Goal: Transaction & Acquisition: Subscribe to service/newsletter

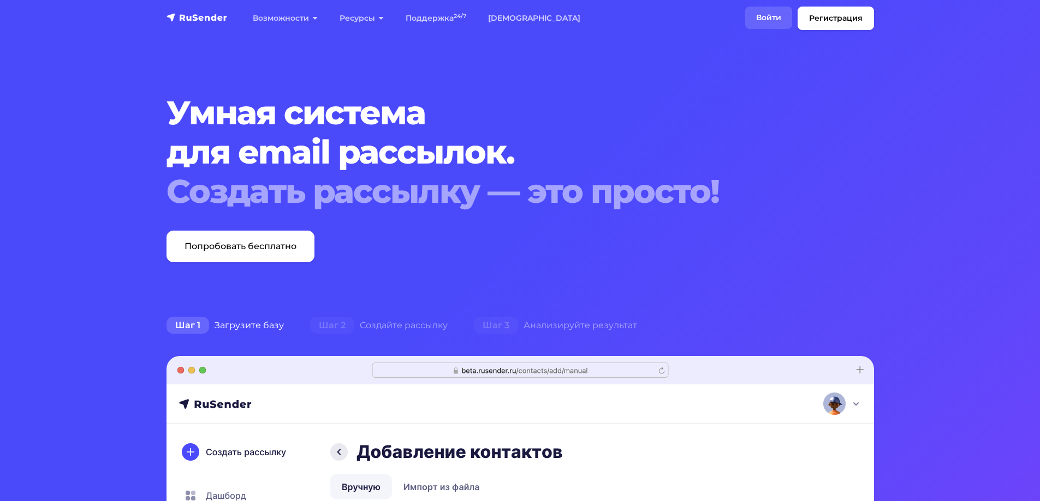
click at [766, 19] on link "Войти" at bounding box center [768, 18] width 47 height 22
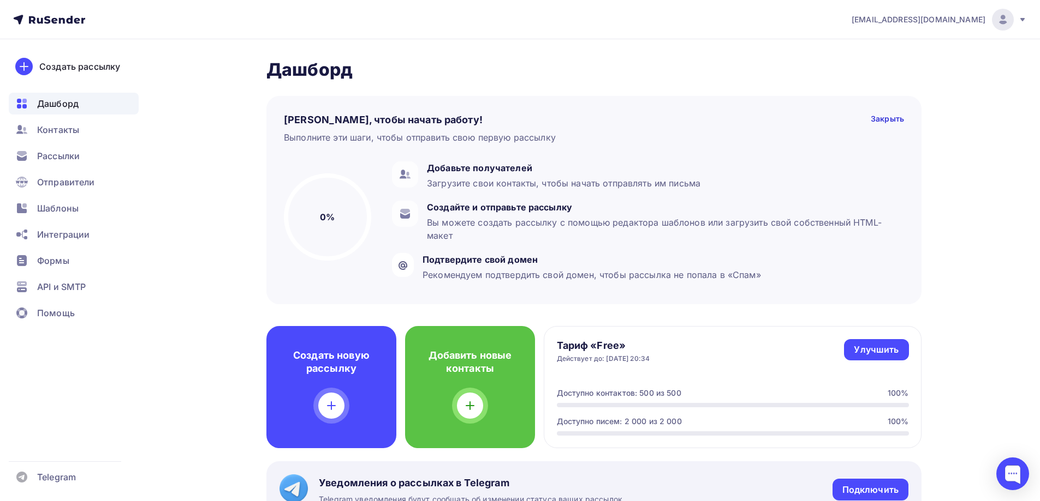
drag, startPoint x: 834, startPoint y: 20, endPoint x: 984, endPoint y: 21, distance: 150.1
click at [984, 21] on nav "pso.goszakaz.2016@yandex.ru Аккаунт Тарифы Выйти Создать рассылку Дашборд Конта…" at bounding box center [520, 19] width 1040 height 39
copy span "pso.goszakaz.2016@yandex.ru"
click at [787, 105] on div "Пару шагов, чтобы начать работу! Закрыть Выполните эти шаги, чтобы отправить св…" at bounding box center [593, 200] width 655 height 208
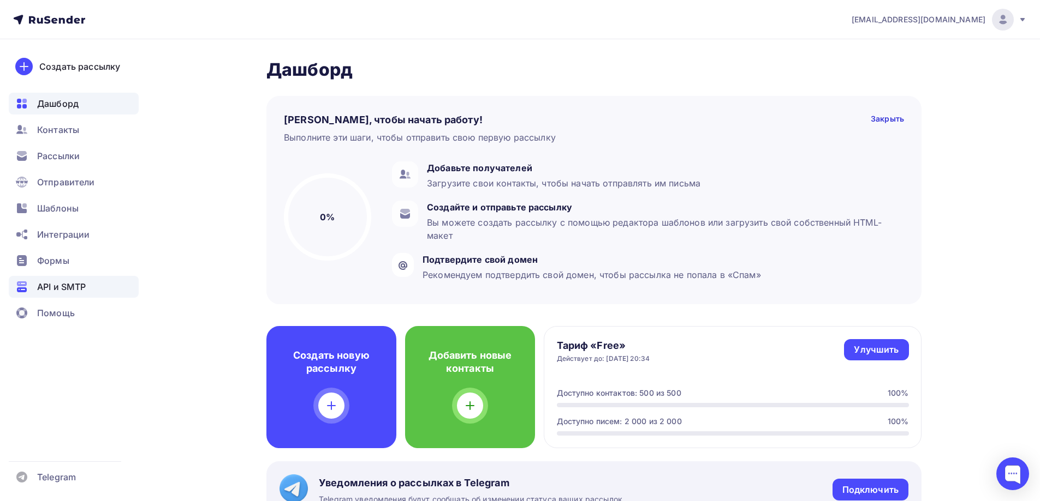
click at [74, 289] on span "API и SMTP" at bounding box center [61, 286] width 49 height 13
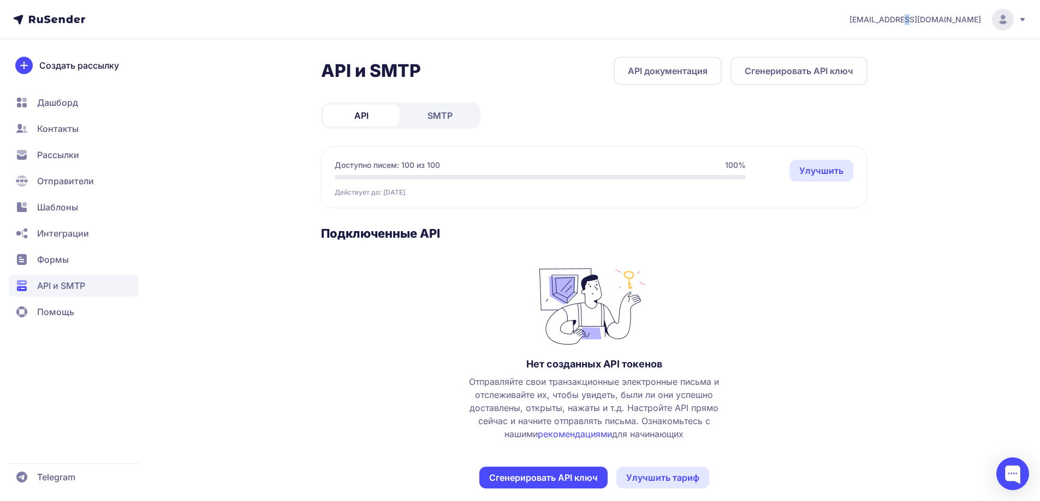
drag, startPoint x: 921, startPoint y: 22, endPoint x: 955, endPoint y: 32, distance: 35.8
click at [922, 22] on div "[EMAIL_ADDRESS][DOMAIN_NAME]" at bounding box center [937, 20] width 177 height 22
click at [1002, 28] on circle at bounding box center [1003, 20] width 22 height 22
click at [997, 18] on circle at bounding box center [1003, 20] width 22 height 22
click at [887, 52] on span "Аккаунт" at bounding box center [882, 53] width 34 height 13
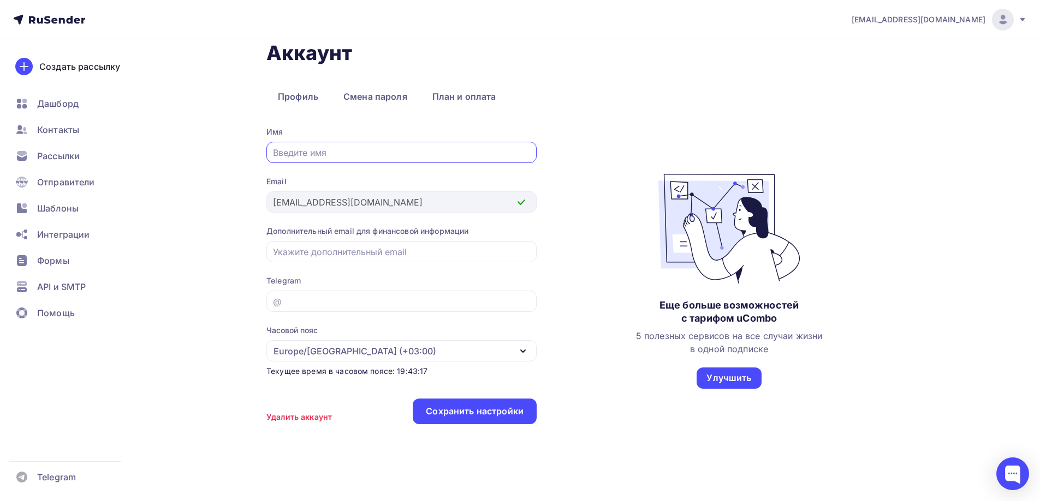
scroll to position [25, 0]
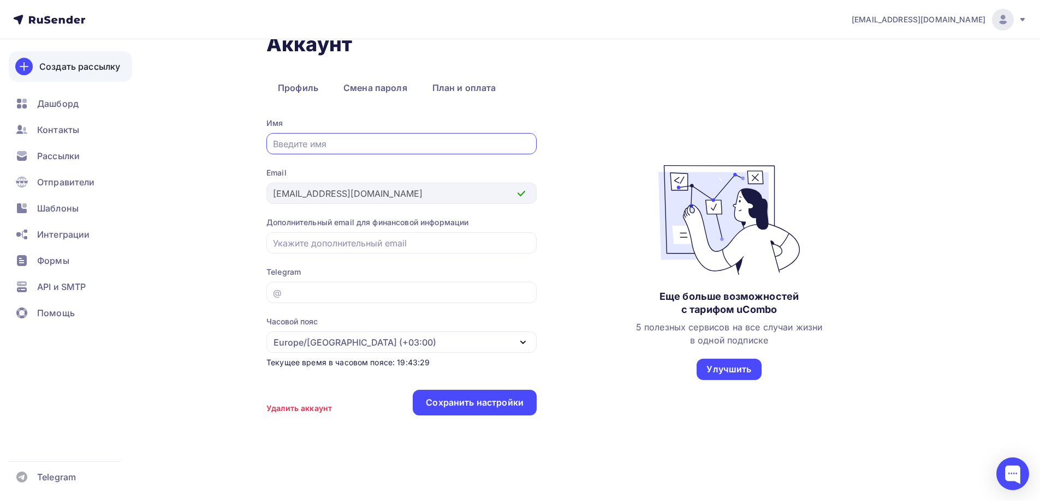
click at [84, 70] on div "Создать рассылку" at bounding box center [79, 66] width 81 height 13
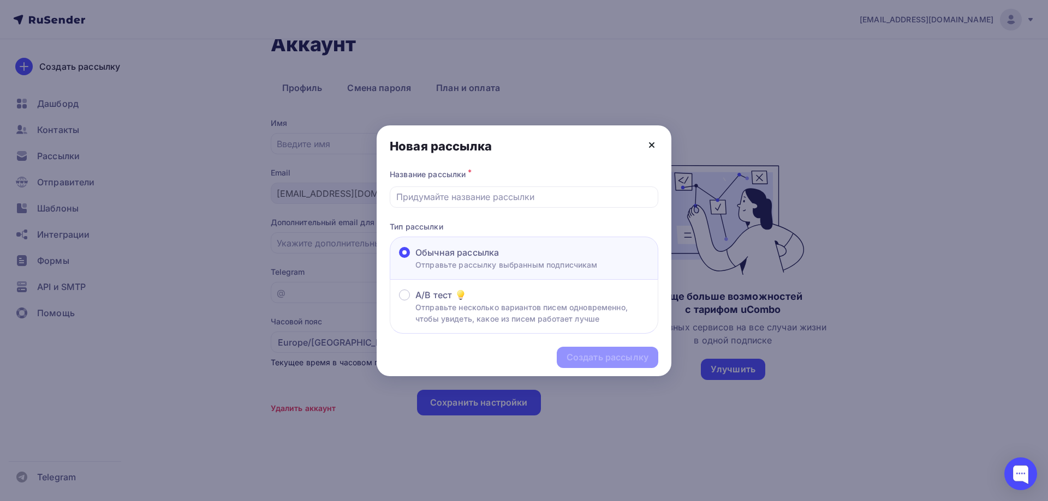
click at [655, 146] on icon at bounding box center [651, 145] width 13 height 13
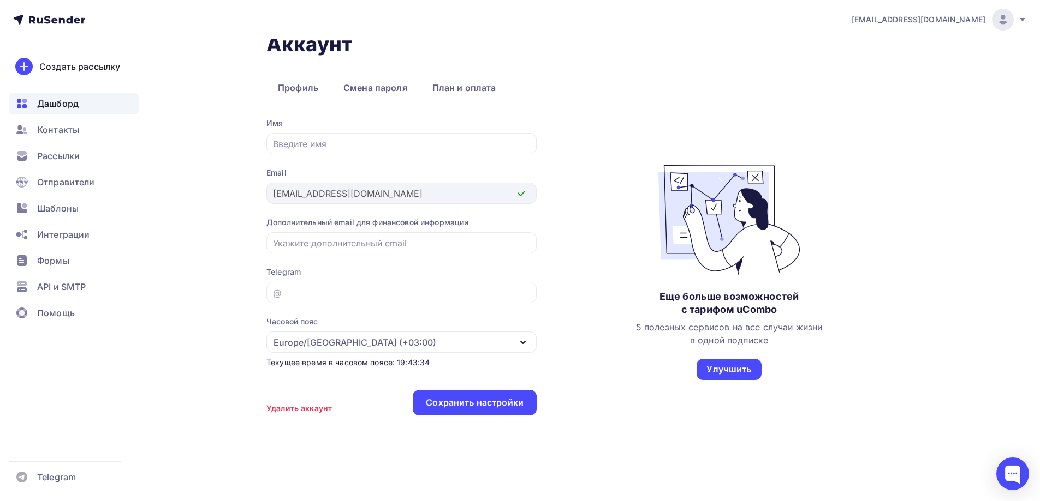
click at [67, 106] on span "Дашборд" at bounding box center [57, 103] width 41 height 13
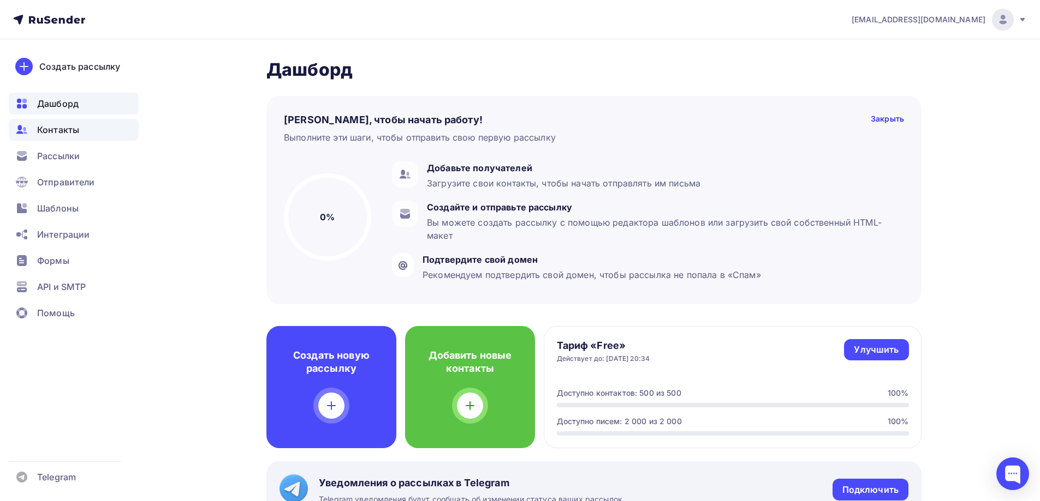
click at [65, 132] on span "Контакты" at bounding box center [58, 129] width 42 height 13
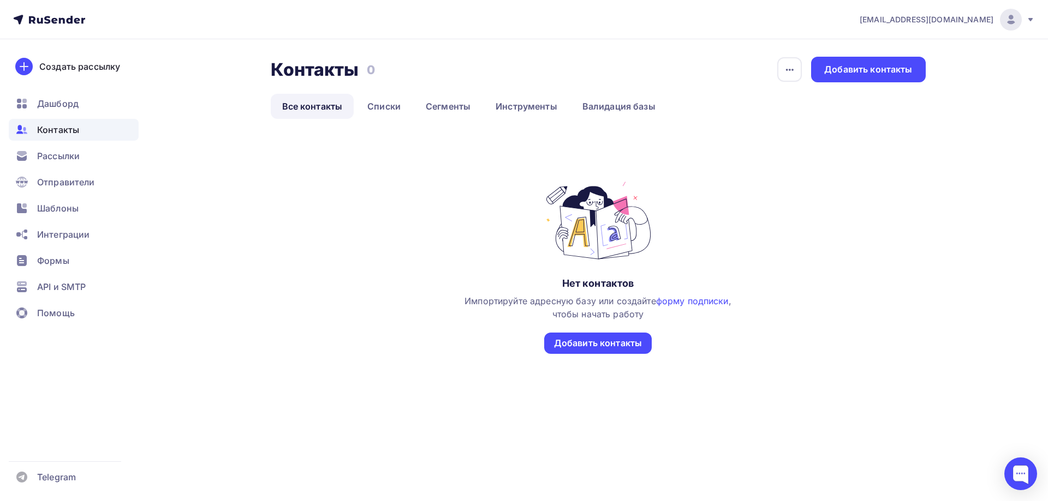
click at [64, 116] on ul "Дашборд Контакты Рассылки Отправители Шаблоны Интеграции Формы API и SMTP Помощь" at bounding box center [74, 211] width 130 height 237
click at [923, 21] on span "pso.goszakaz.2016@yandex.ru" at bounding box center [926, 19] width 134 height 11
click at [888, 49] on span "Аккаунт" at bounding box center [889, 47] width 36 height 13
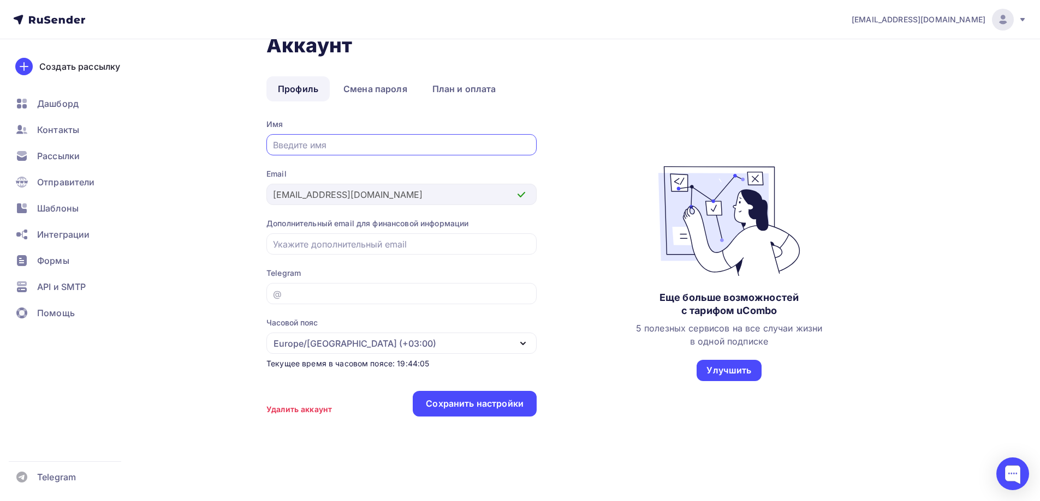
scroll to position [25, 0]
click at [918, 18] on span "pso.goszakaz.2016@yandex.ru" at bounding box center [918, 19] width 134 height 11
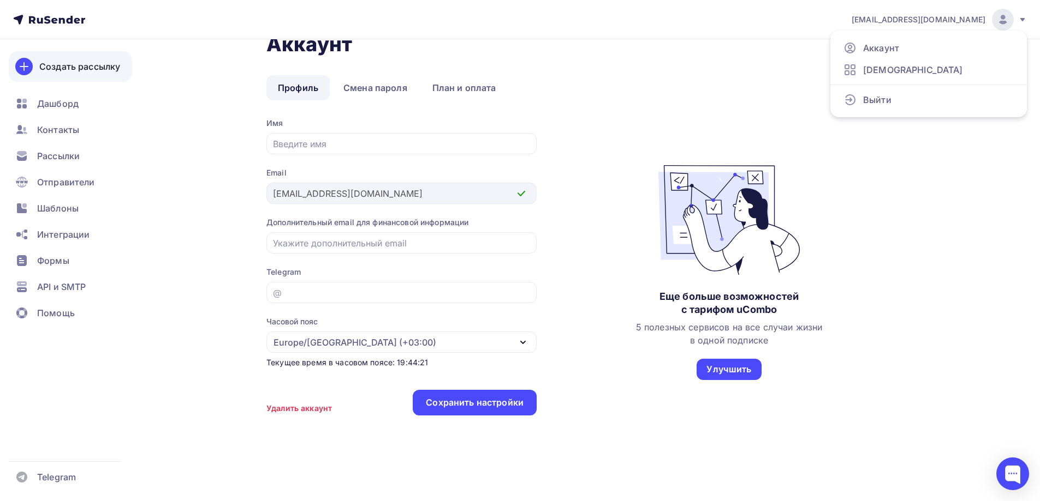
click at [102, 74] on link "Создать рассылку" at bounding box center [70, 66] width 123 height 31
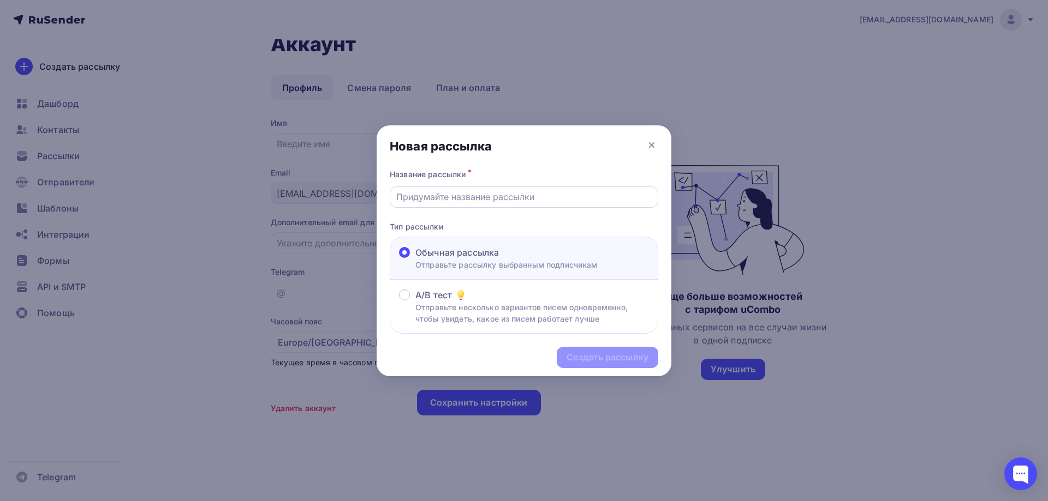
click at [443, 195] on input "text" at bounding box center [524, 196] width 256 height 13
type input "1_Вся стройка"
click at [592, 357] on div "Создать рассылку" at bounding box center [607, 357] width 82 height 13
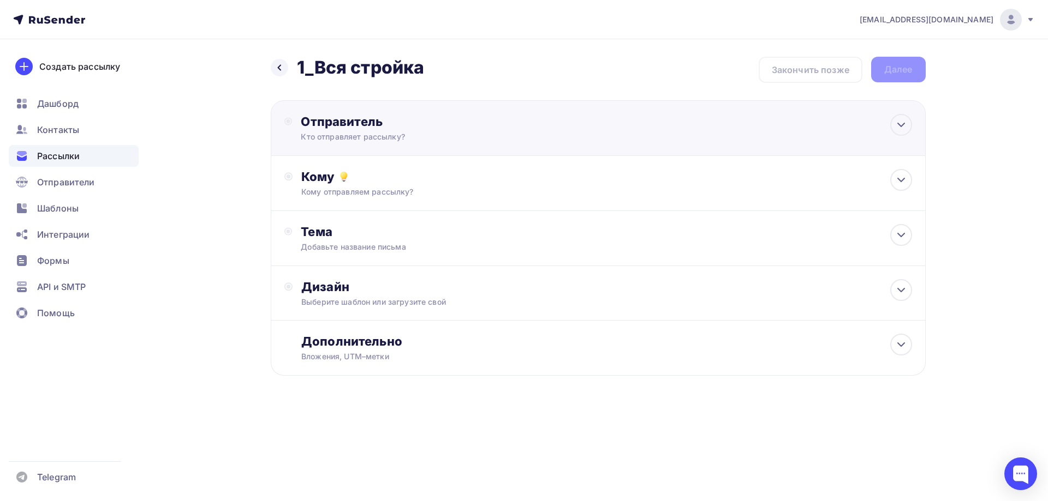
click at [443, 139] on div "Кто отправляет рассылку?" at bounding box center [407, 137] width 213 height 11
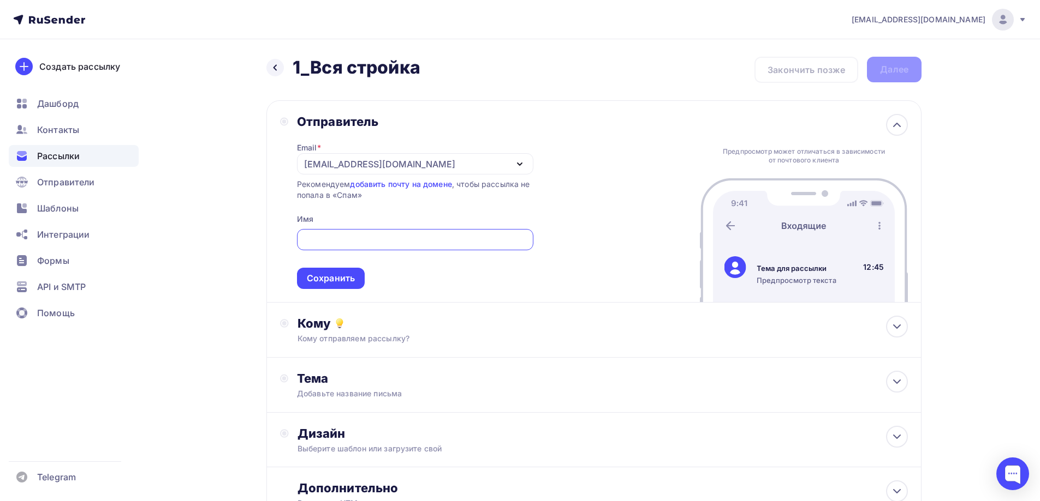
click at [444, 163] on div "pso.goszakaz.2016@yandex.ru" at bounding box center [415, 163] width 236 height 21
click at [396, 195] on div "pso.goszakaz.2016@yandex.ru" at bounding box center [386, 195] width 153 height 13
click at [399, 184] on link "добавить почту на домене" at bounding box center [400, 184] width 101 height 9
click at [422, 184] on link "добавить почту на домене" at bounding box center [400, 184] width 101 height 9
click at [127, 180] on div "Отправители" at bounding box center [74, 182] width 130 height 22
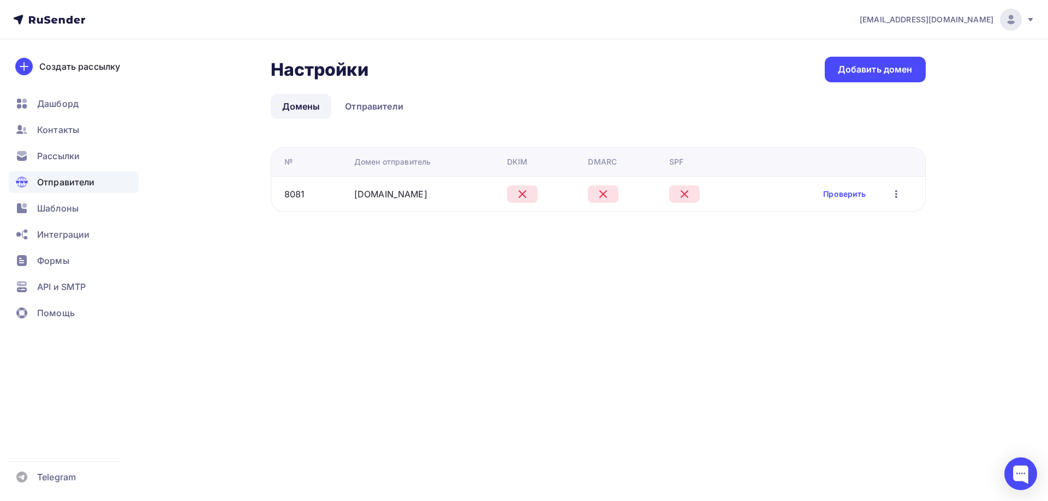
click at [897, 194] on icon "button" at bounding box center [895, 194] width 13 height 13
click at [828, 243] on div "Удалить" at bounding box center [844, 244] width 105 height 13
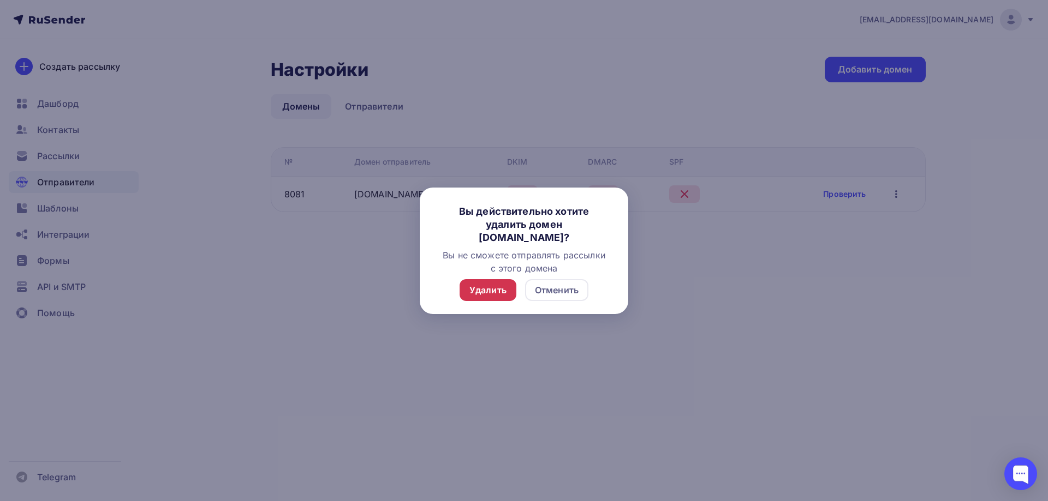
click at [502, 286] on div "Удалить" at bounding box center [487, 290] width 37 height 13
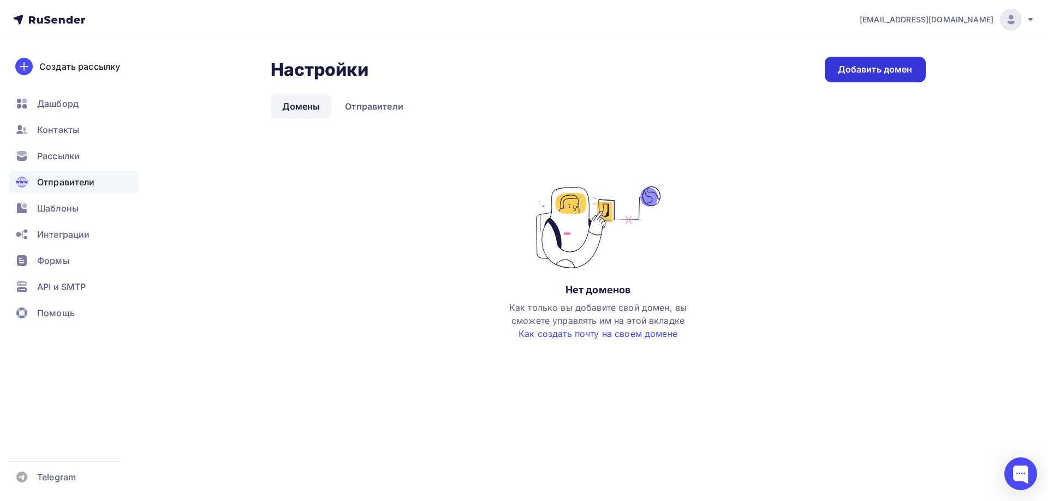
click at [881, 64] on div "Добавить домен" at bounding box center [875, 69] width 75 height 13
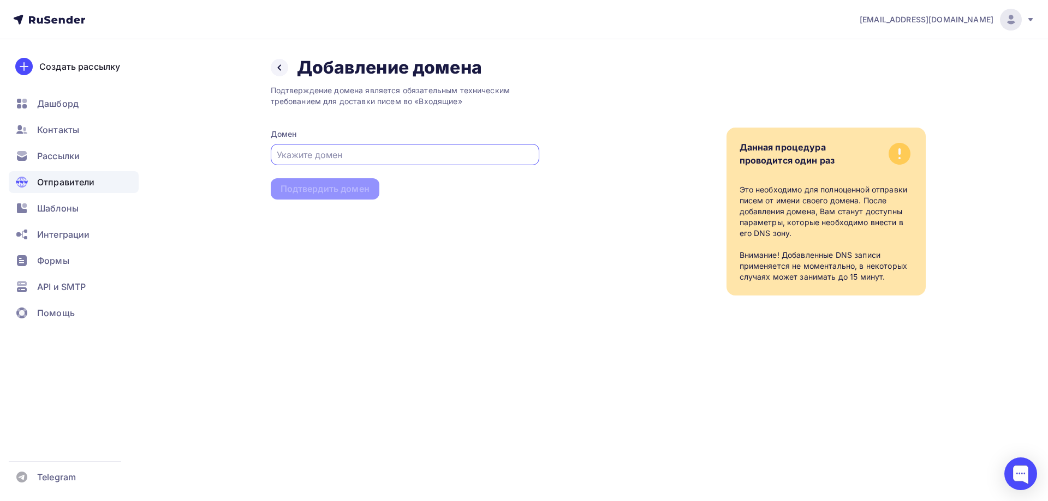
type input "к"
type input "rutender.com"
click at [354, 195] on div "Подтвердить домен" at bounding box center [325, 188] width 109 height 21
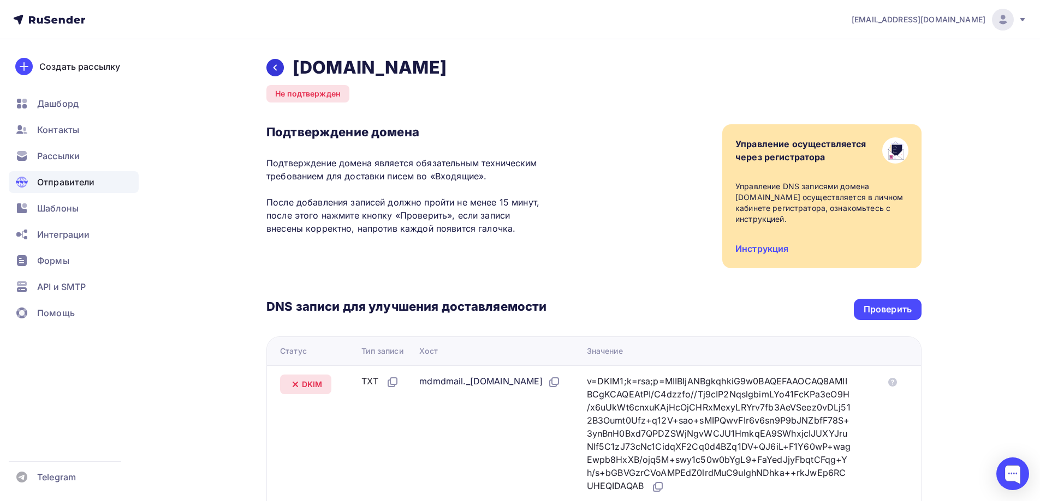
click at [277, 69] on icon at bounding box center [275, 67] width 9 height 9
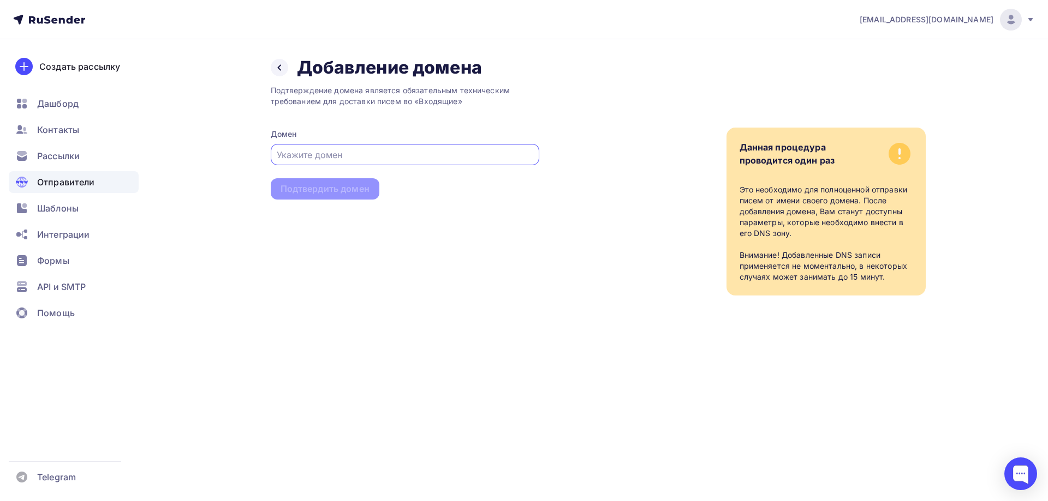
click at [74, 191] on div "Отправители" at bounding box center [74, 182] width 130 height 22
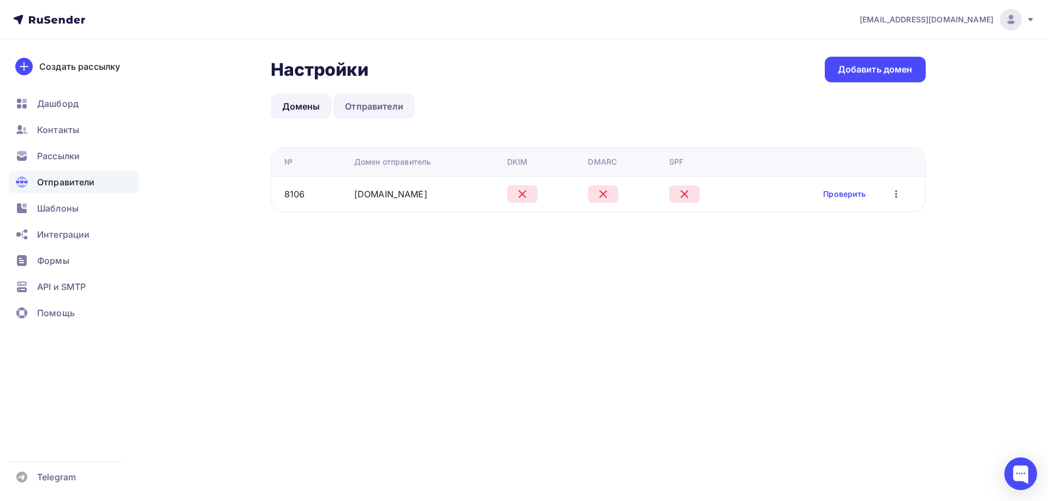
click at [366, 111] on link "Отправители" at bounding box center [373, 106] width 81 height 25
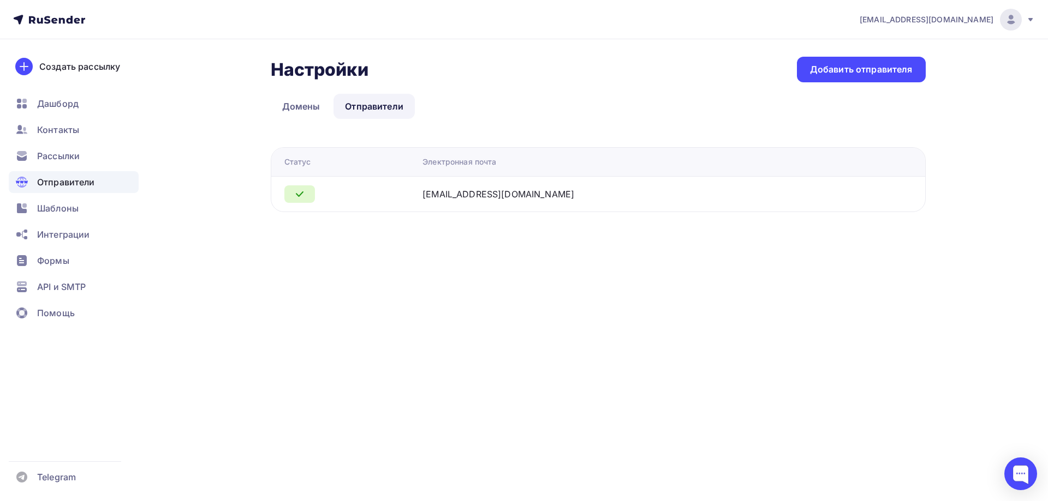
click at [306, 194] on div at bounding box center [299, 194] width 31 height 17
click at [302, 195] on icon at bounding box center [299, 194] width 13 height 13
click at [871, 67] on div "Добавить отправителя" at bounding box center [861, 69] width 103 height 13
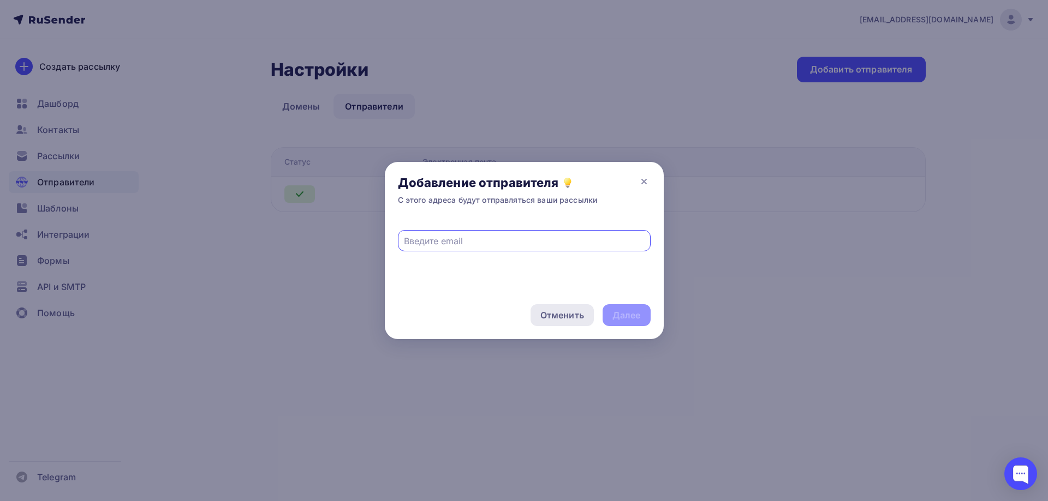
click at [554, 311] on div "Отменить" at bounding box center [562, 315] width 44 height 13
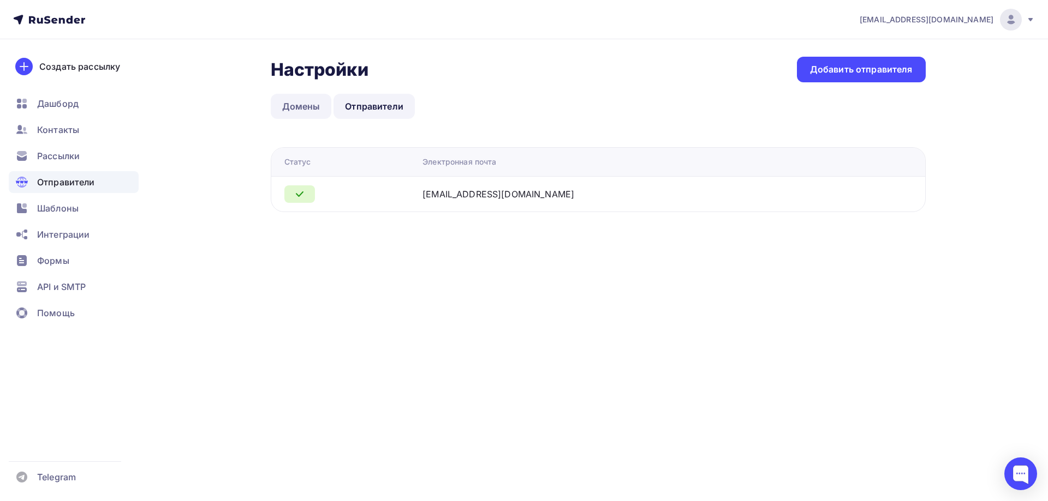
click at [309, 103] on link "Домены" at bounding box center [301, 106] width 61 height 25
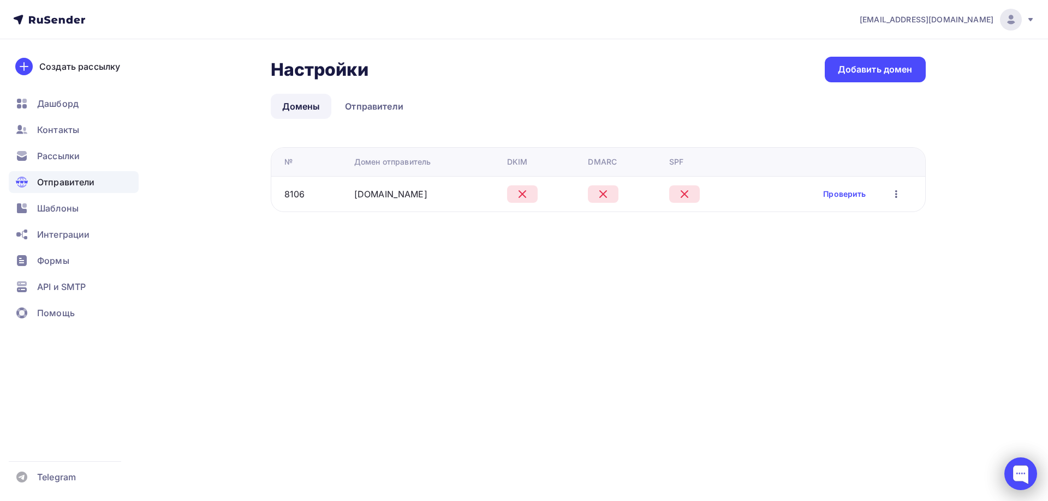
click at [1022, 473] on div at bounding box center [1020, 474] width 33 height 33
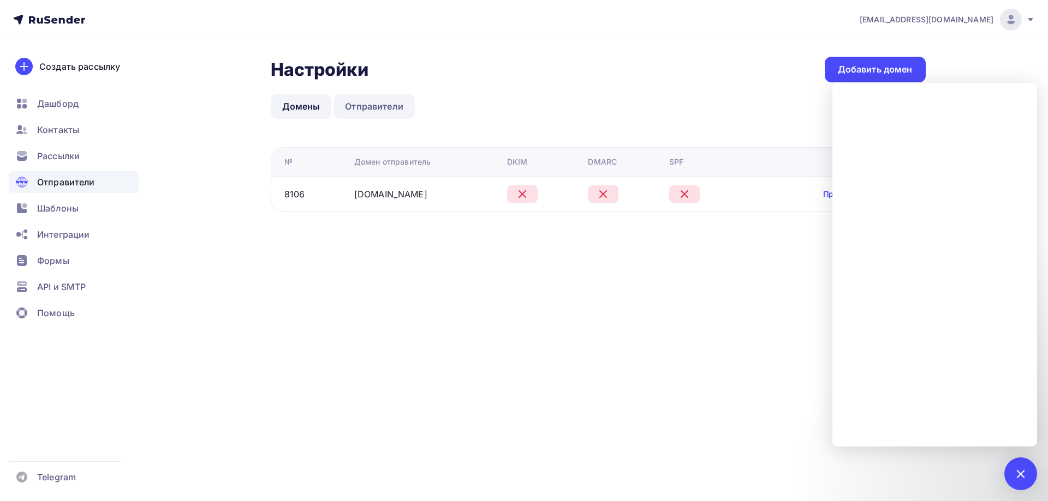
click at [379, 100] on link "Отправители" at bounding box center [373, 106] width 81 height 25
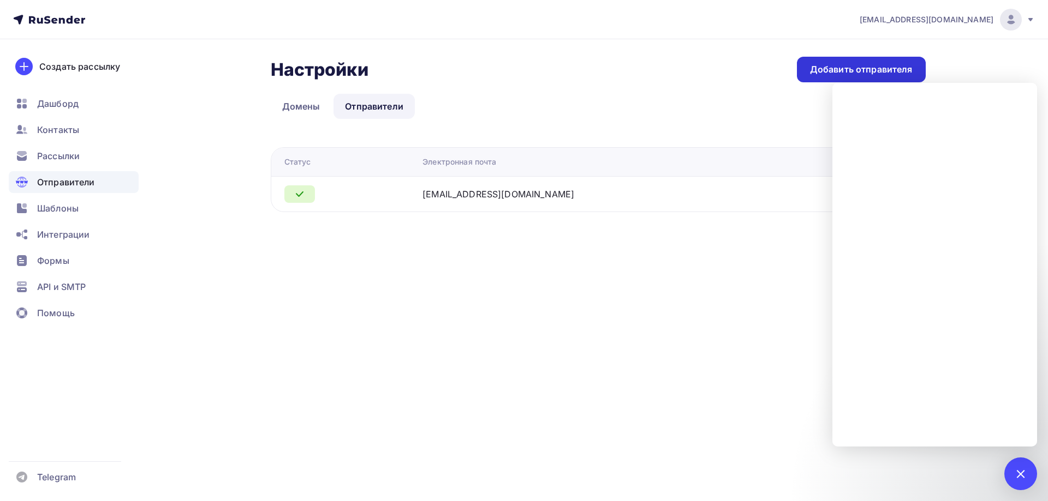
click at [870, 68] on div "Добавить отправителя" at bounding box center [861, 69] width 103 height 13
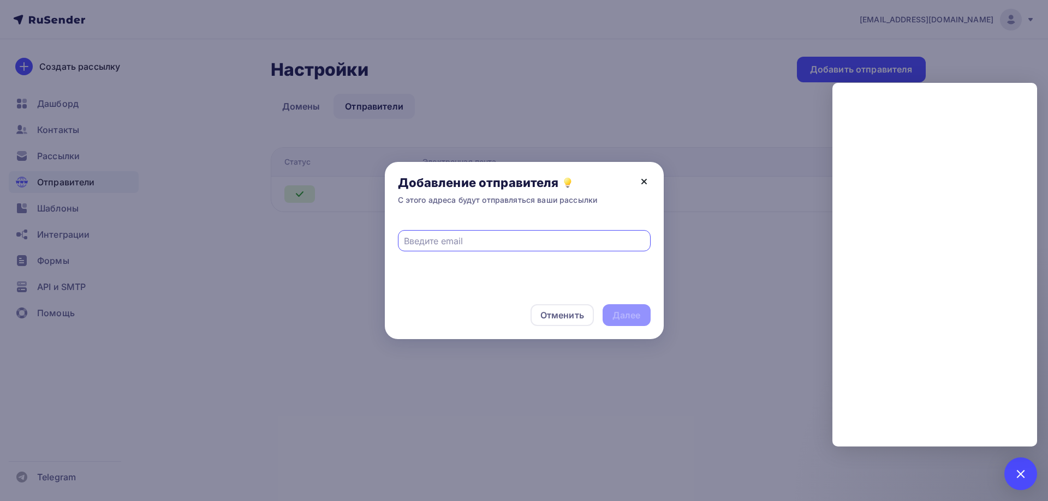
click at [643, 182] on icon at bounding box center [644, 182] width 4 height 4
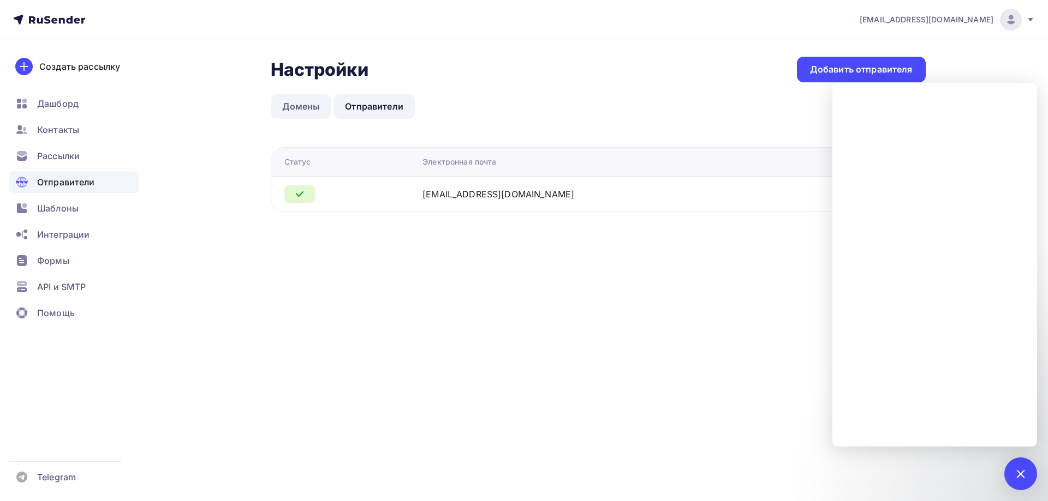
click at [303, 114] on link "Домены" at bounding box center [301, 106] width 61 height 25
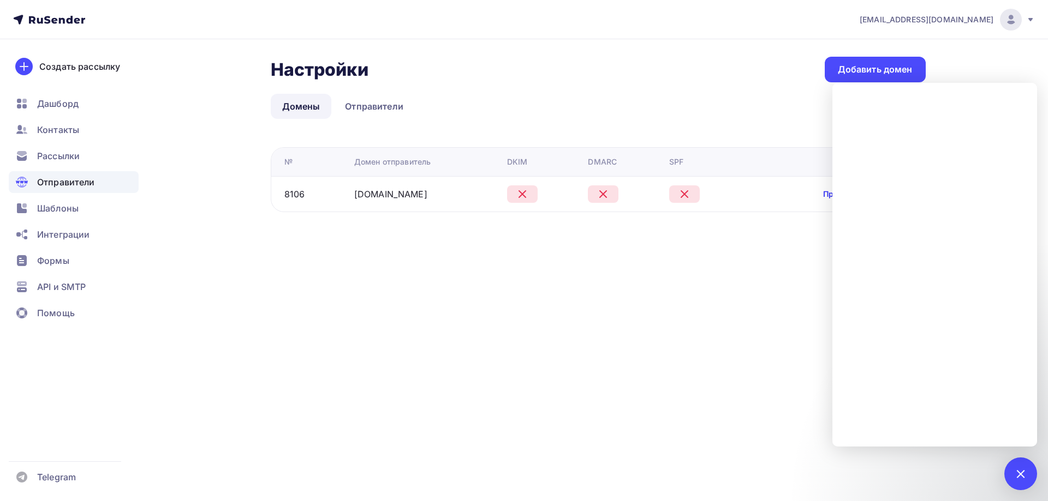
click at [826, 191] on link "Проверить" at bounding box center [844, 194] width 43 height 11
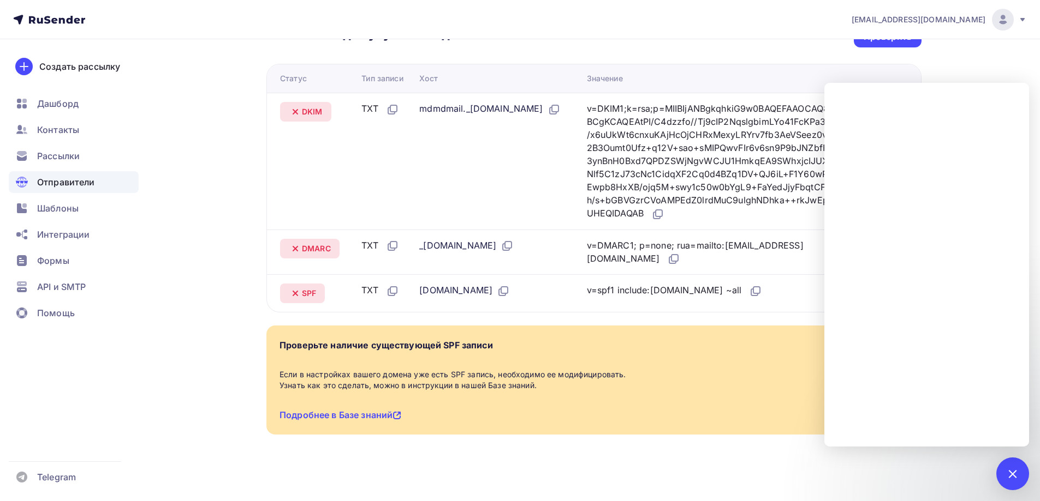
scroll to position [277, 0]
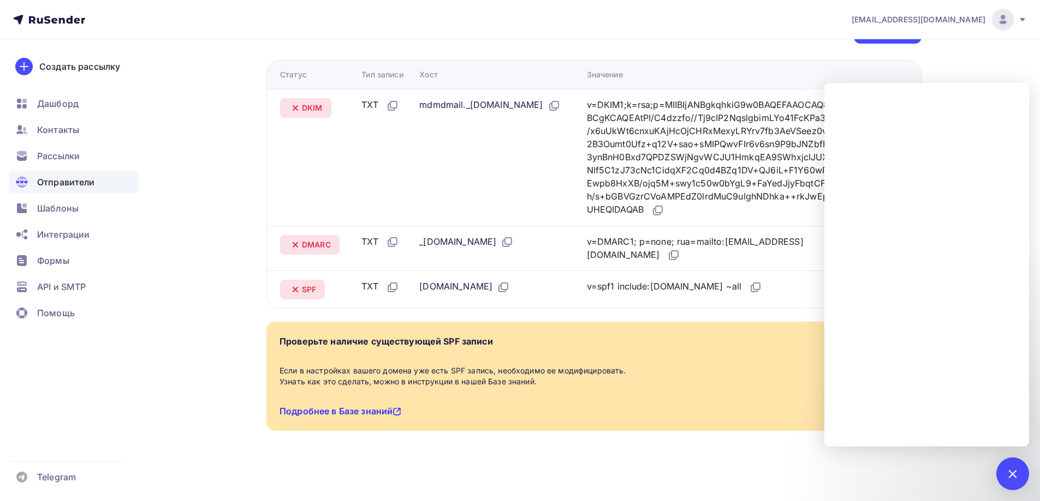
click at [331, 415] on link "Подробнее в Базе знаний" at bounding box center [340, 411] width 122 height 11
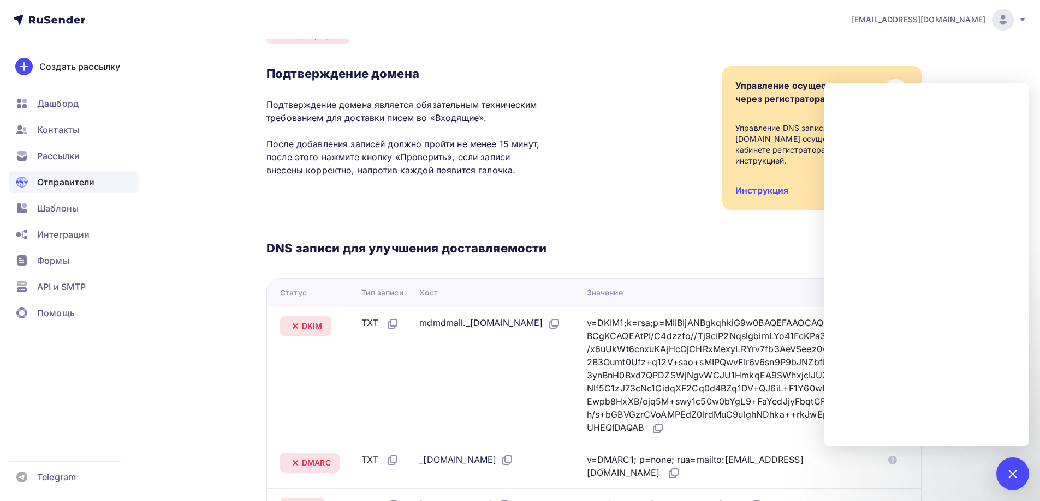
scroll to position [0, 0]
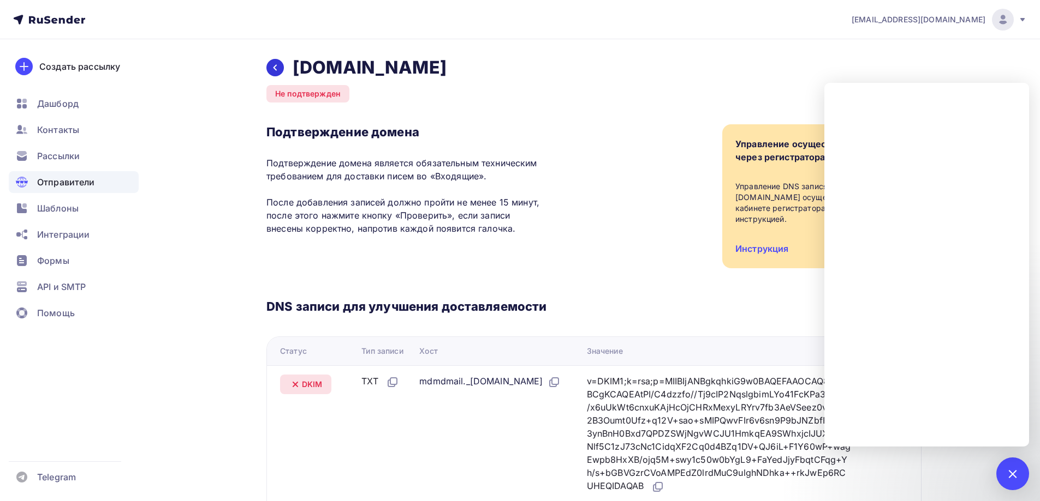
click at [270, 70] on div at bounding box center [274, 67] width 17 height 17
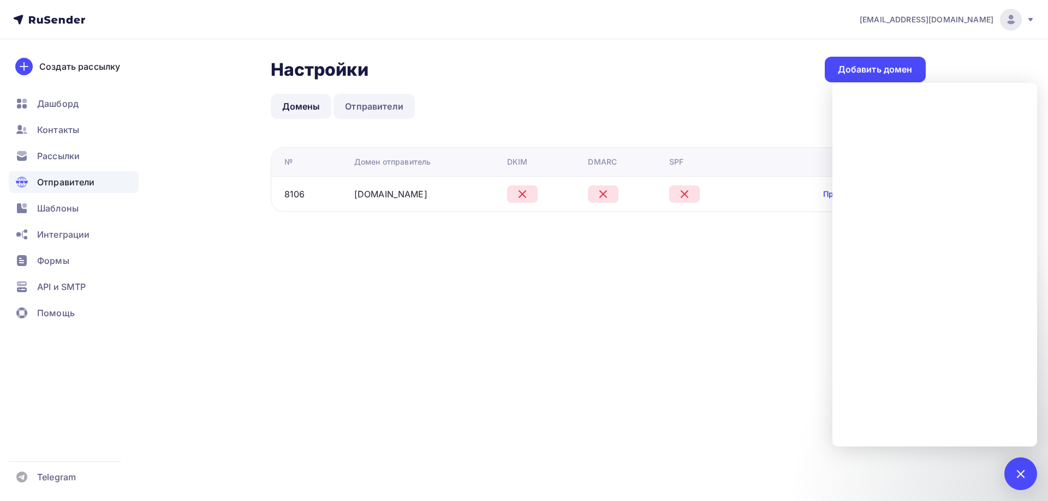
click at [386, 104] on link "Отправители" at bounding box center [373, 106] width 81 height 25
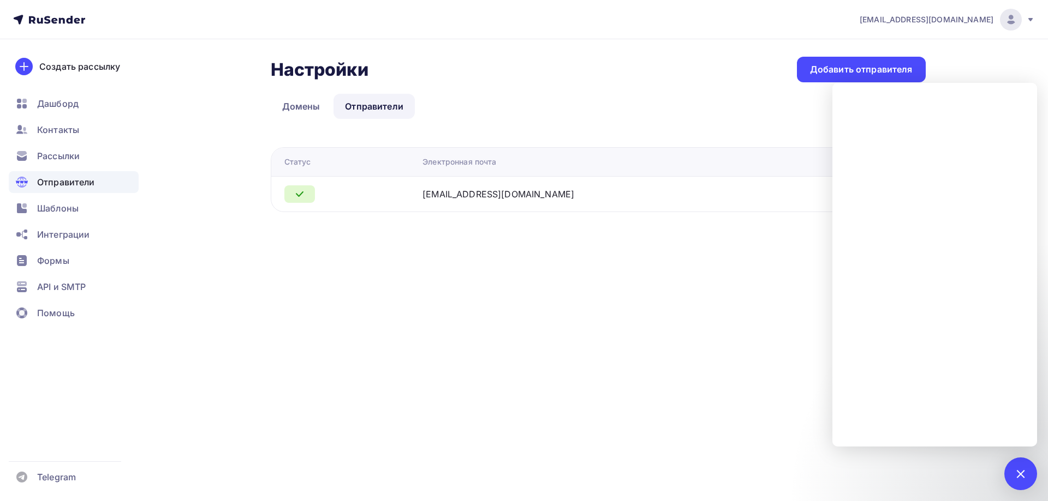
click at [789, 297] on div "pso.goszakaz.2016@yandex.ru Аккаунт Тарифы Выйти Создать рассылку Дашборд Конта…" at bounding box center [524, 250] width 1048 height 501
click at [707, 177] on td "pso.goszakaz.2016@yandex.ru" at bounding box center [637, 193] width 439 height 35
click at [817, 75] on div "Добавить отправителя" at bounding box center [861, 69] width 103 height 13
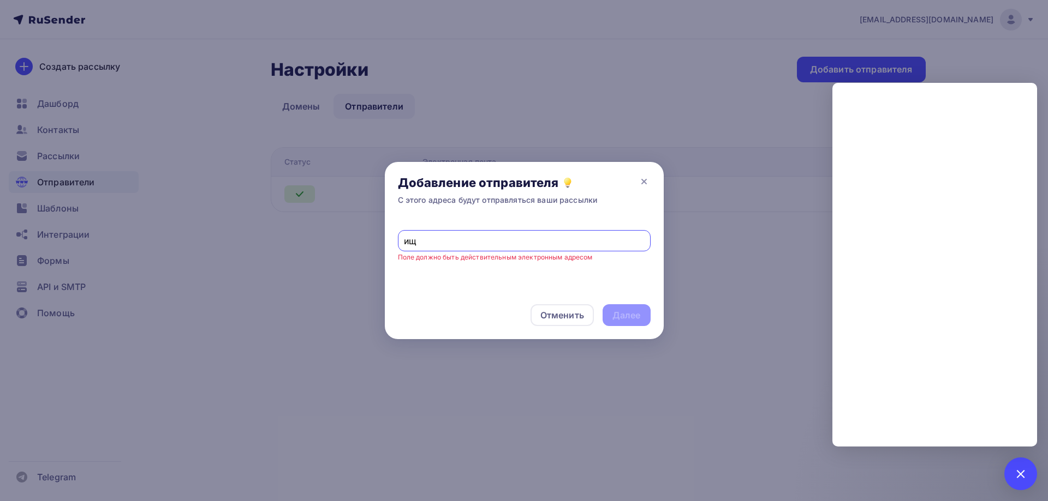
type input "и"
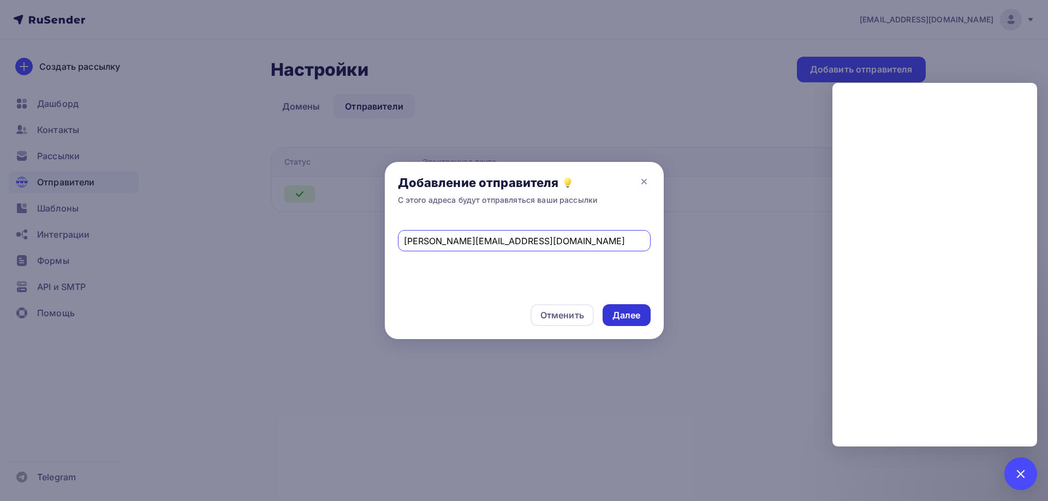
type input "boris@rutender.com"
click at [638, 318] on div "Далее" at bounding box center [626, 315] width 28 height 13
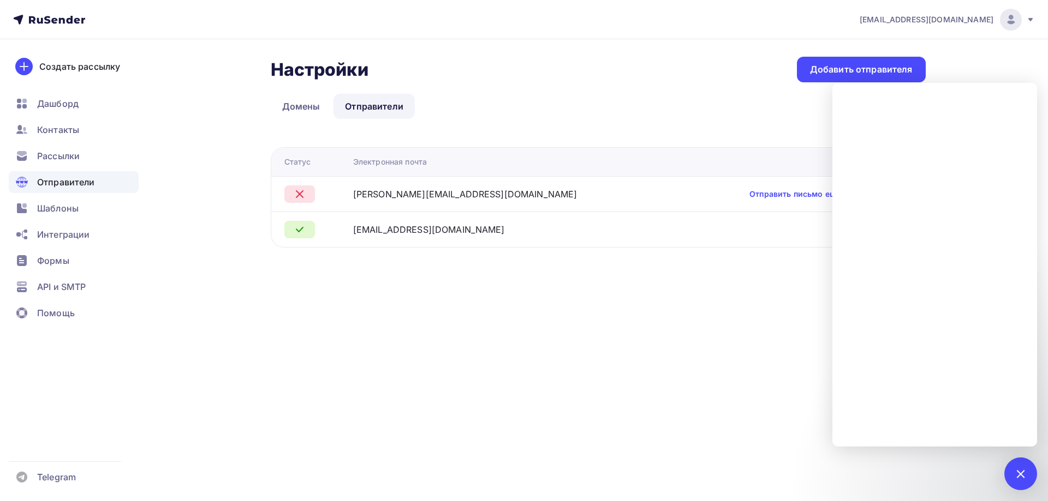
click at [658, 272] on div "Настройки Настройки Добавить отправителя Домены Отправители Отправители Домены …" at bounding box center [524, 165] width 894 height 252
click at [300, 196] on icon at bounding box center [299, 194] width 13 height 13
click at [308, 107] on link "Домены" at bounding box center [301, 106] width 61 height 25
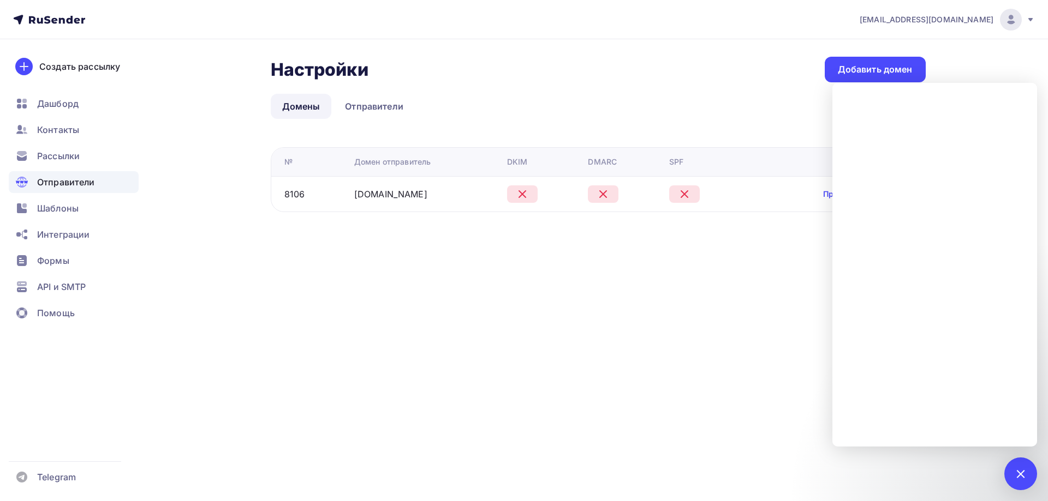
click at [81, 180] on span "Отправители" at bounding box center [66, 182] width 58 height 13
click at [384, 102] on link "Отправители" at bounding box center [373, 106] width 81 height 25
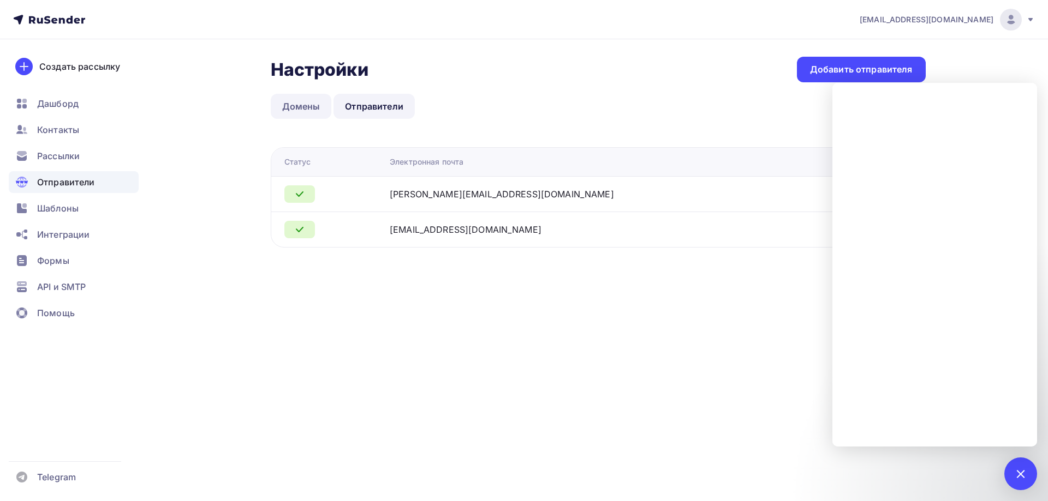
click at [291, 109] on link "Домены" at bounding box center [301, 106] width 61 height 25
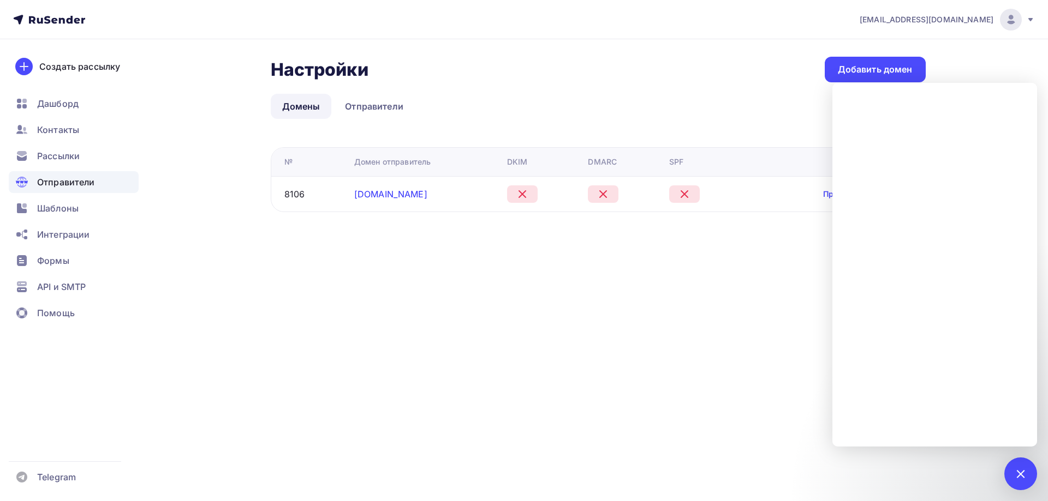
click at [405, 191] on link "rutender.com" at bounding box center [390, 194] width 73 height 11
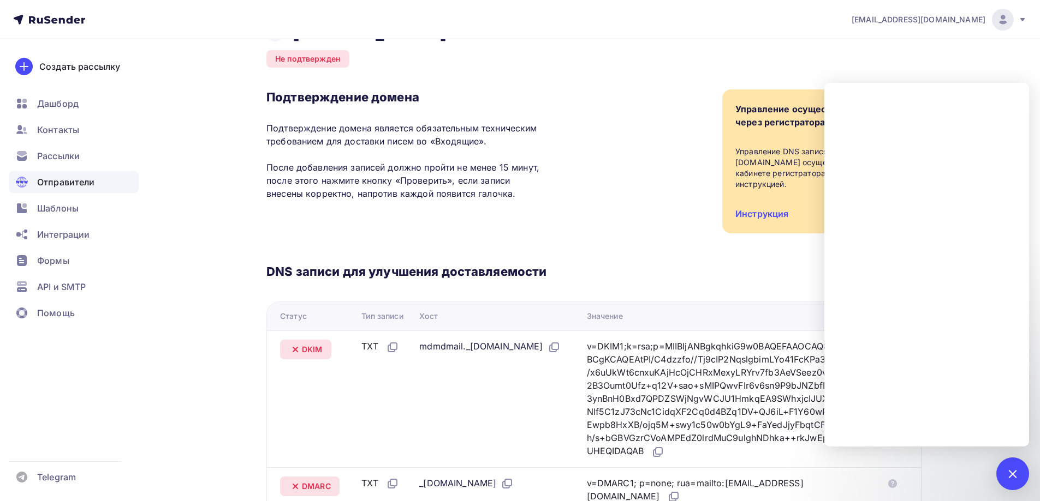
scroll to position [55, 0]
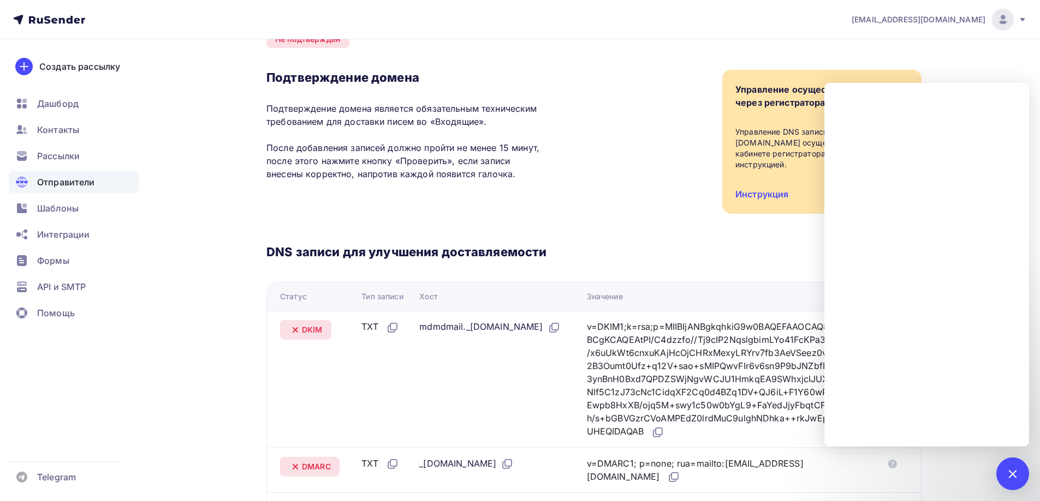
drag, startPoint x: 606, startPoint y: 325, endPoint x: 674, endPoint y: 430, distance: 124.7
click at [674, 430] on div "v=DKIM1;k=rsa;p=MIIBIjANBgkqhkiG9w0BAQEFAAOCAQ8AMIIBCgKCAQEAtPI/C4dzzfo//Tj9cIP…" at bounding box center [719, 379] width 264 height 119
click at [664, 431] on icon at bounding box center [657, 432] width 13 height 13
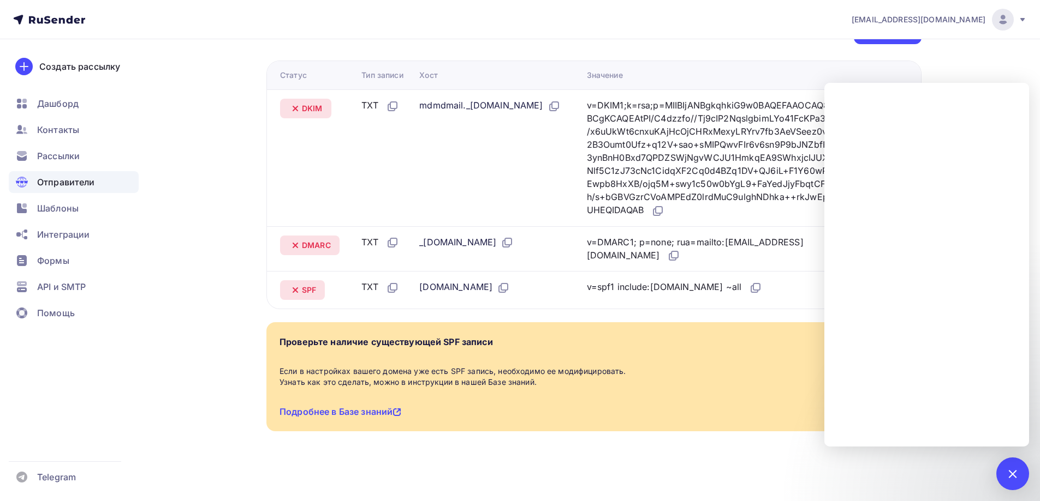
scroll to position [277, 0]
click at [370, 413] on link "Подробнее в Базе знаний" at bounding box center [340, 411] width 122 height 11
click at [552, 108] on icon at bounding box center [555, 104] width 7 height 7
drag, startPoint x: 604, startPoint y: 101, endPoint x: 670, endPoint y: 204, distance: 122.0
click at [670, 204] on td "v=DKIM1;k=rsa;p=MIIBIjANBgkqhkiG9w0BAQEFAAOCAQ8AMIIBCgKCAQEAtPI/C4dzzfo//Tj9cIP…" at bounding box center [730, 157] width 297 height 137
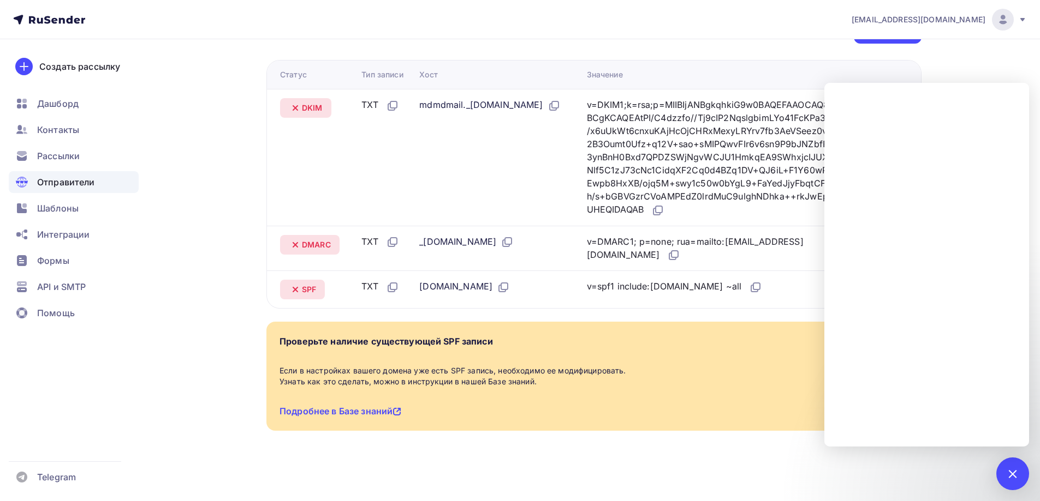
drag, startPoint x: 415, startPoint y: 105, endPoint x: 448, endPoint y: 117, distance: 34.7
click at [520, 107] on div "mdmdmail._domainkey.rutender.com" at bounding box center [489, 105] width 141 height 14
click at [547, 112] on icon at bounding box center [553, 105] width 13 height 13
click at [664, 211] on icon at bounding box center [657, 210] width 13 height 13
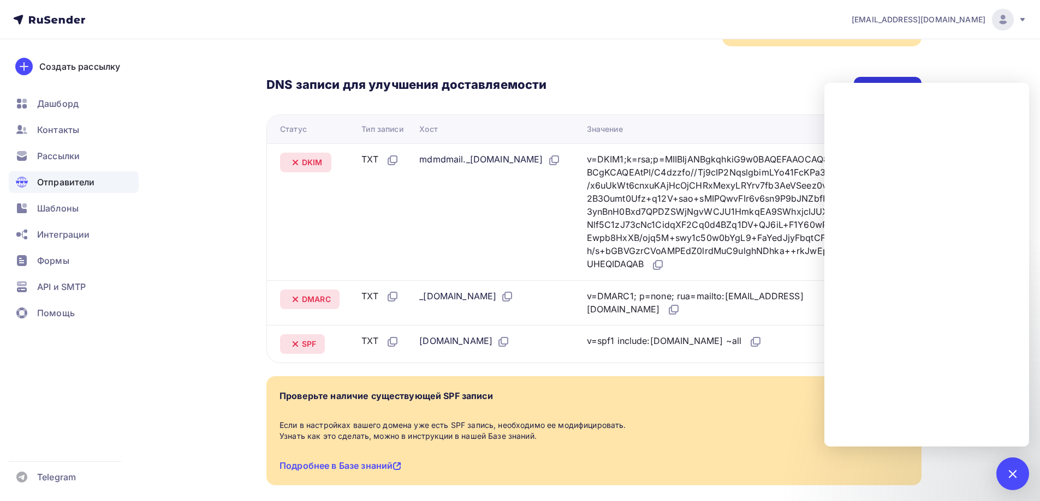
click at [885, 81] on div "Проверить" at bounding box center [887, 87] width 48 height 13
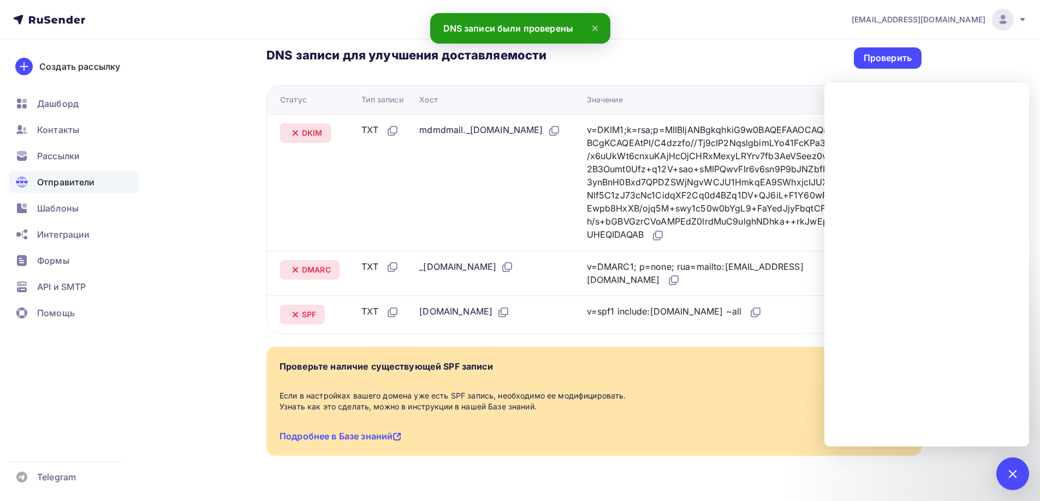
scroll to position [277, 0]
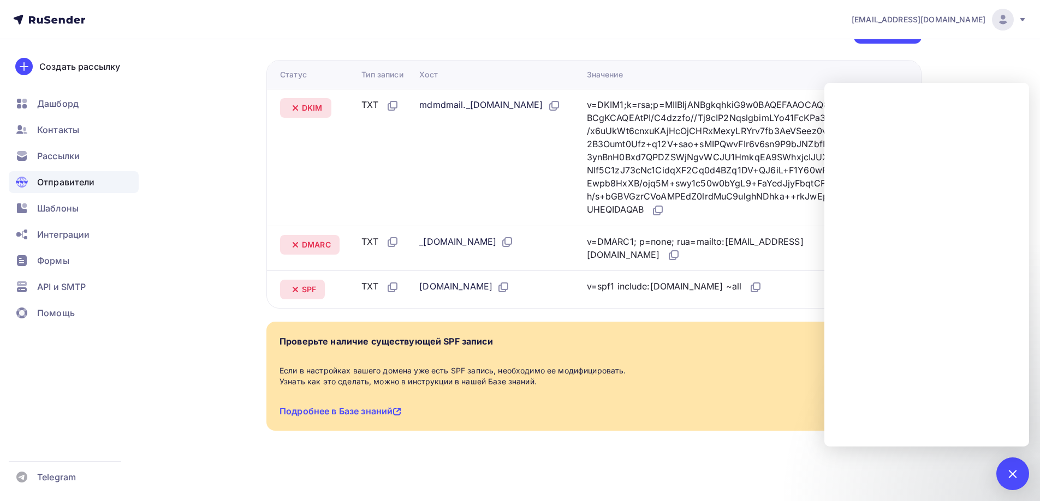
drag, startPoint x: 503, startPoint y: 242, endPoint x: 409, endPoint y: 244, distance: 93.9
click at [409, 244] on tr "DMARC TXT _dmarc.rutender.com v=DMARC1; p=none; rua=mailto:postmaster@mx1.rusen…" at bounding box center [594, 248] width 654 height 45
copy tr "_dmarc.rutender.com"
click at [667, 256] on icon at bounding box center [673, 255] width 13 height 13
click at [497, 286] on icon at bounding box center [503, 287] width 13 height 13
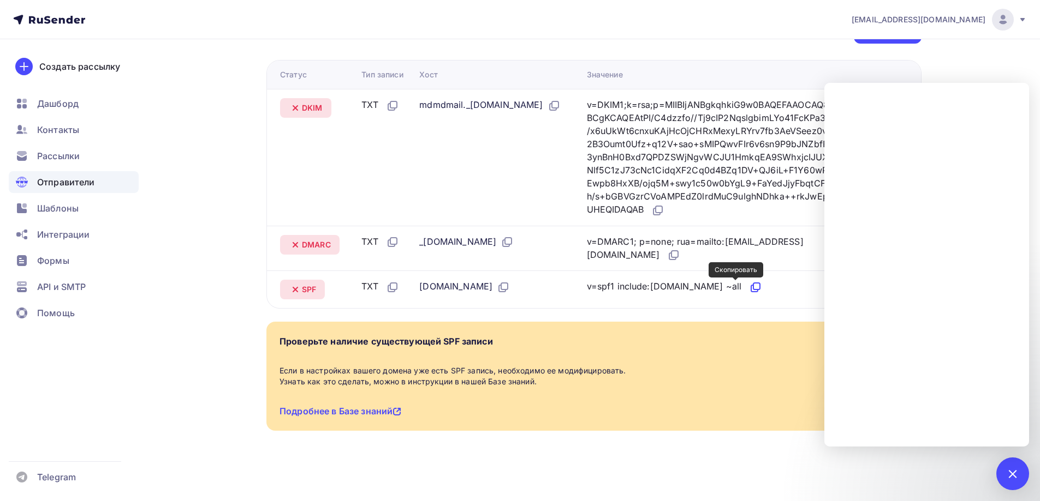
click at [753, 290] on icon at bounding box center [756, 286] width 7 height 7
drag, startPoint x: 411, startPoint y: 288, endPoint x: 470, endPoint y: 285, distance: 58.4
click at [470, 285] on td "rutender.com" at bounding box center [498, 290] width 167 height 38
copy div "rutender.com"
click at [343, 411] on link "Подробнее в Базе знаний" at bounding box center [340, 411] width 122 height 11
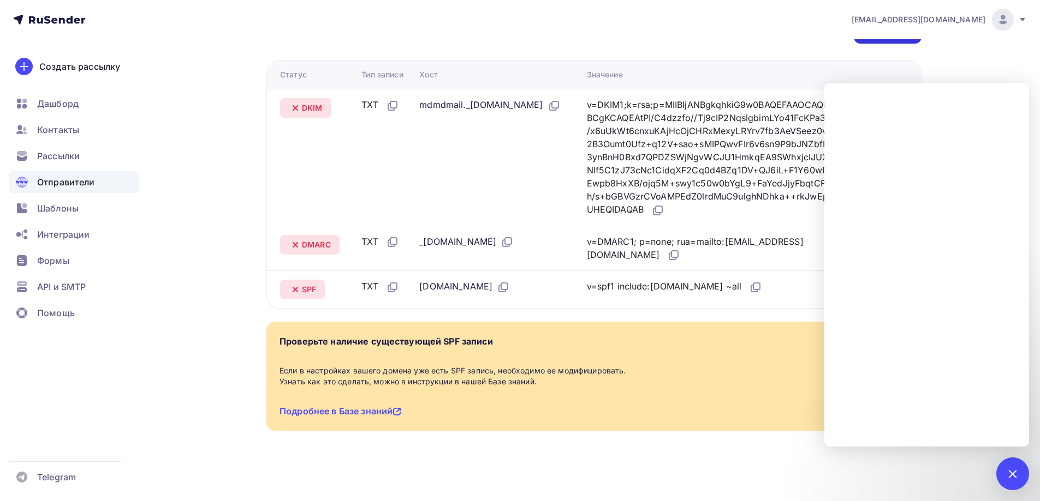
click at [877, 40] on div "Проверить" at bounding box center [887, 32] width 68 height 21
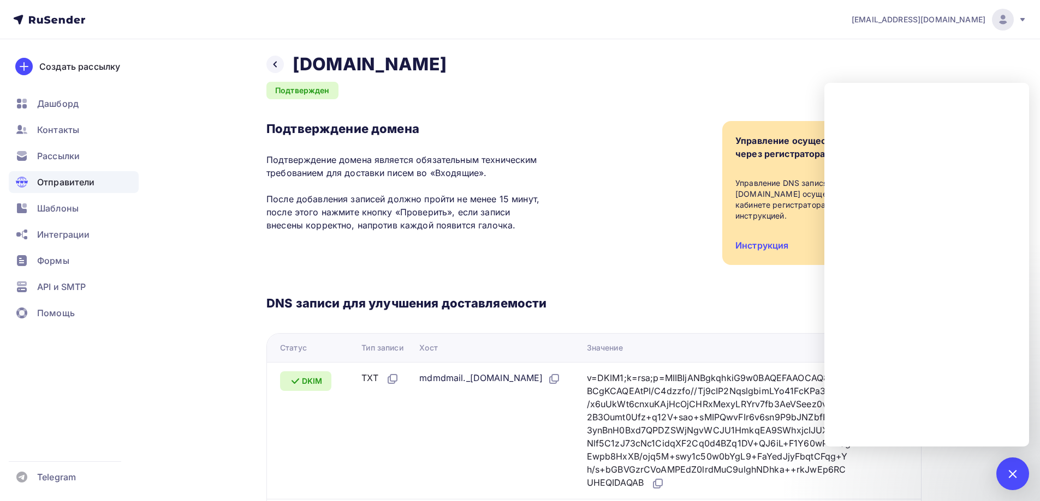
scroll to position [0, 0]
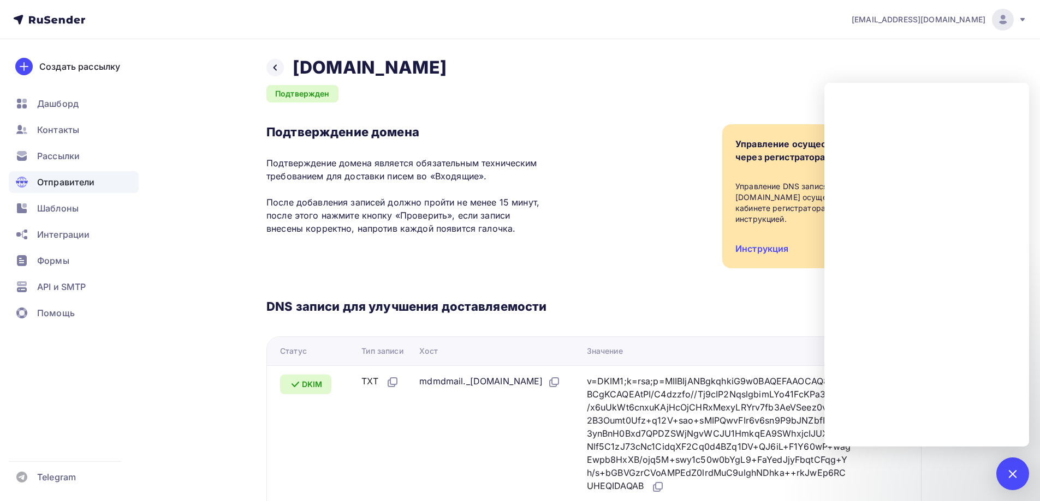
click at [88, 178] on span "Отправители" at bounding box center [66, 182] width 58 height 13
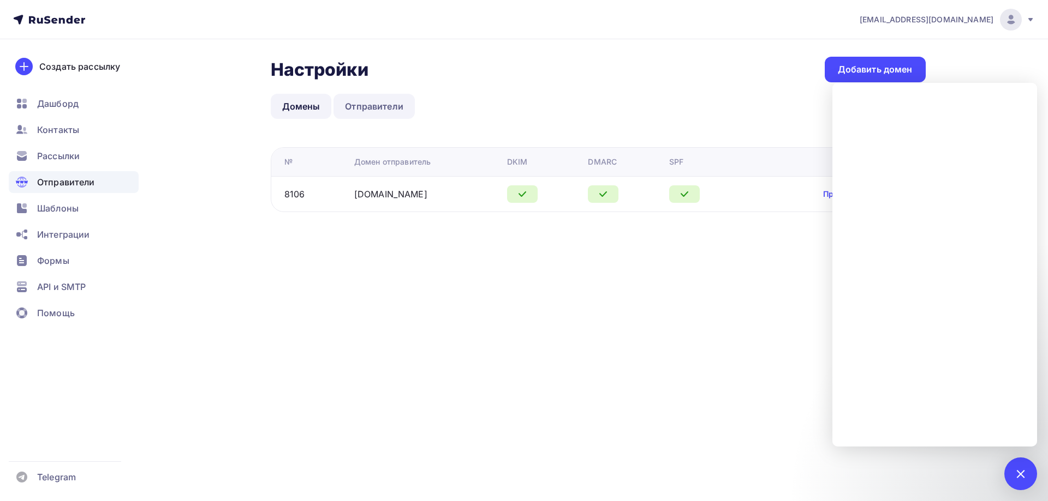
click at [384, 99] on link "Отправители" at bounding box center [373, 106] width 81 height 25
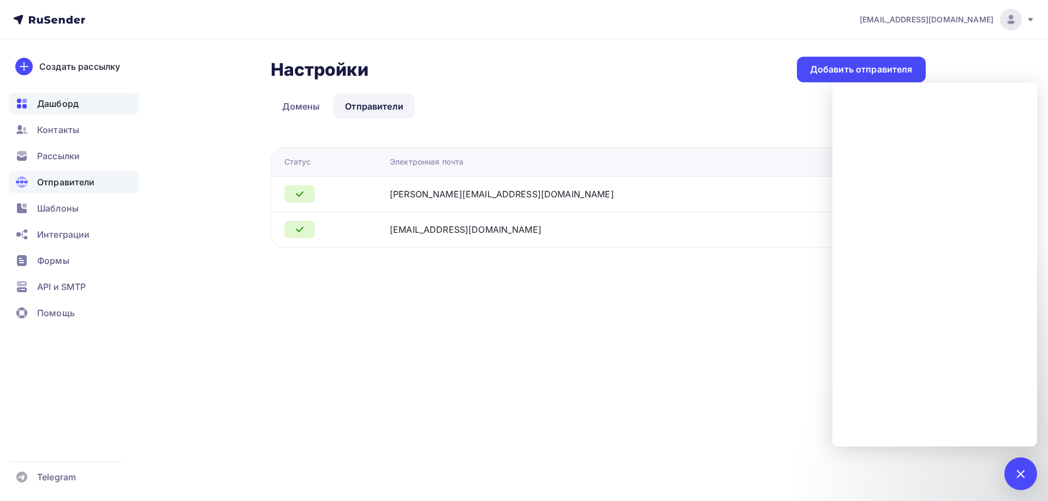
click at [73, 105] on span "Дашборд" at bounding box center [57, 103] width 41 height 13
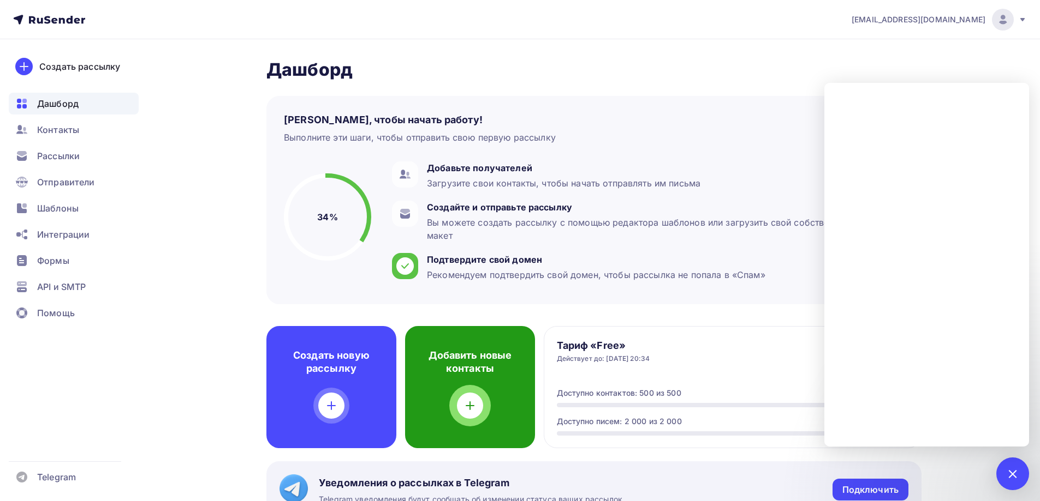
click at [475, 376] on div "Добавить новые контакты" at bounding box center [470, 387] width 130 height 122
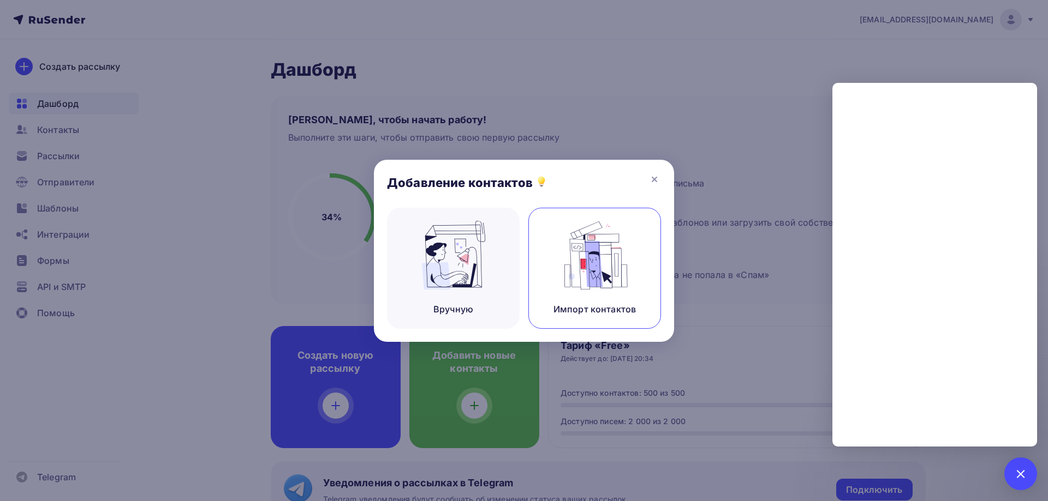
click at [642, 267] on div "Импорт контактов" at bounding box center [594, 268] width 133 height 121
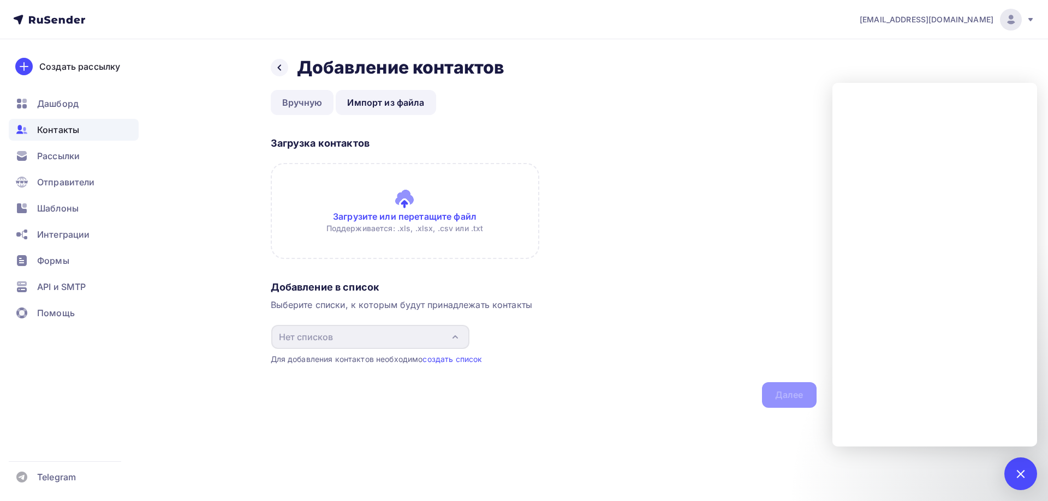
click at [296, 100] on link "Вручную" at bounding box center [302, 102] width 63 height 25
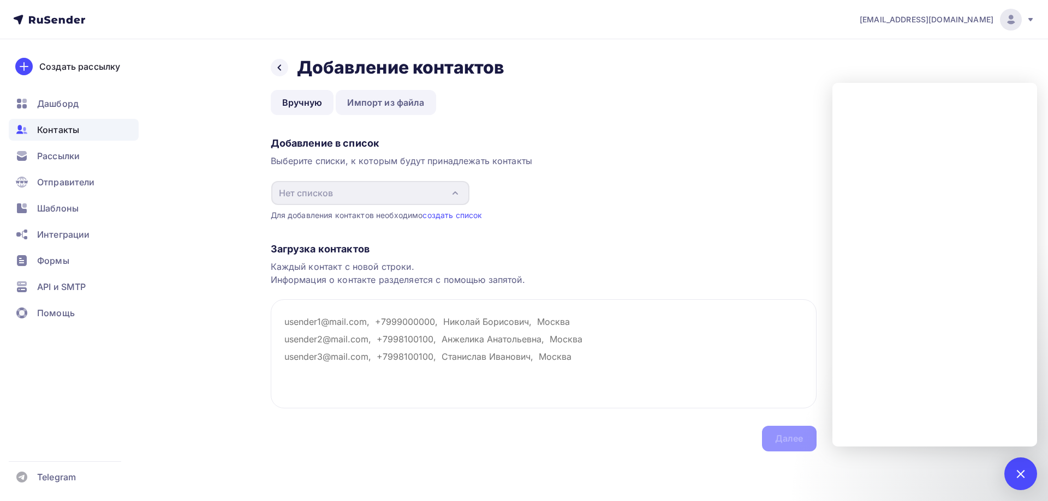
click at [390, 97] on link "Импорт из файла" at bounding box center [386, 102] width 100 height 25
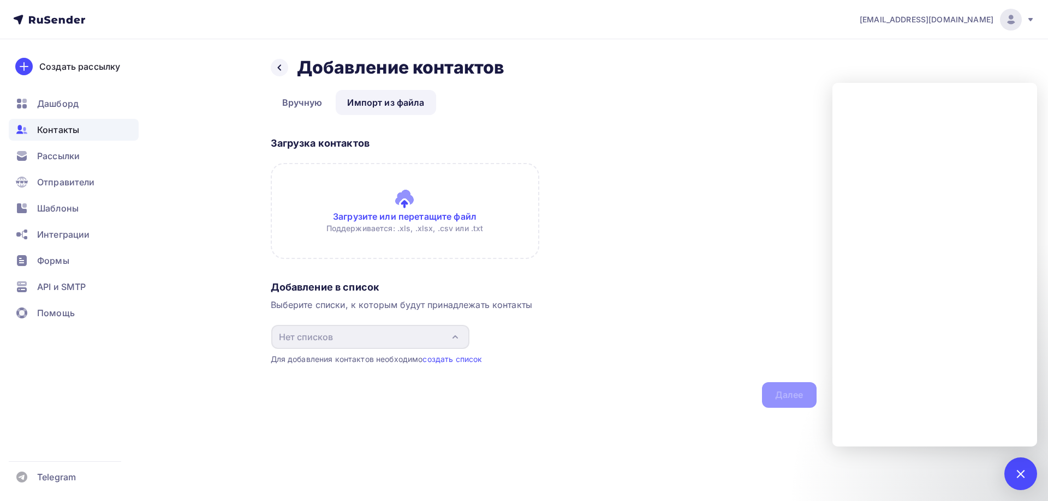
click at [433, 211] on input "file" at bounding box center [405, 211] width 268 height 96
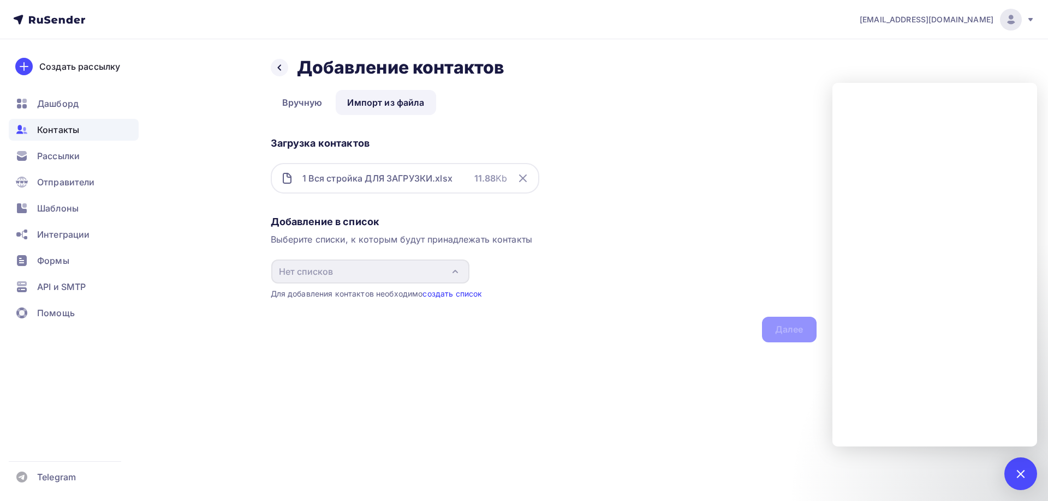
click at [449, 297] on link "создать список" at bounding box center [451, 293] width 59 height 9
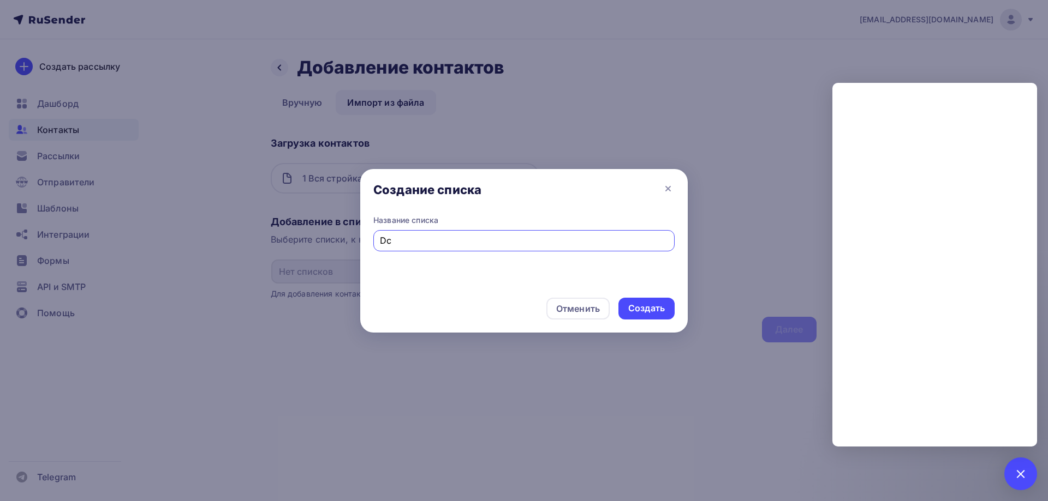
type input "D"
type input "Вся стройка"
click at [642, 306] on div "Создать" at bounding box center [646, 308] width 37 height 13
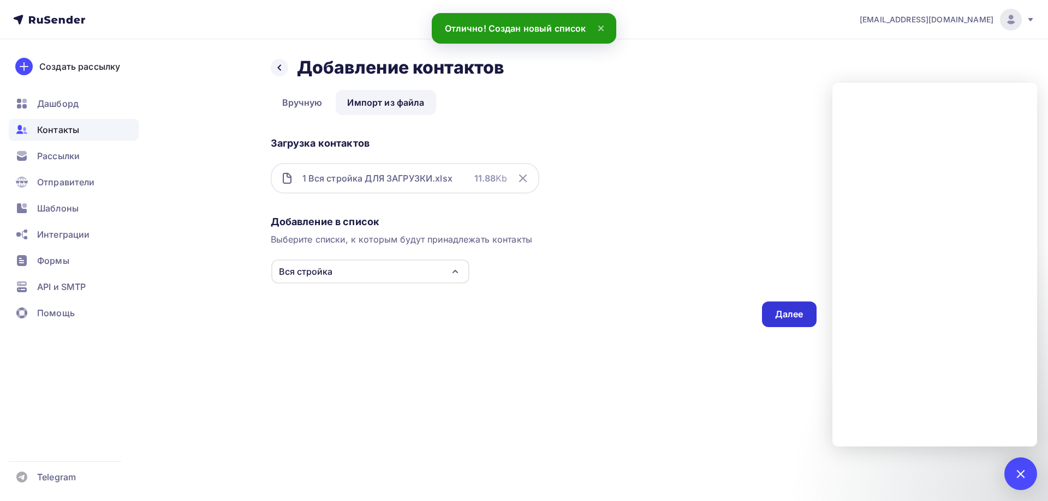
click at [777, 312] on div "Далее" at bounding box center [789, 314] width 28 height 13
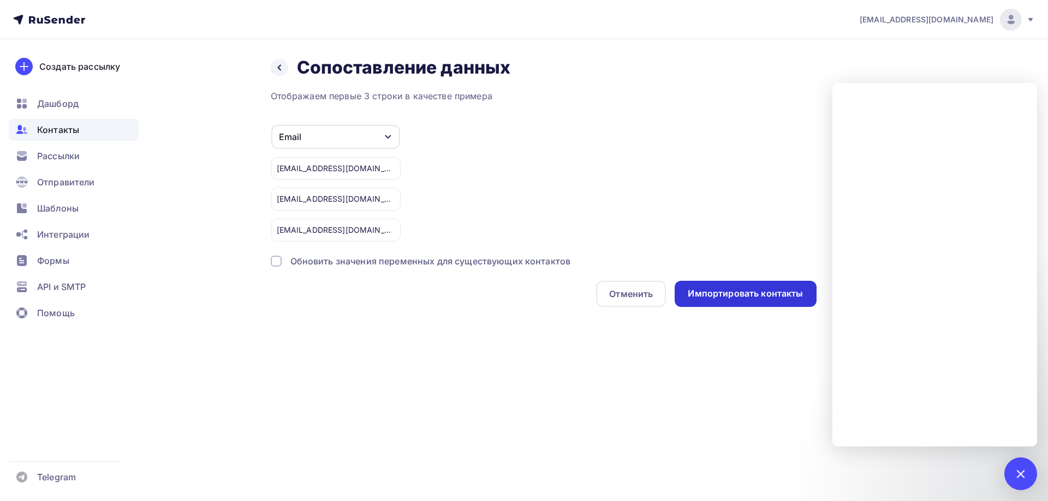
click at [708, 296] on div "Импортировать контакты" at bounding box center [745, 294] width 115 height 13
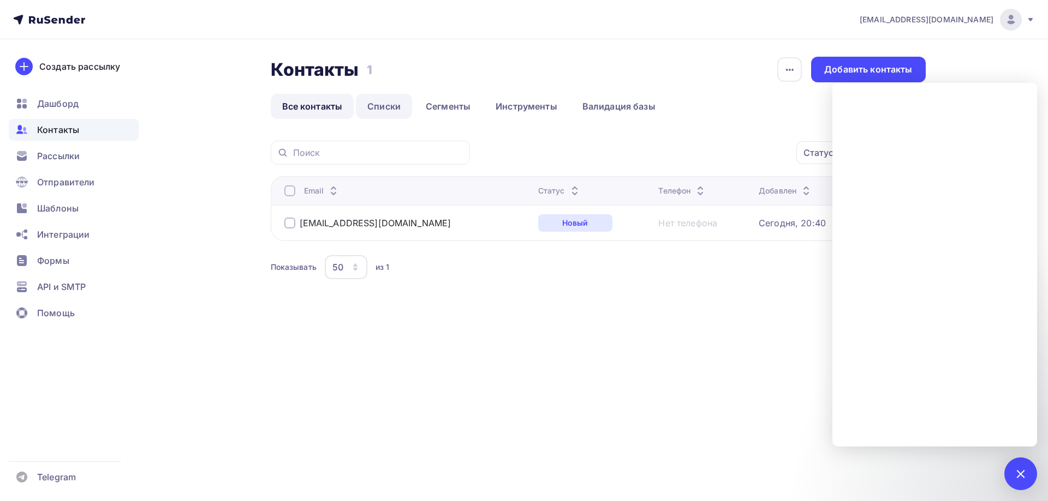
click at [385, 108] on link "Списки" at bounding box center [384, 106] width 56 height 25
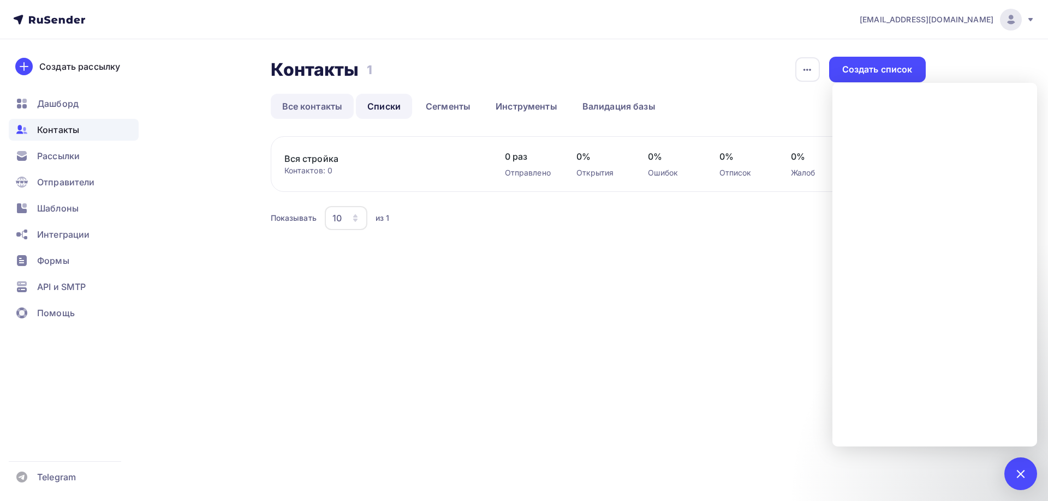
click at [327, 107] on link "Все контакты" at bounding box center [312, 106] width 83 height 25
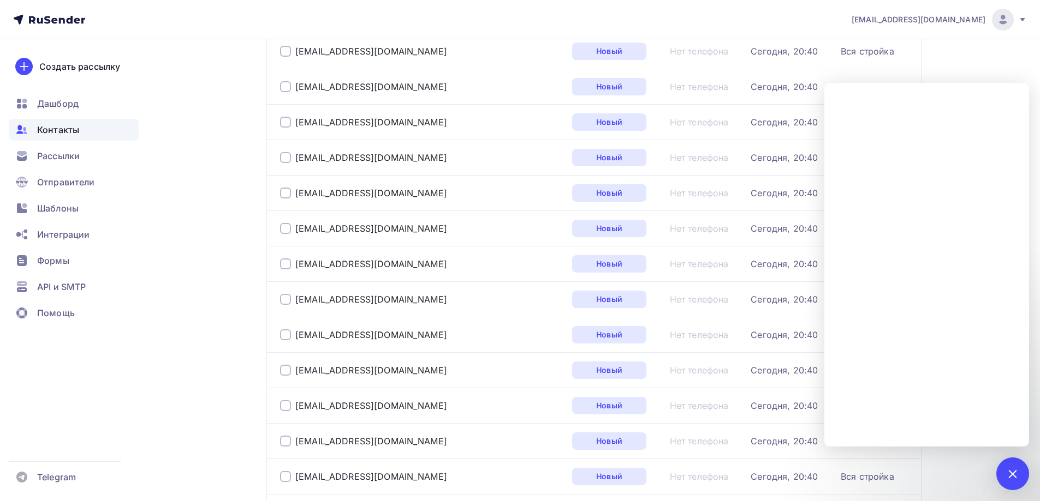
scroll to position [1419, 0]
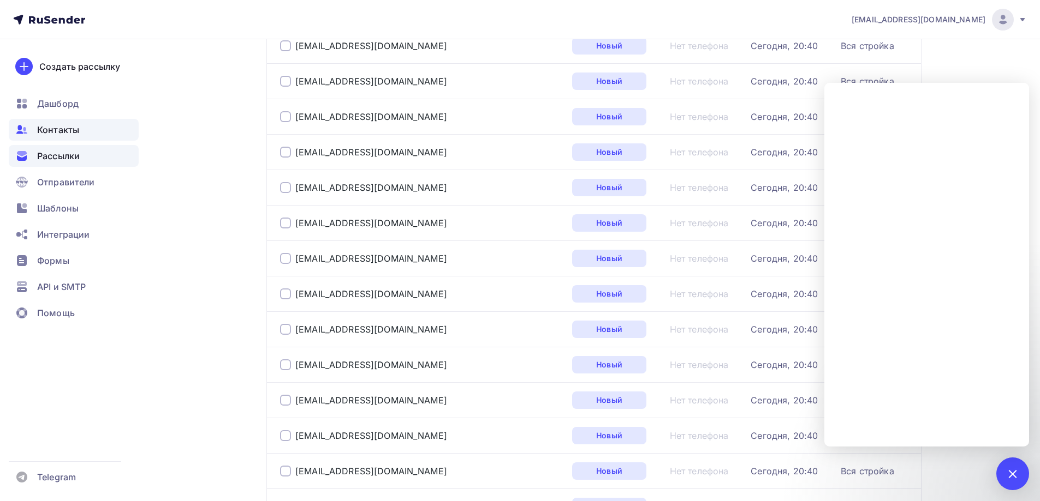
click at [82, 156] on div "Рассылки" at bounding box center [74, 156] width 130 height 22
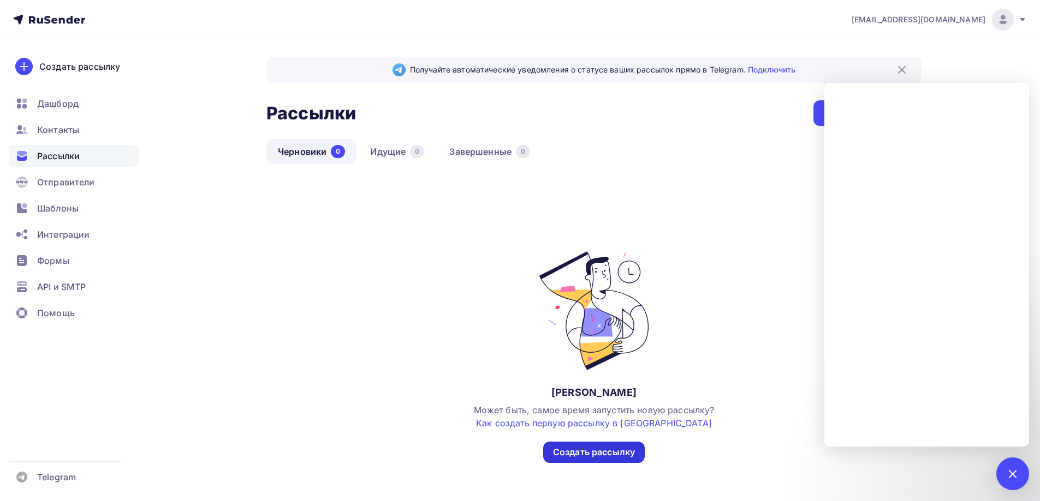
click at [595, 452] on div "Создать рассылку" at bounding box center [594, 452] width 82 height 13
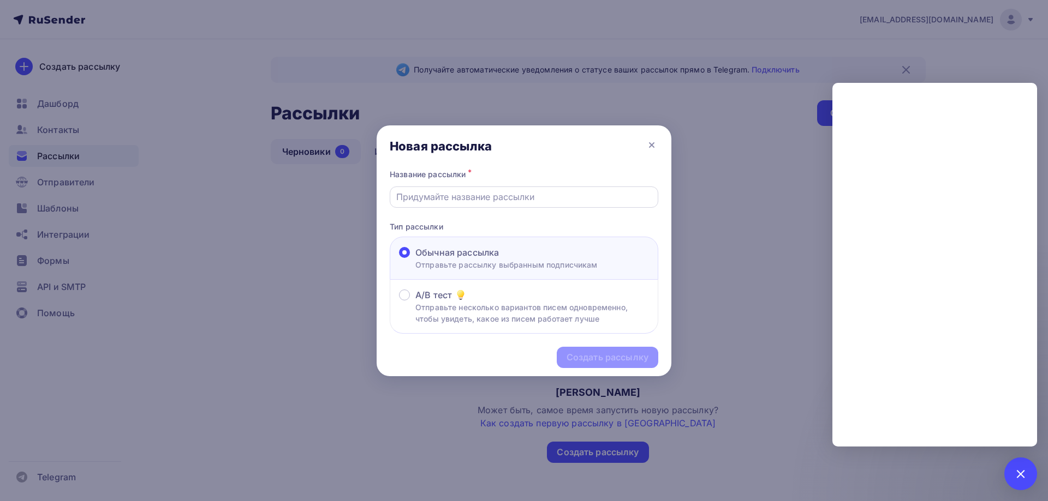
click at [468, 201] on input "text" at bounding box center [524, 196] width 256 height 13
type input "В"
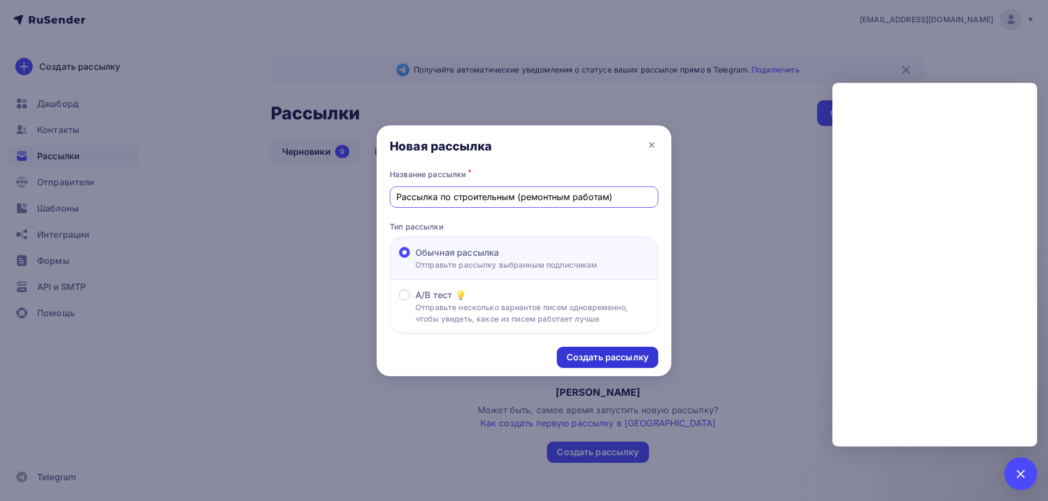
type input "Рассылка по строительным (ремонтным работам)"
click at [617, 355] on div "Создать рассылку" at bounding box center [607, 357] width 82 height 13
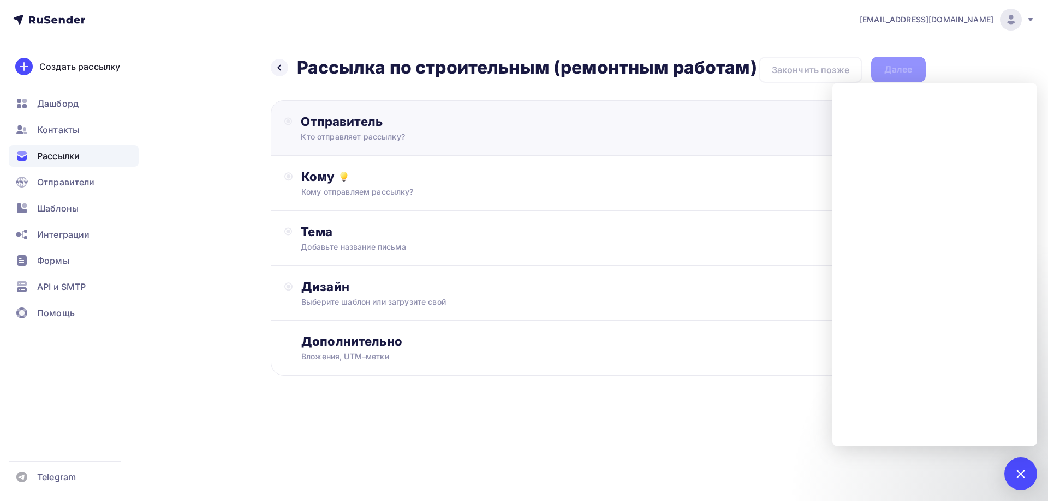
click at [471, 133] on div "Кто отправляет рассылку?" at bounding box center [407, 137] width 213 height 11
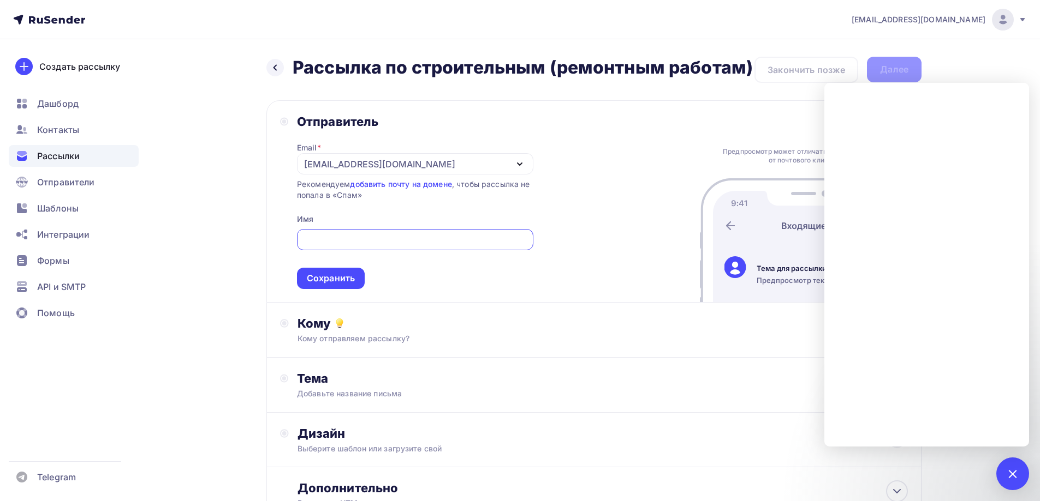
click at [476, 171] on div "pso.goszakaz.2016@yandex.ru" at bounding box center [415, 163] width 236 height 21
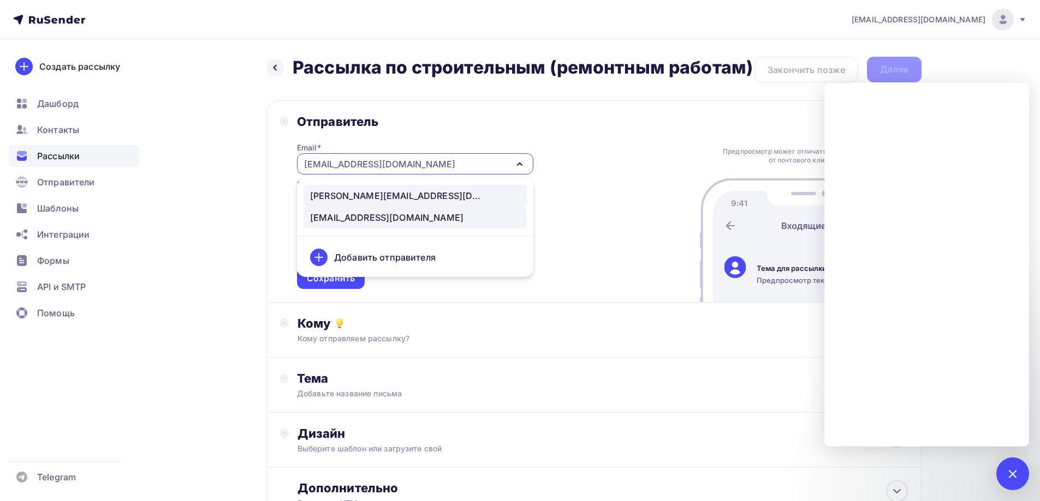
click at [395, 197] on div "boris@rutender.com" at bounding box center [397, 195] width 175 height 13
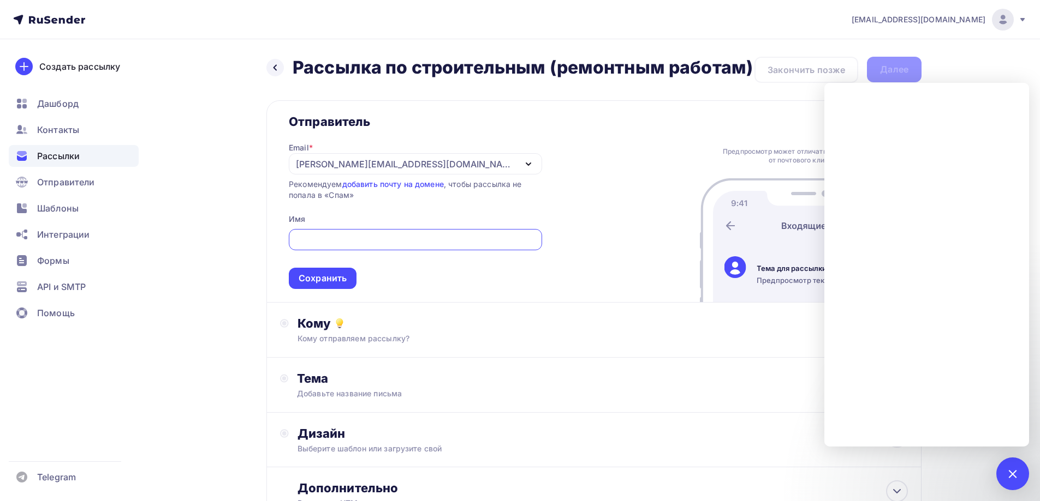
click at [379, 244] on input "text" at bounding box center [415, 240] width 241 height 13
type input "Балаев Борис"
click at [322, 280] on div "Сохранить" at bounding box center [322, 278] width 48 height 13
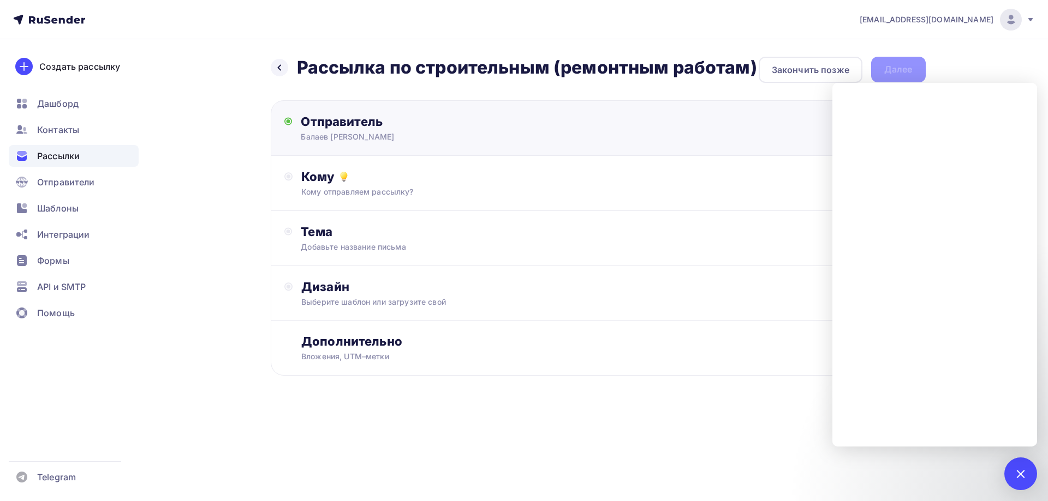
click at [368, 133] on div "Балаев Борис" at bounding box center [407, 137] width 213 height 11
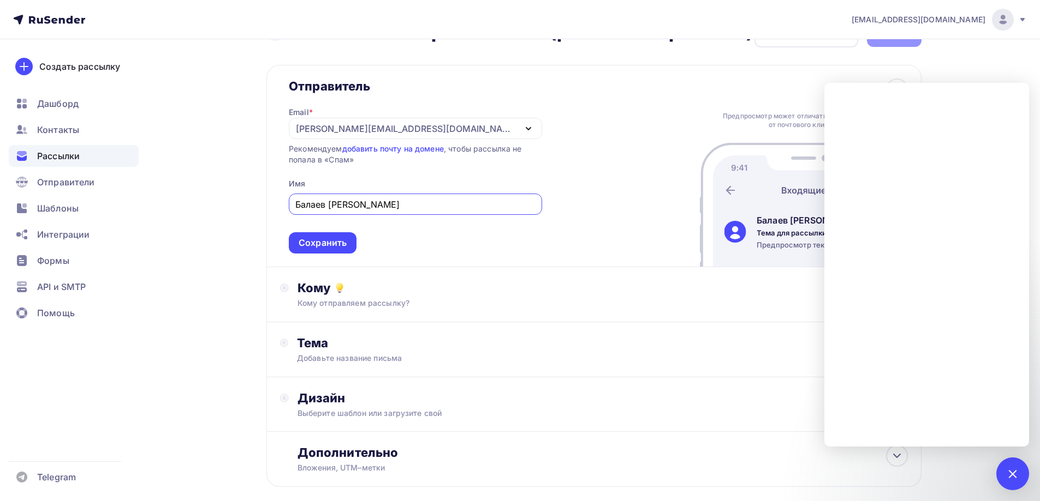
scroll to position [55, 0]
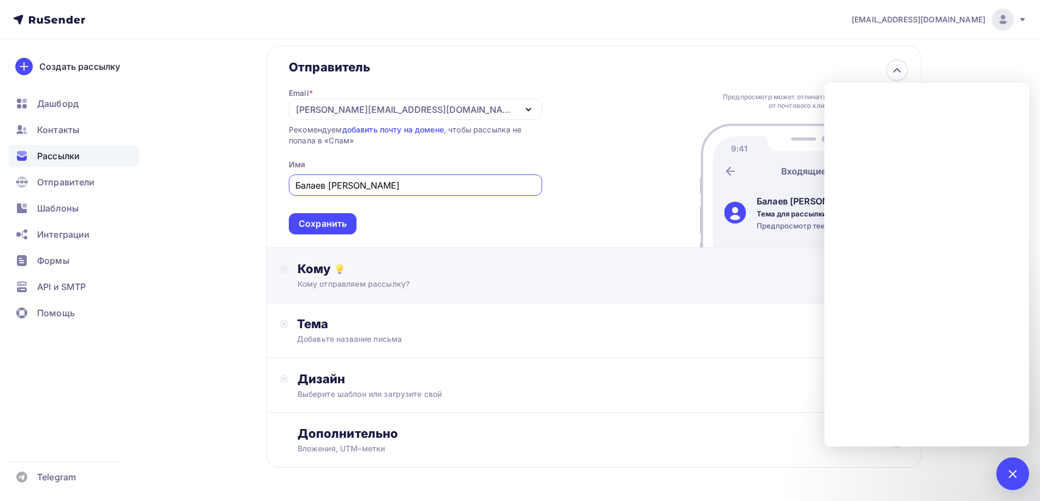
click at [398, 279] on div "Кому отправляем рассылку?" at bounding box center [572, 284] width 550 height 11
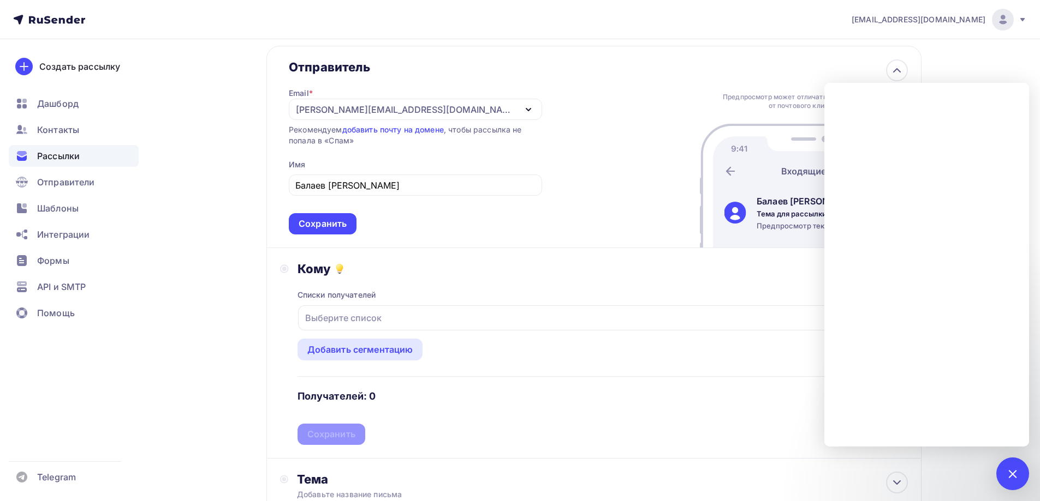
click at [385, 320] on div "Выберите список" at bounding box center [602, 318] width 609 height 25
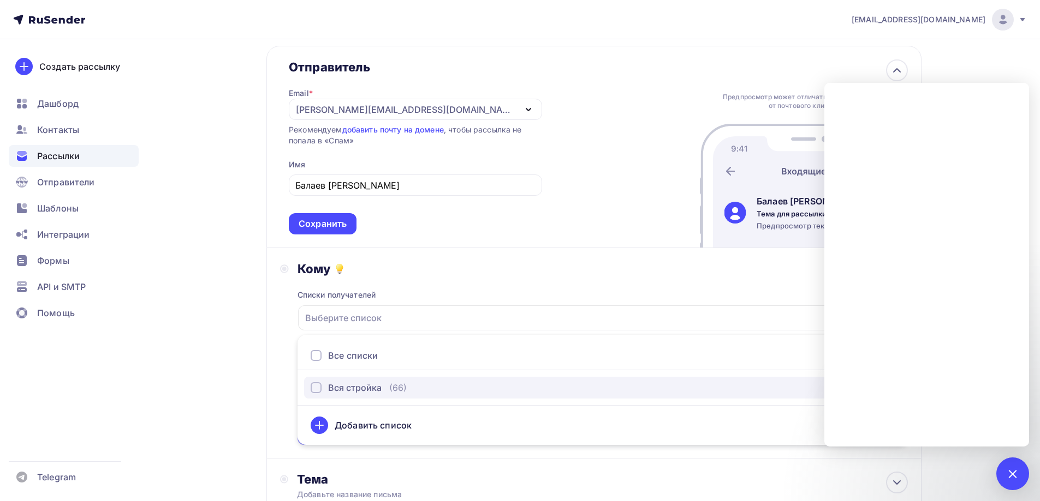
click at [315, 386] on div "button" at bounding box center [316, 388] width 11 height 11
click at [266, 285] on div "Назад Рассылка по строительным (ремонтным работам) Рассылка по строительным (ре…" at bounding box center [520, 339] width 894 height 709
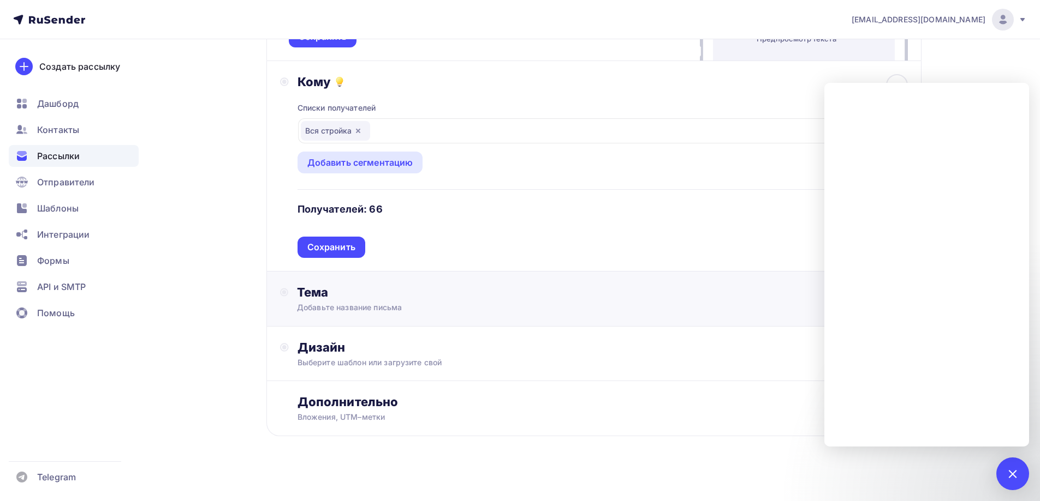
scroll to position [247, 0]
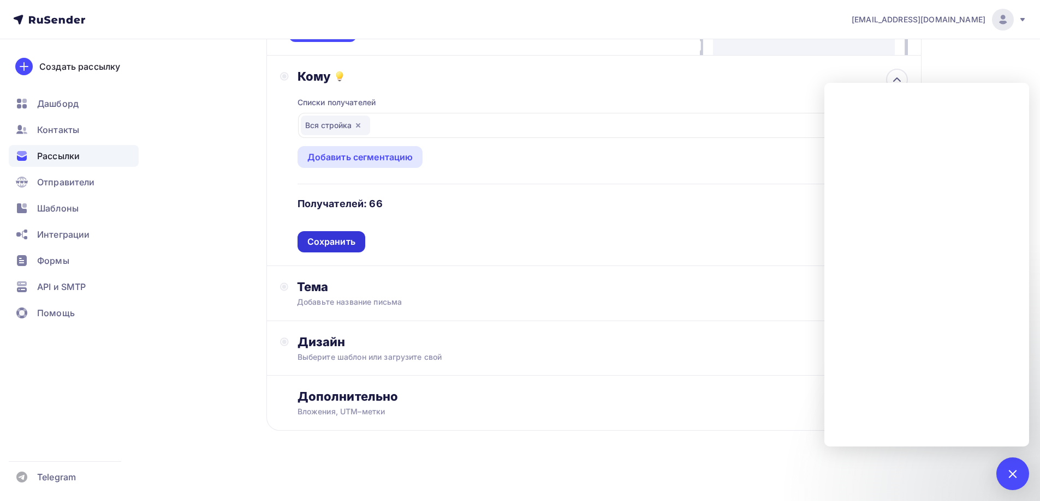
click at [342, 244] on div "Сохранить" at bounding box center [331, 242] width 48 height 13
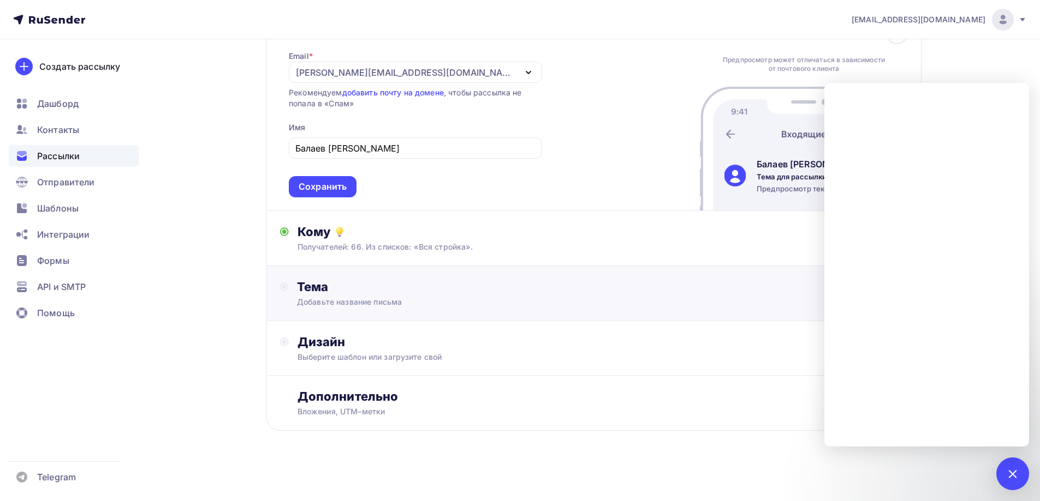
scroll to position [92, 0]
click at [392, 291] on div "Тема" at bounding box center [405, 286] width 216 height 15
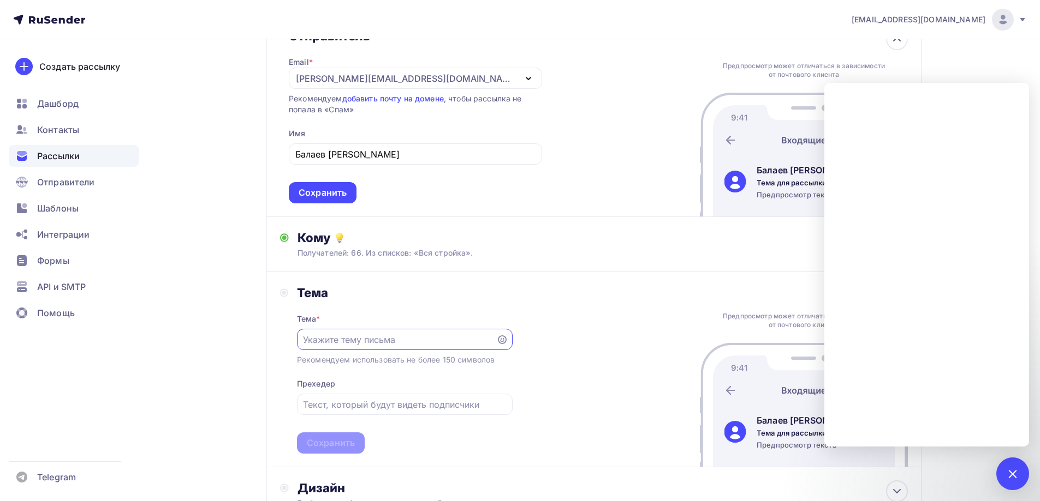
scroll to position [164, 0]
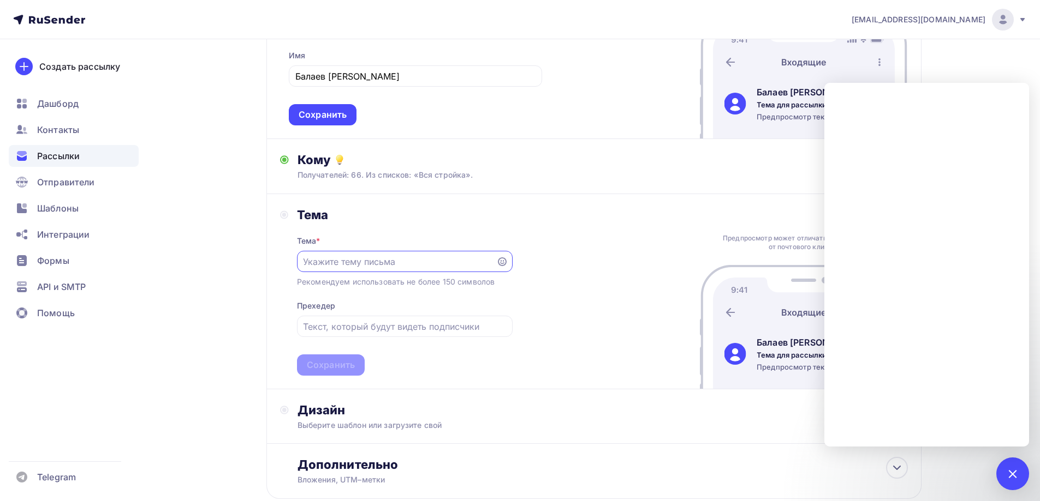
click at [405, 264] on input "text" at bounding box center [396, 261] width 187 height 13
type input "Закупки по строительным (ремонтным) работам Карелии"
click at [405, 330] on input "text" at bounding box center [404, 326] width 203 height 13
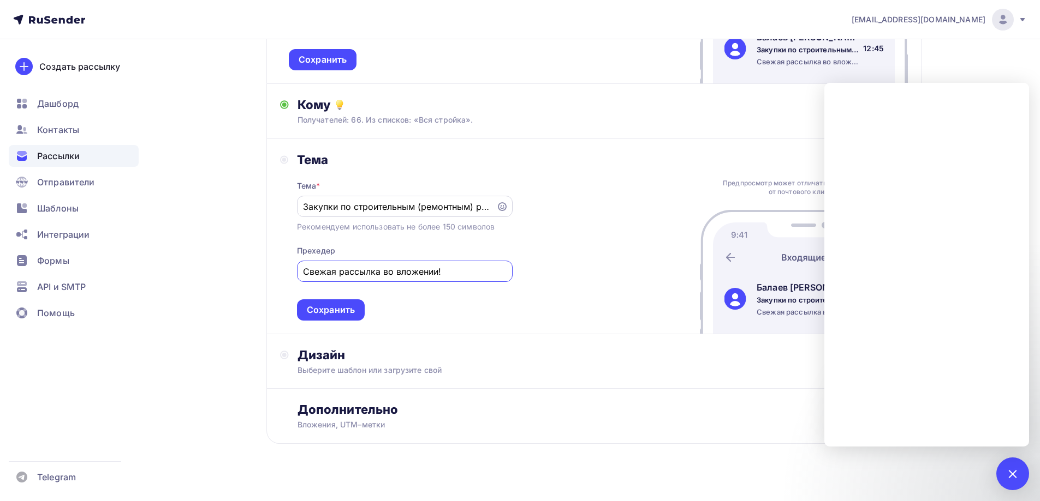
scroll to position [232, 0]
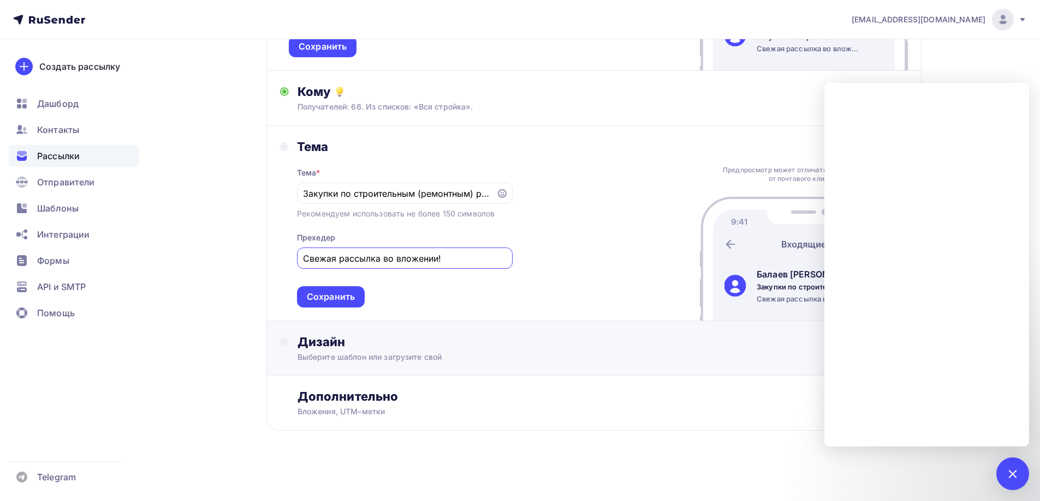
type input "Свежая рассылка во вложении!"
click at [428, 345] on div "Дизайн" at bounding box center [602, 342] width 610 height 15
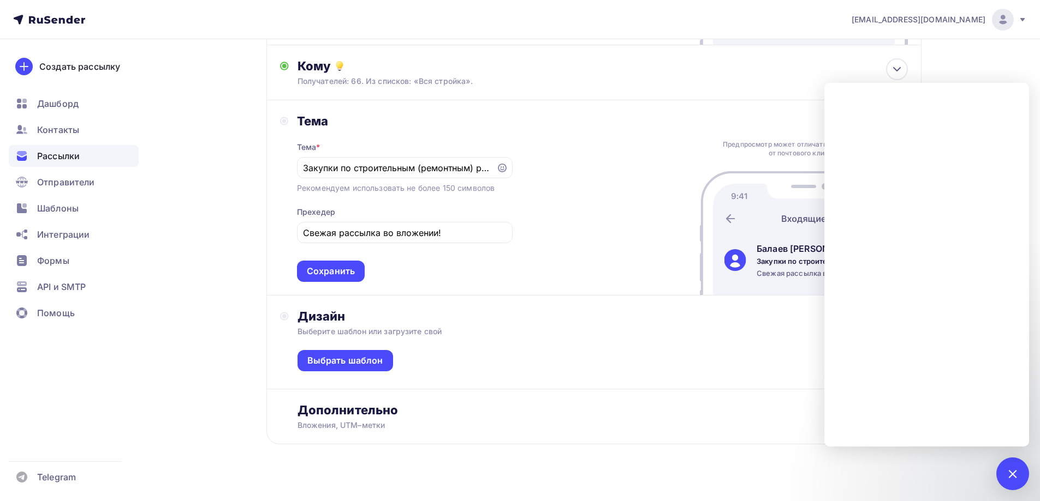
scroll to position [271, 0]
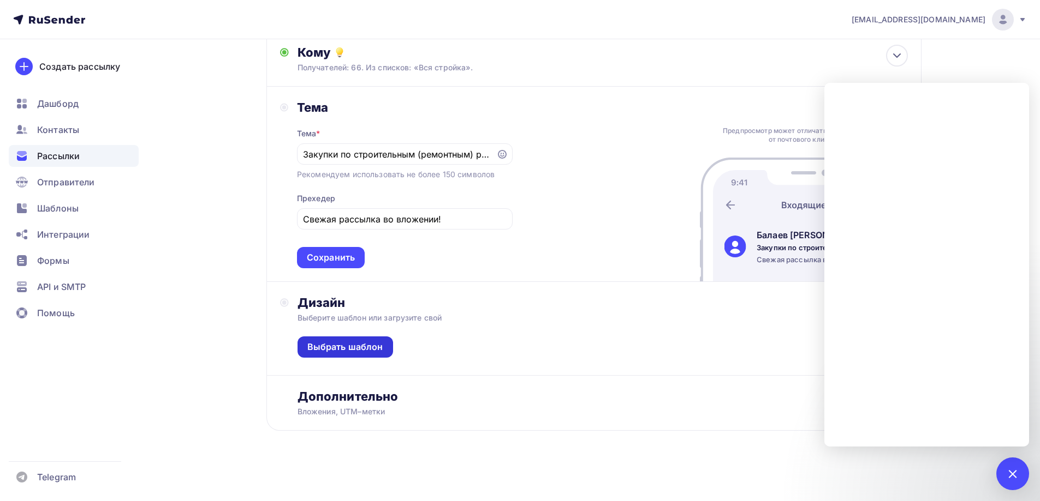
click at [379, 348] on div "Выбрать шаблон" at bounding box center [345, 347] width 76 height 13
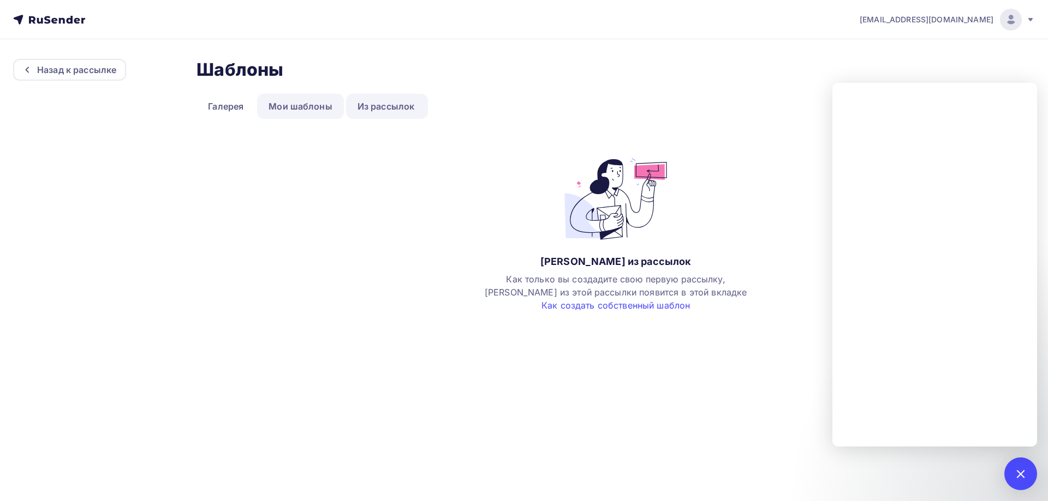
click at [309, 102] on link "Мои шаблоны" at bounding box center [300, 106] width 87 height 25
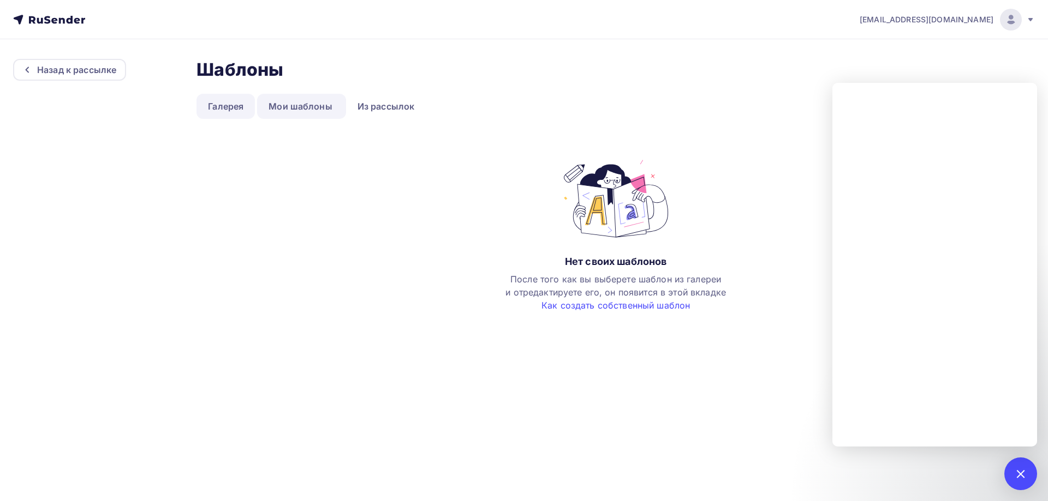
click at [242, 104] on link "Галерея" at bounding box center [225, 106] width 58 height 25
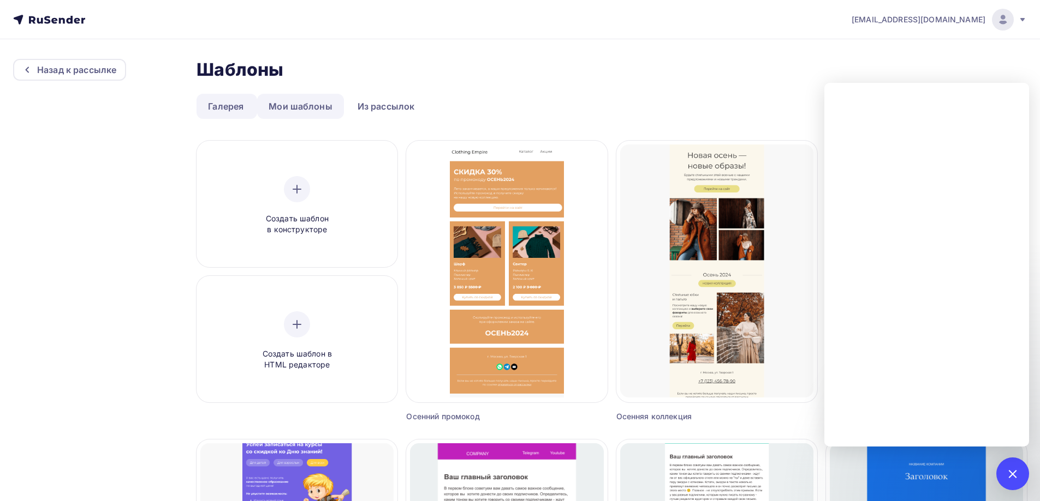
click at [323, 105] on link "Мои шаблоны" at bounding box center [300, 106] width 87 height 25
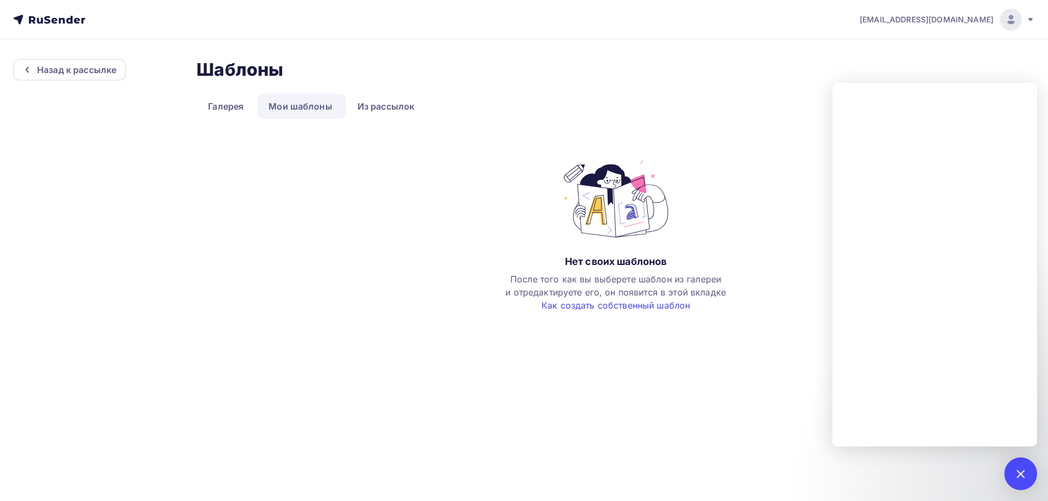
click at [132, 65] on div "Назад к рассылке Шаблоны Шаблоны Галерея Мои шаблоны Из рассылок Нет своих шабл…" at bounding box center [524, 185] width 1022 height 253
click at [120, 69] on div "Назад к рассылке" at bounding box center [69, 70] width 113 height 22
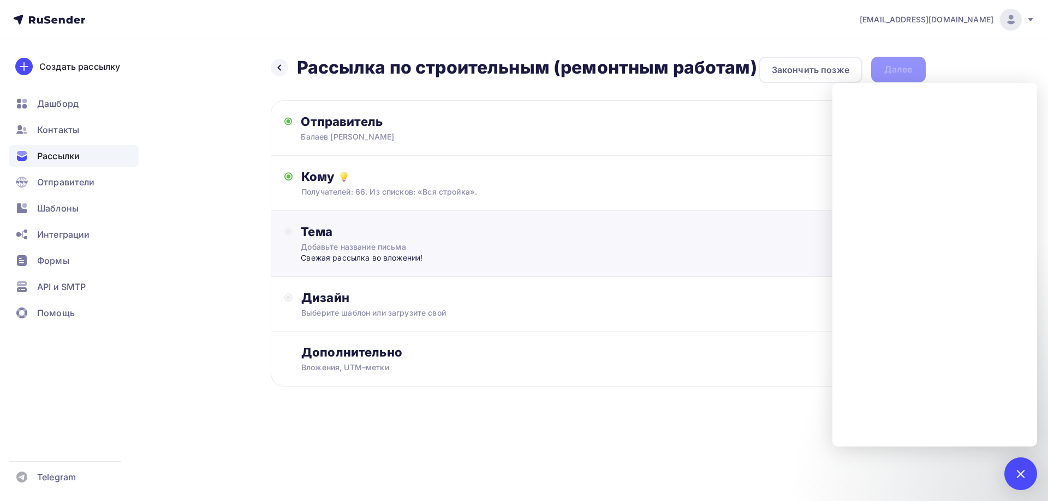
click at [332, 230] on div "Тема" at bounding box center [409, 231] width 216 height 15
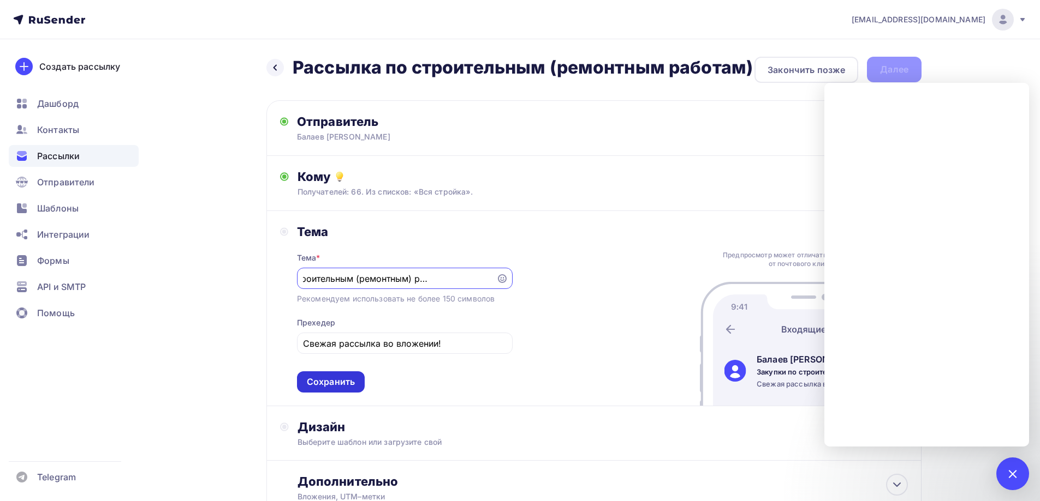
click at [335, 384] on div "Сохранить" at bounding box center [331, 382] width 48 height 13
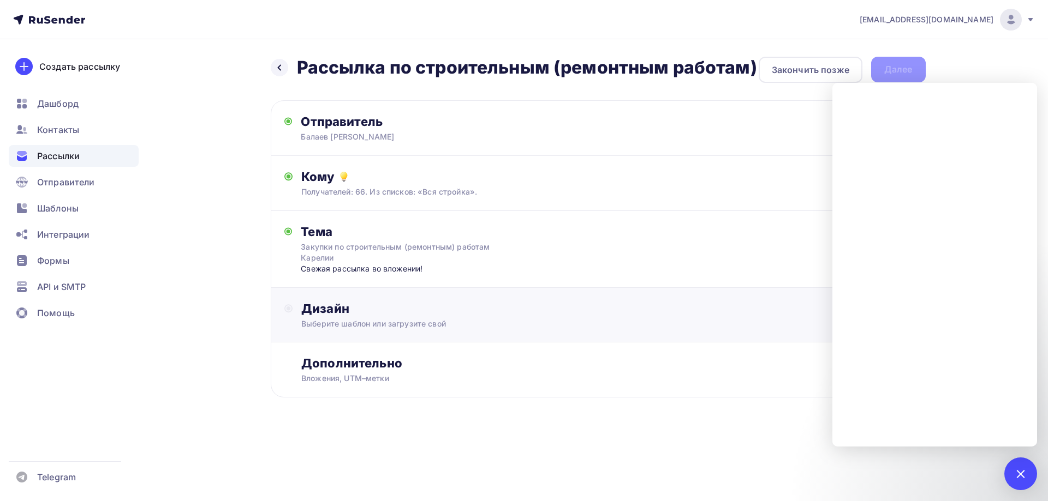
click at [385, 308] on div "Дизайн" at bounding box center [606, 308] width 610 height 15
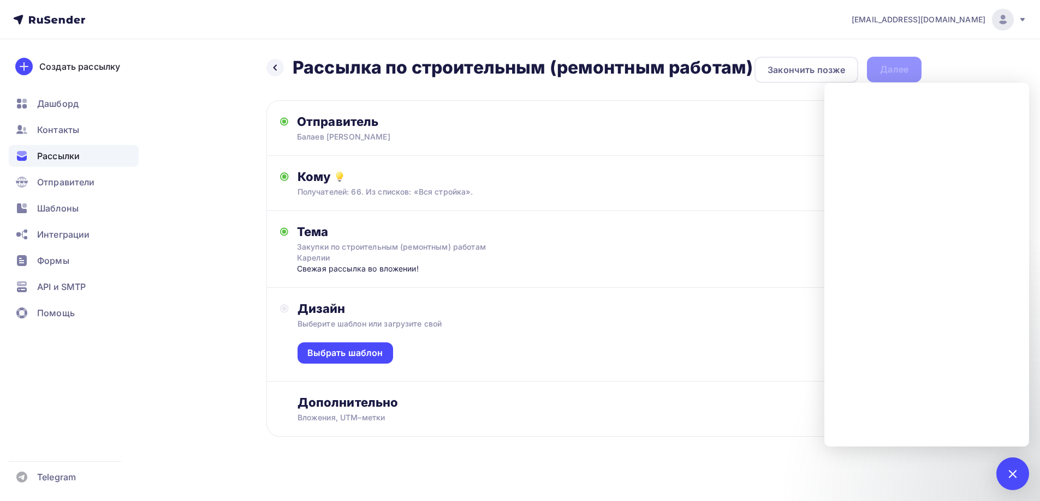
click at [277, 308] on div "Дизайн Выберите шаблон или загрузите свой Выбрать шаблон" at bounding box center [593, 335] width 655 height 94
click at [282, 309] on icon at bounding box center [284, 308] width 9 height 9
click at [324, 356] on div "Выбрать шаблон" at bounding box center [345, 353] width 76 height 13
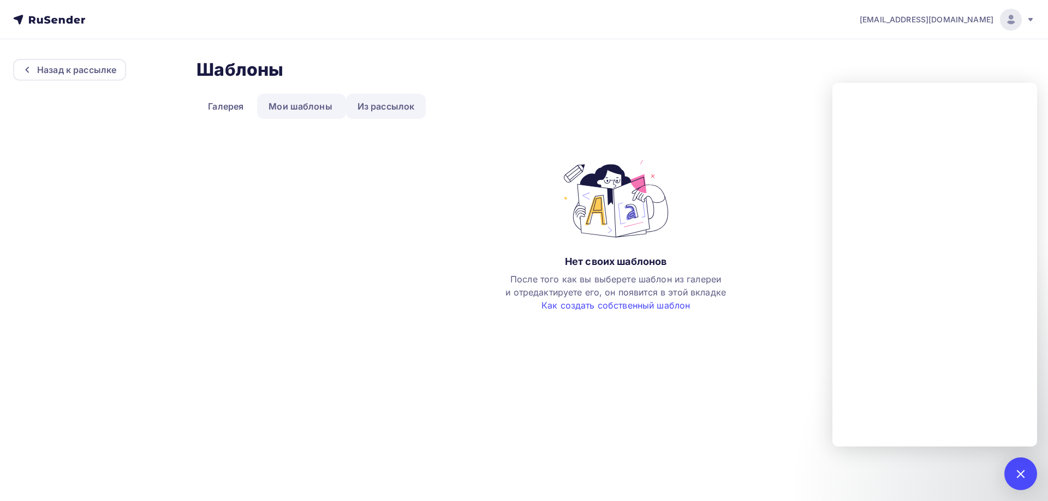
click at [370, 106] on link "Из рассылок" at bounding box center [386, 106] width 80 height 25
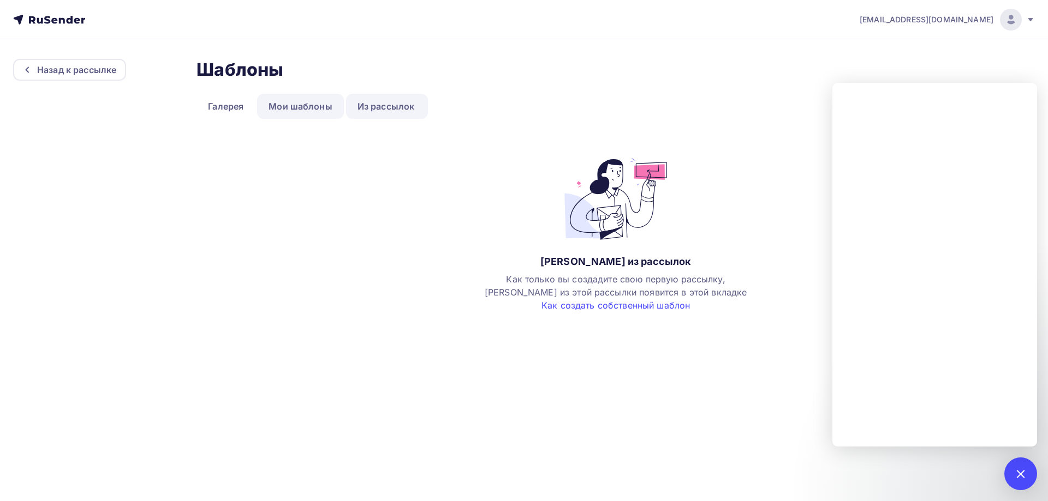
click at [292, 112] on link "Мои шаблоны" at bounding box center [300, 106] width 87 height 25
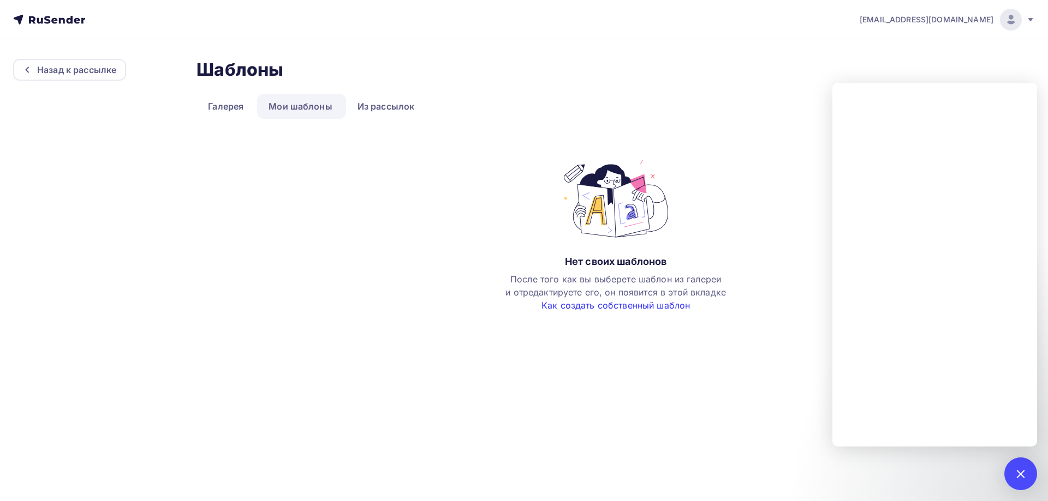
click at [584, 300] on link "Как создать собственный шаблон" at bounding box center [615, 305] width 148 height 11
click at [237, 112] on link "Галерея" at bounding box center [225, 106] width 58 height 25
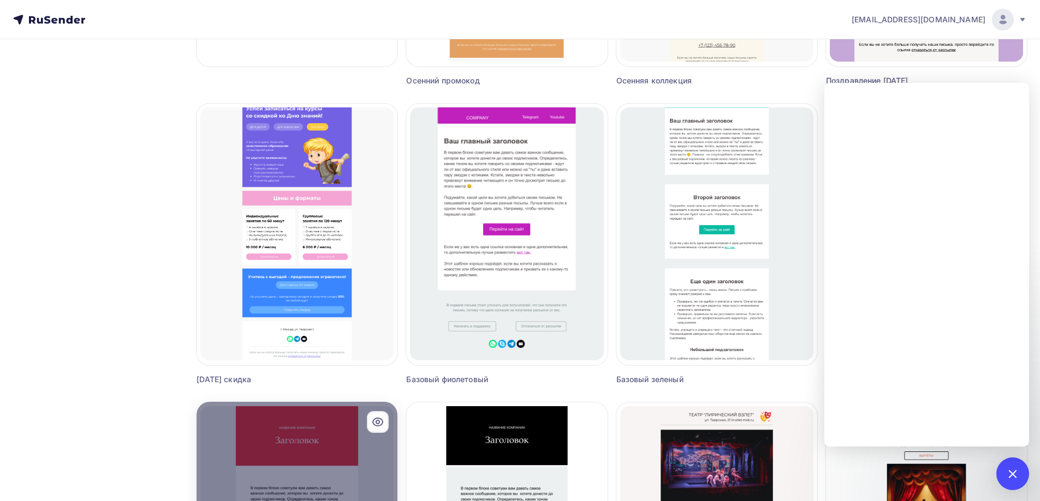
scroll to position [437, 0]
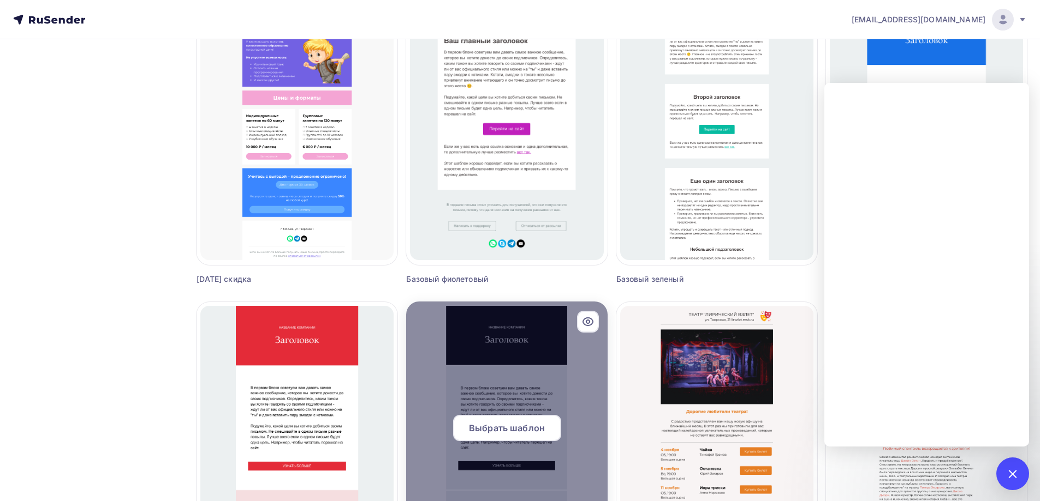
click at [520, 337] on div at bounding box center [506, 433] width 201 height 262
click at [498, 436] on div "Выбрать шаблон" at bounding box center [507, 428] width 108 height 26
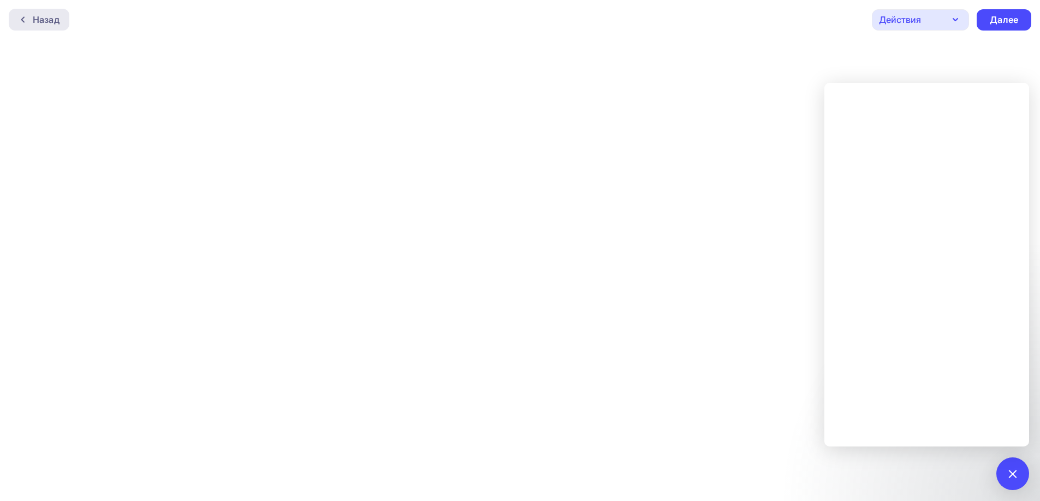
click at [46, 23] on div "Назад" at bounding box center [46, 19] width 27 height 13
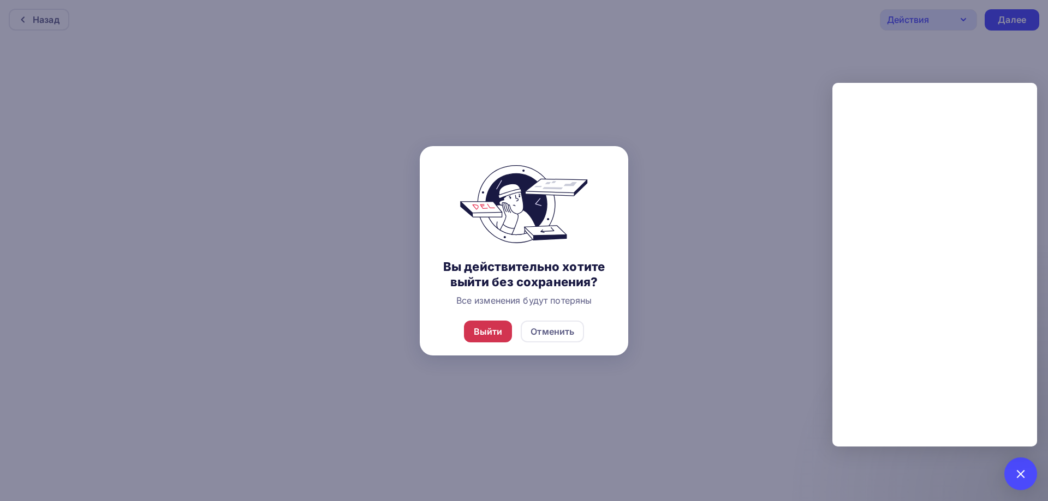
click at [487, 332] on div "Выйти" at bounding box center [488, 331] width 29 height 13
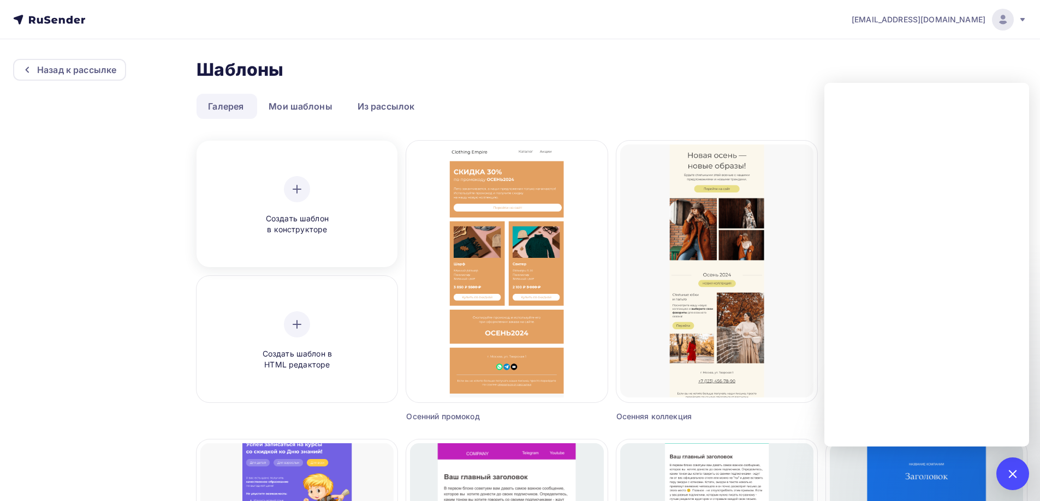
click at [330, 226] on span "Создать шаблон в конструкторе" at bounding box center [297, 224] width 104 height 22
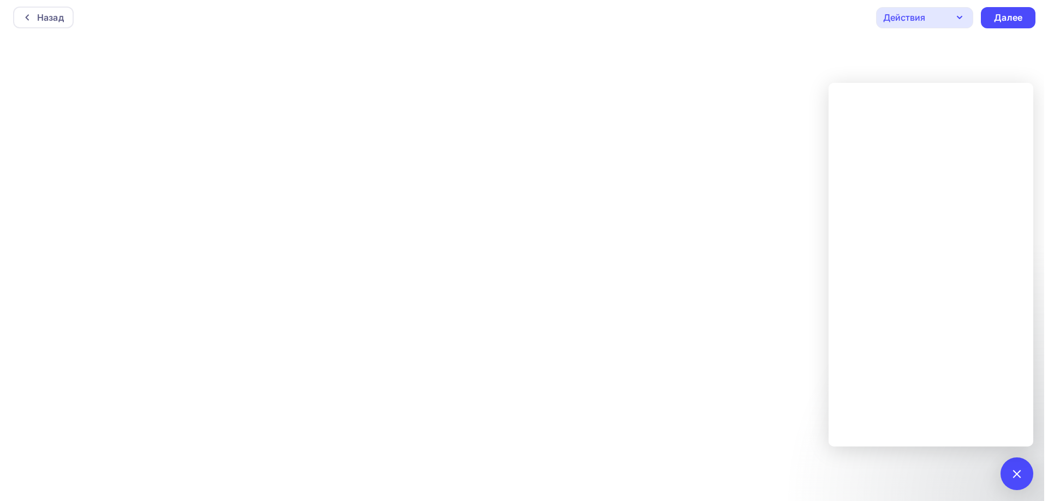
scroll to position [3, 0]
click at [51, 13] on div "Назад" at bounding box center [46, 16] width 27 height 13
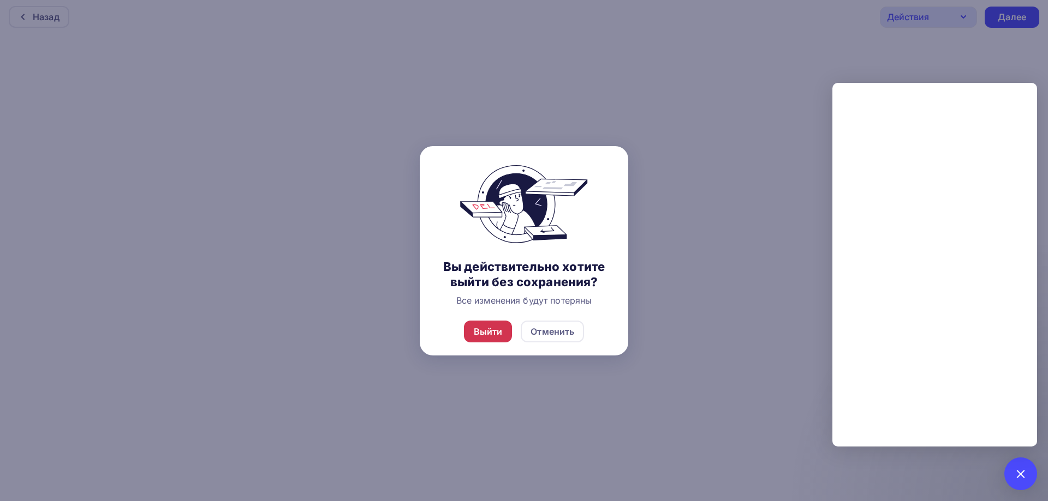
click at [480, 335] on div "Выйти" at bounding box center [488, 331] width 29 height 13
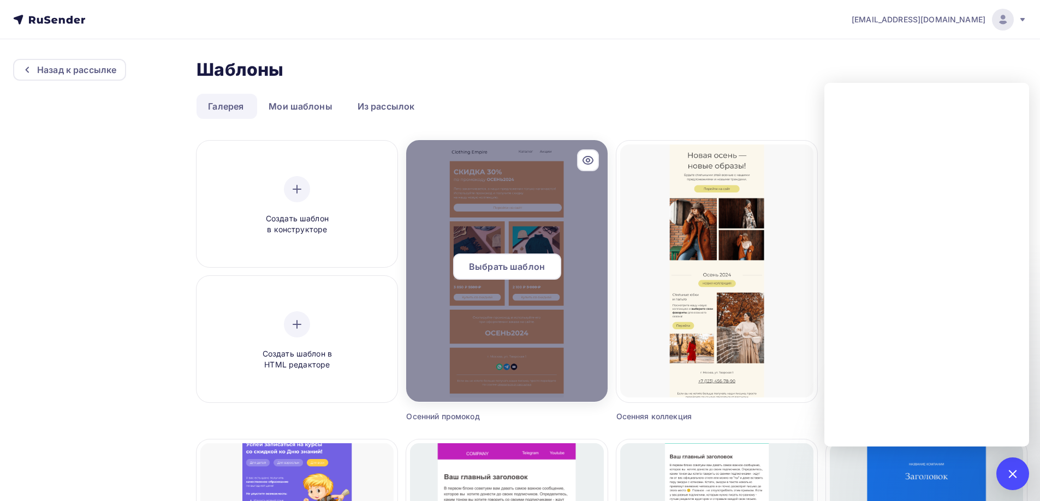
scroll to position [218, 0]
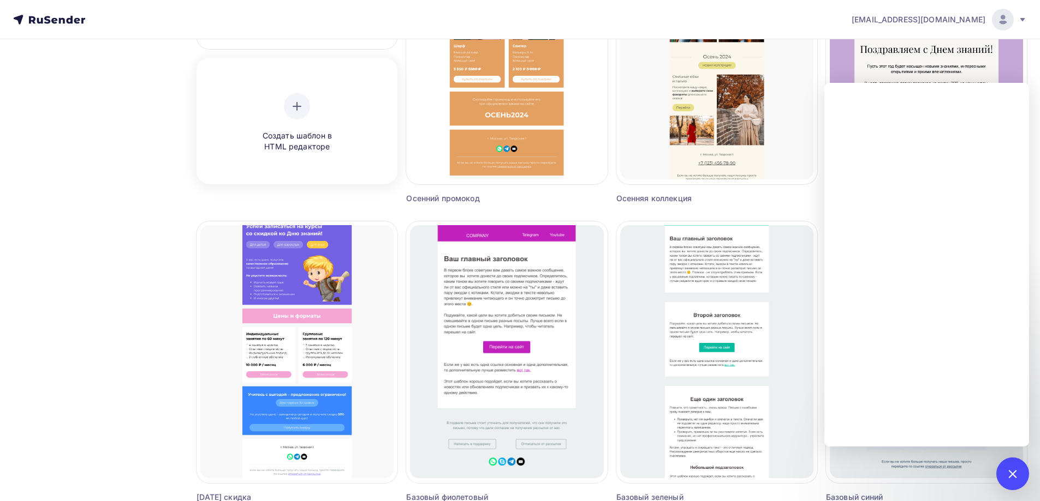
click at [313, 158] on div "Создать шаблон в HTML редакторе" at bounding box center [296, 123] width 193 height 122
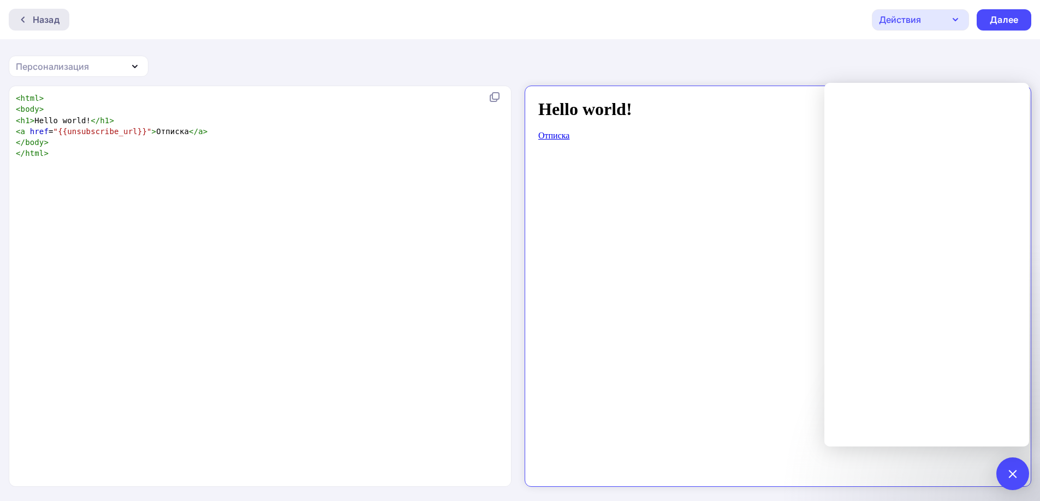
click at [31, 20] on div at bounding box center [26, 19] width 14 height 9
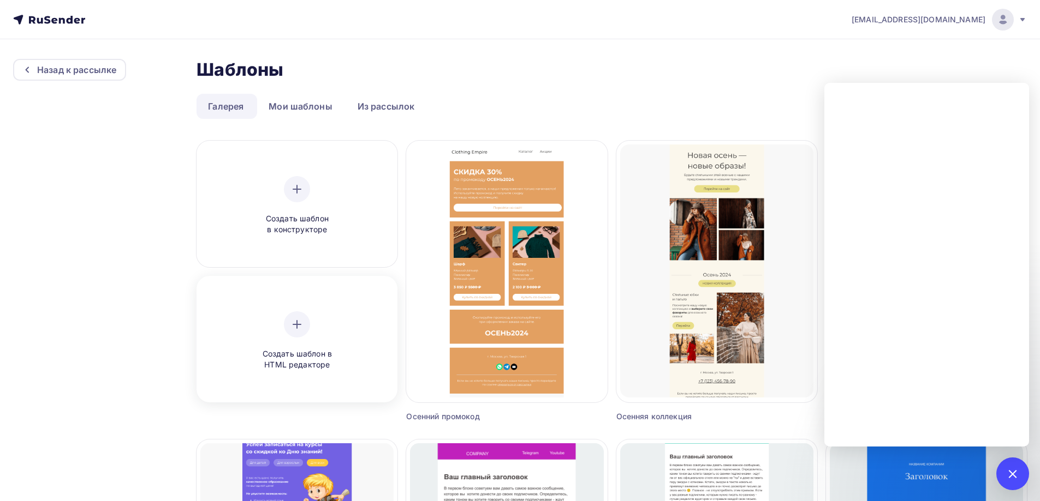
click at [304, 315] on div at bounding box center [297, 325] width 26 height 26
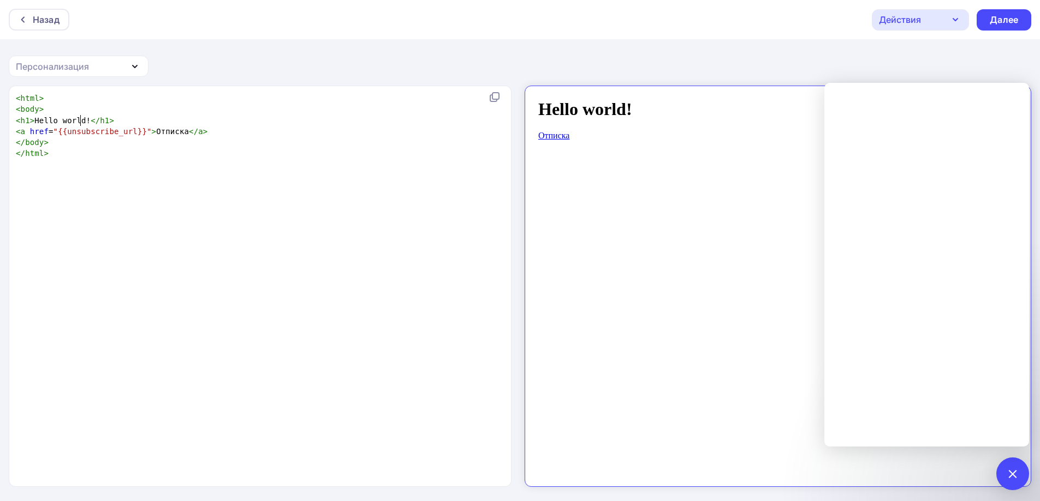
scroll to position [4, 0]
drag, startPoint x: 80, startPoint y: 118, endPoint x: 33, endPoint y: 117, distance: 47.5
click at [33, 117] on span "< h1 > Hello world! </ h1 >" at bounding box center [65, 120] width 98 height 9
type textarea "Сведая"
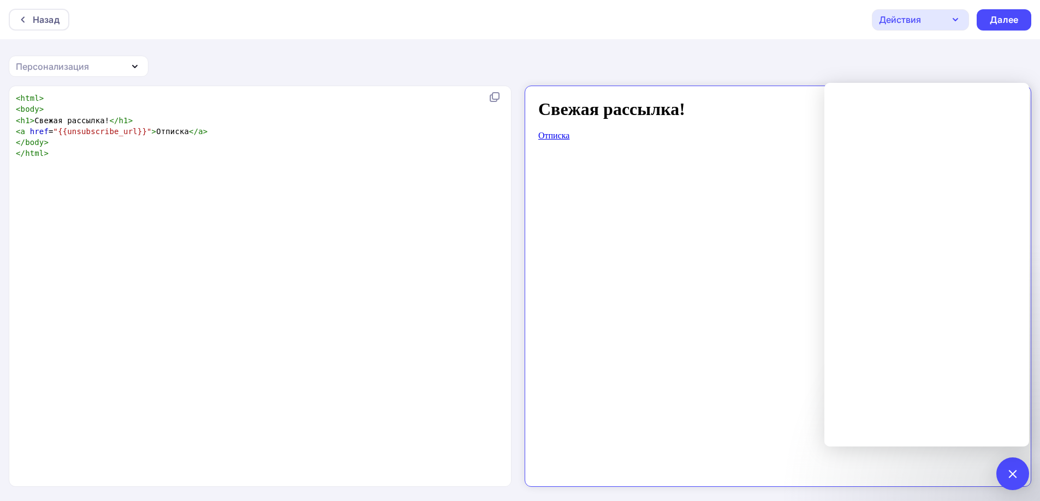
type textarea "жая рассылка"
click at [673, 98] on h1 "Свежая рассылка!" at bounding box center [768, 100] width 480 height 20
click at [668, 99] on h1 "Свежая рассылка!" at bounding box center [768, 100] width 480 height 20
click at [667, 101] on h1 "Свежая рассылка!" at bounding box center [768, 100] width 480 height 20
click at [95, 119] on span "< h1 > Свежая рассылка! </ h1 >" at bounding box center [74, 120] width 117 height 9
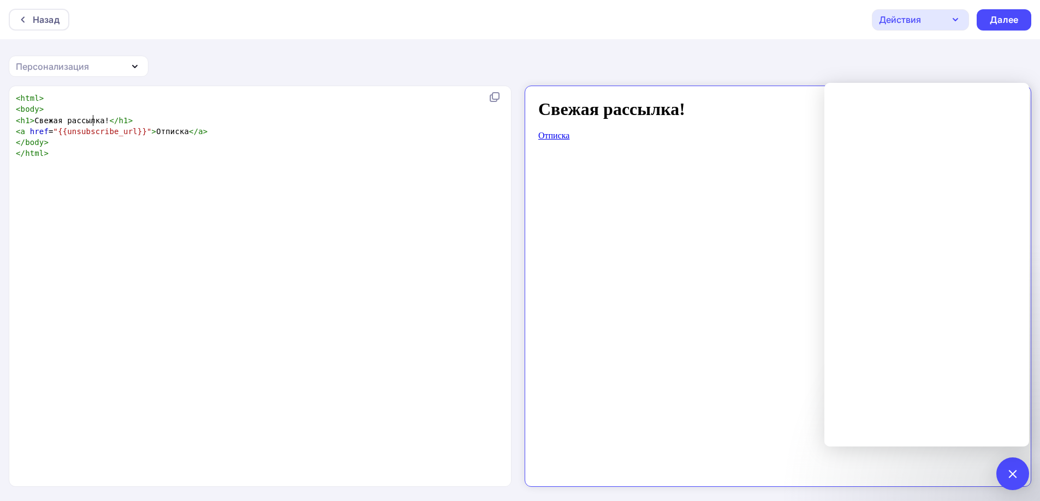
scroll to position [4, 50]
click at [97, 118] on span "< h1 > Свежая рассылка! </ h1 >" at bounding box center [74, 120] width 117 height 9
type textarea "вов"
type textarea "вложени"
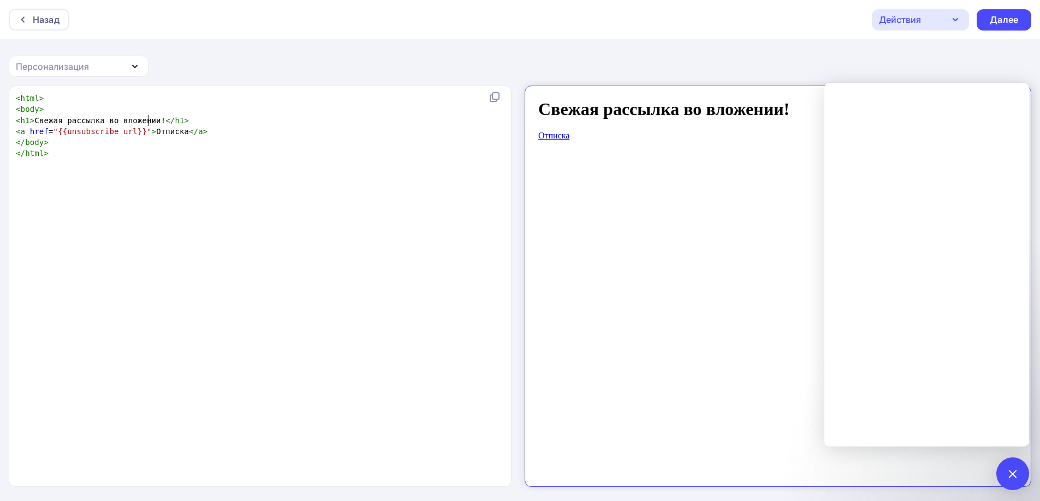
type textarea "ии"
click at [550, 129] on link "Отписка" at bounding box center [543, 126] width 31 height 9
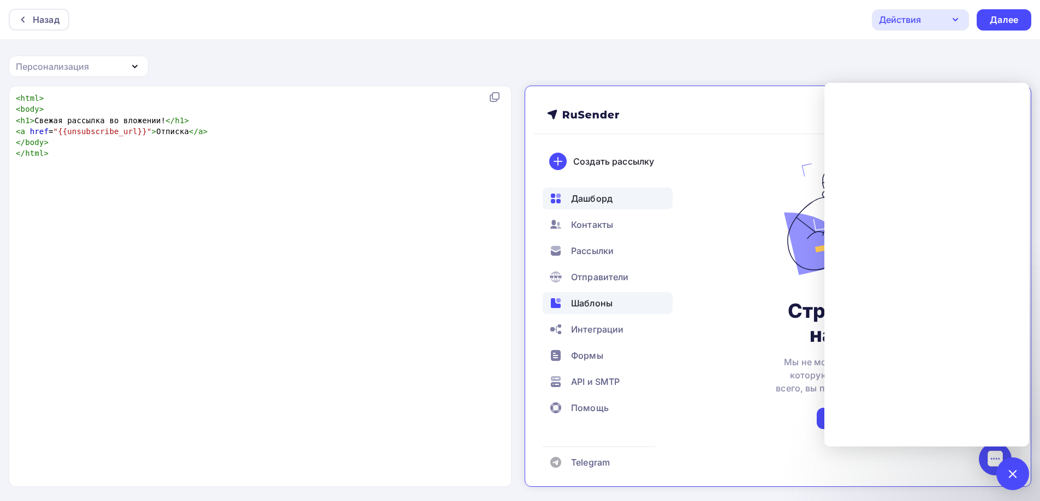
scroll to position [22, 0]
click at [24, 16] on icon at bounding box center [23, 19] width 9 height 9
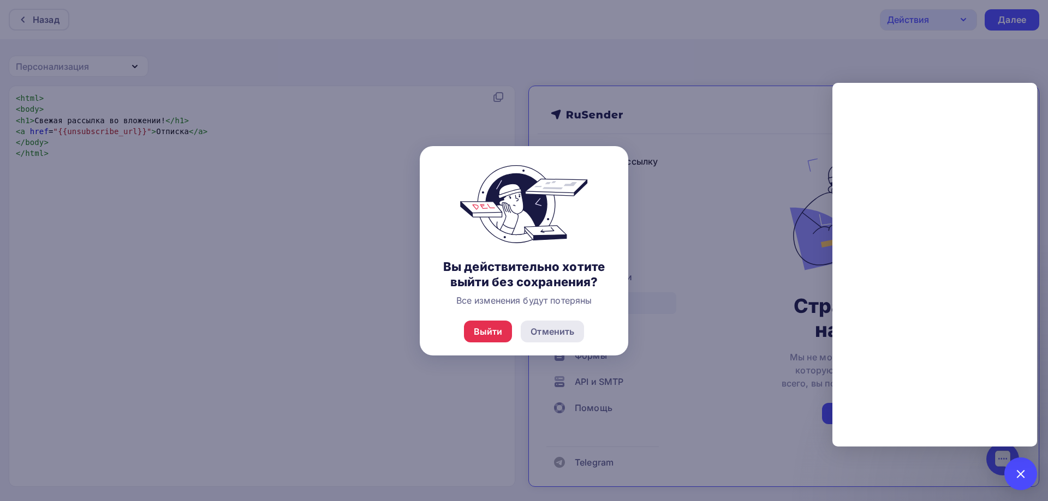
click at [539, 332] on div "Отменить" at bounding box center [552, 331] width 44 height 13
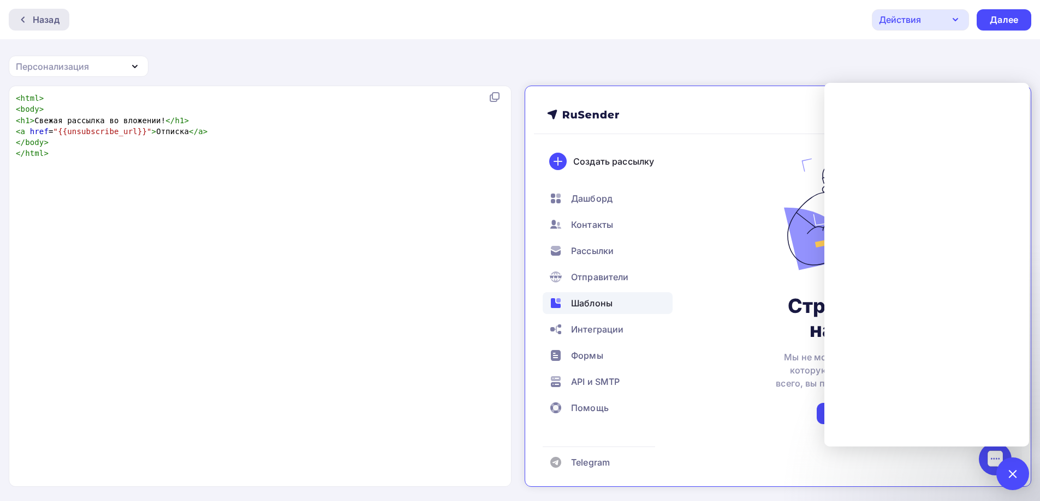
click at [49, 20] on div "Назад" at bounding box center [46, 19] width 27 height 13
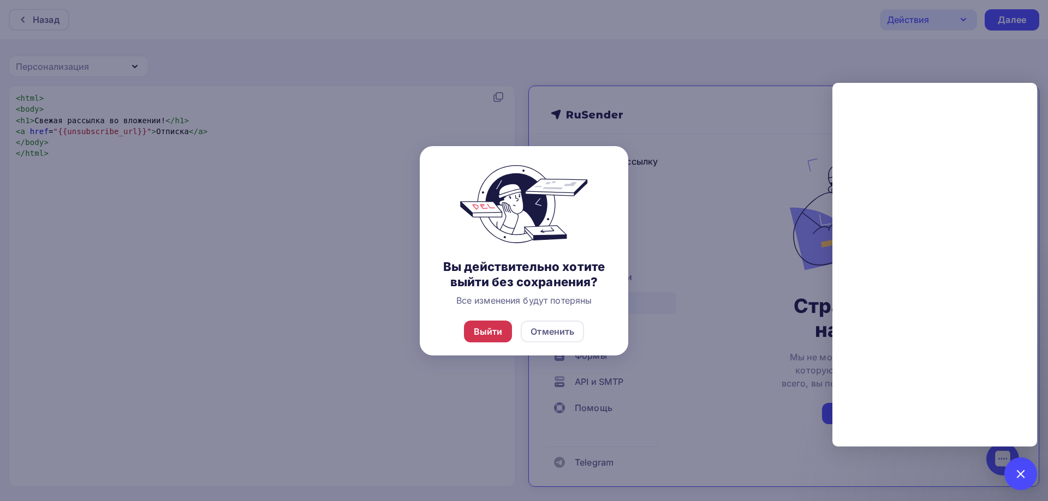
click at [495, 329] on div "Выйти" at bounding box center [488, 331] width 29 height 13
click at [498, 331] on div "Выйти" at bounding box center [488, 331] width 29 height 13
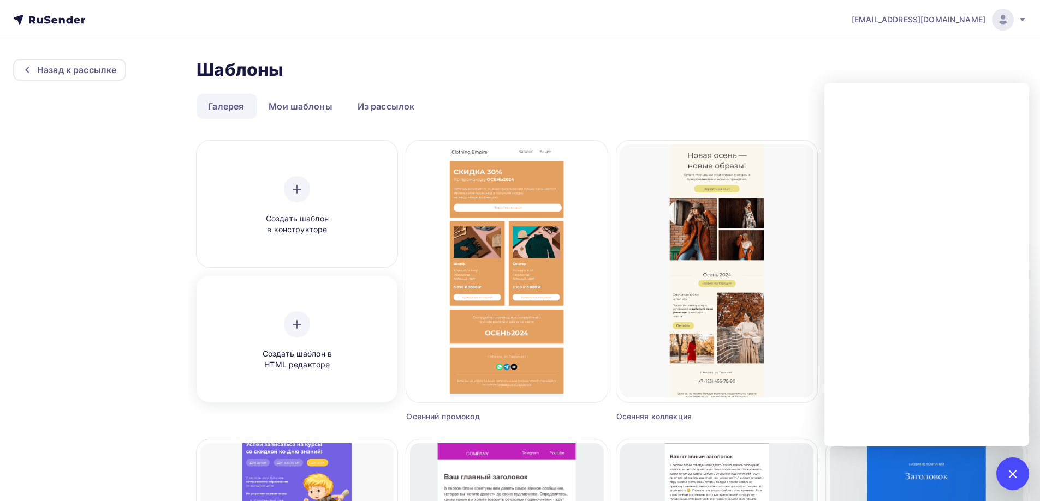
click at [320, 312] on div "Создать шаблон в HTML редакторе" at bounding box center [297, 341] width 104 height 59
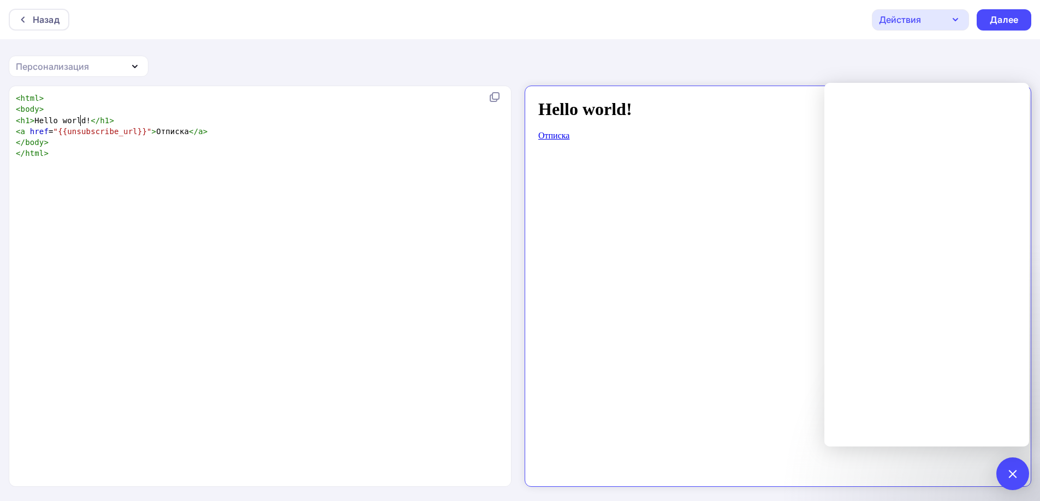
scroll to position [4, 0]
drag, startPoint x: 81, startPoint y: 120, endPoint x: 34, endPoint y: 121, distance: 46.9
click at [34, 121] on span "< h1 > Hello world! </ h1 >" at bounding box center [65, 120] width 98 height 9
type textarea "Свежая оа"
type textarea "рассчлка"
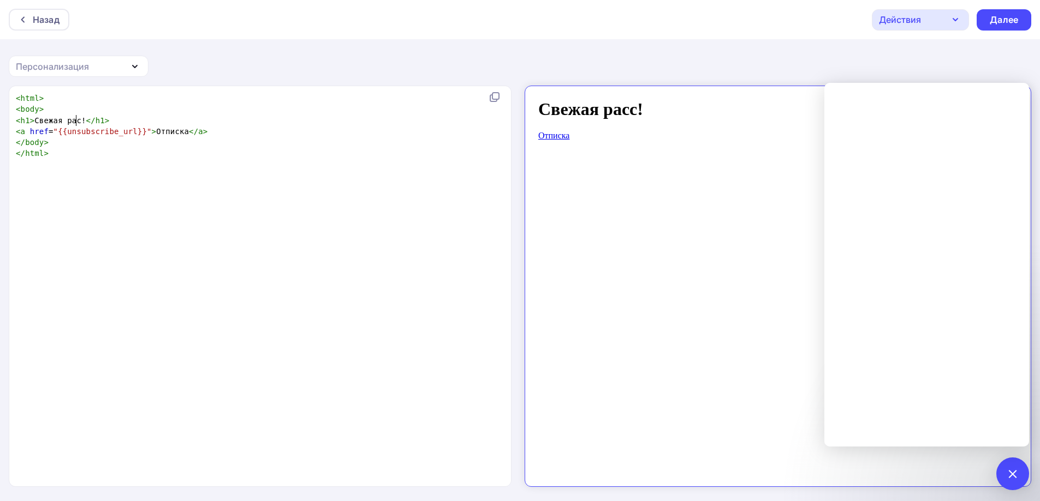
scroll to position [4, 4]
type textarea "сылка вл вло"
type textarea "л"
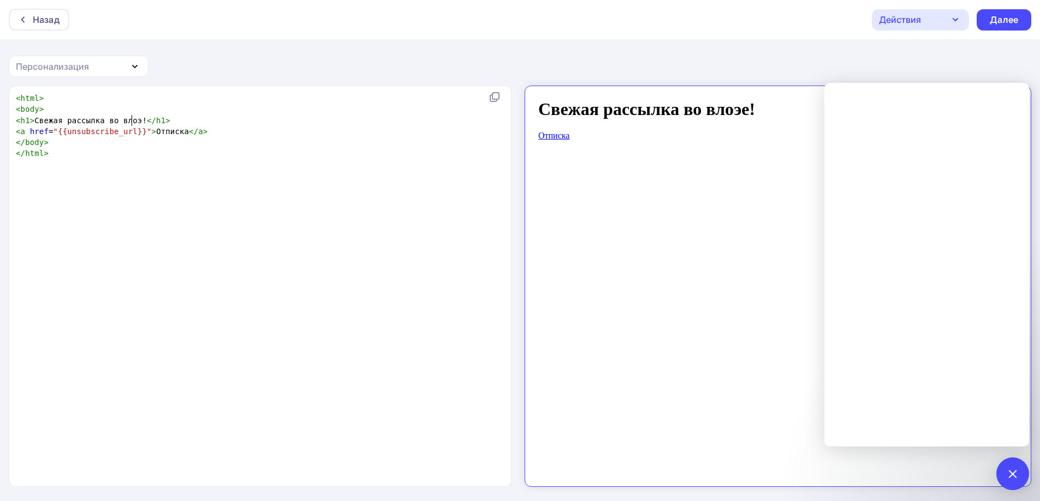
type textarea "о влоэен"
type textarea "жении"
click at [1019, 479] on div at bounding box center [1012, 474] width 33 height 33
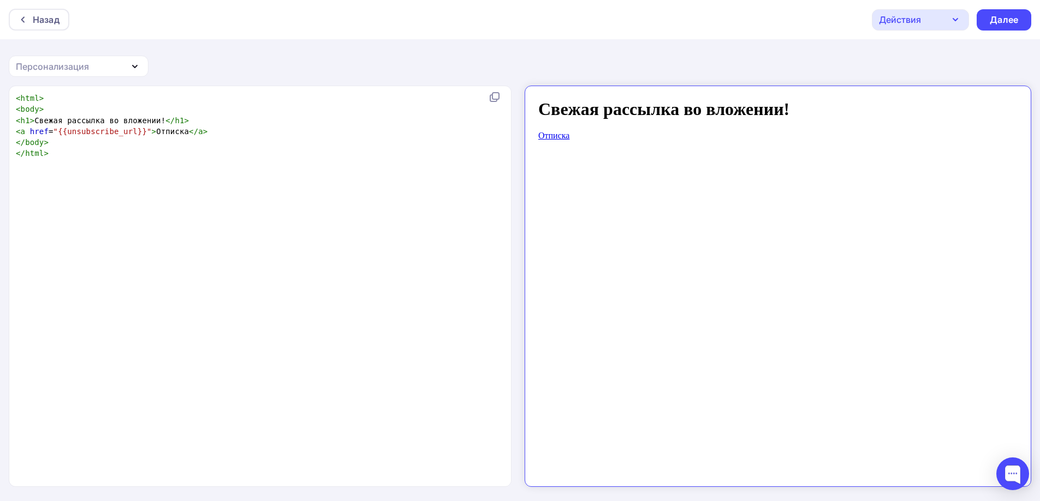
scroll to position [1, 0]
click at [53, 20] on div "Назад" at bounding box center [46, 18] width 27 height 13
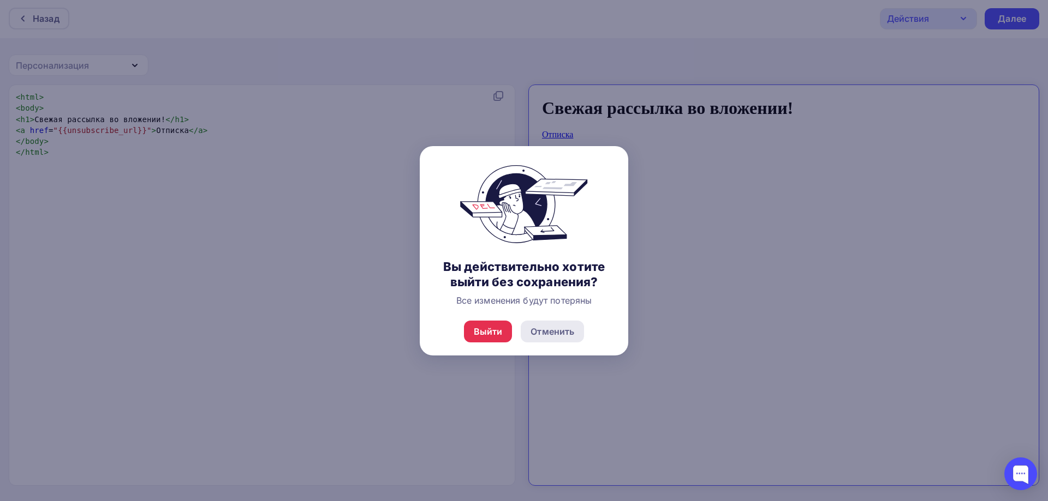
click at [548, 333] on div "Отменить" at bounding box center [552, 331] width 44 height 13
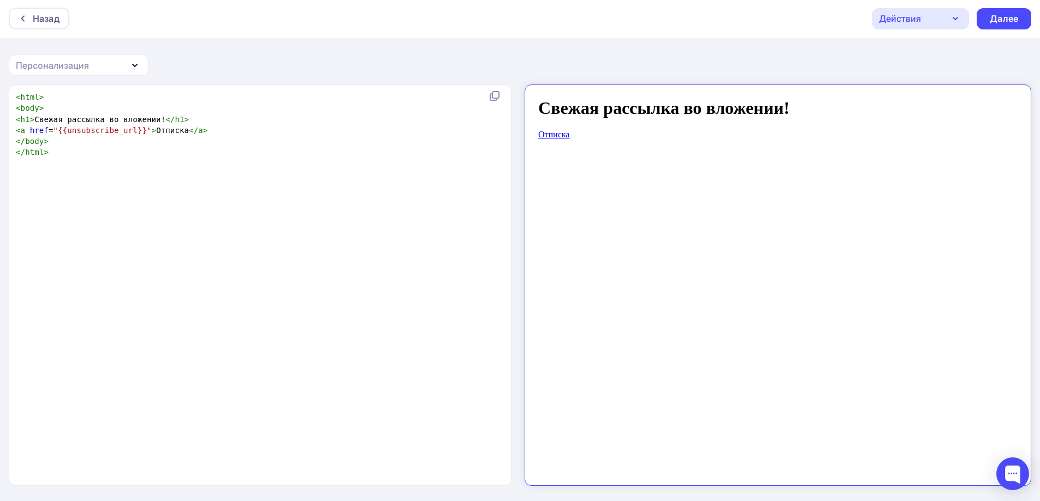
click at [904, 20] on div "Действия" at bounding box center [900, 18] width 42 height 13
click at [913, 82] on div "Сохранить в Мои шаблоны" at bounding box center [962, 80] width 120 height 13
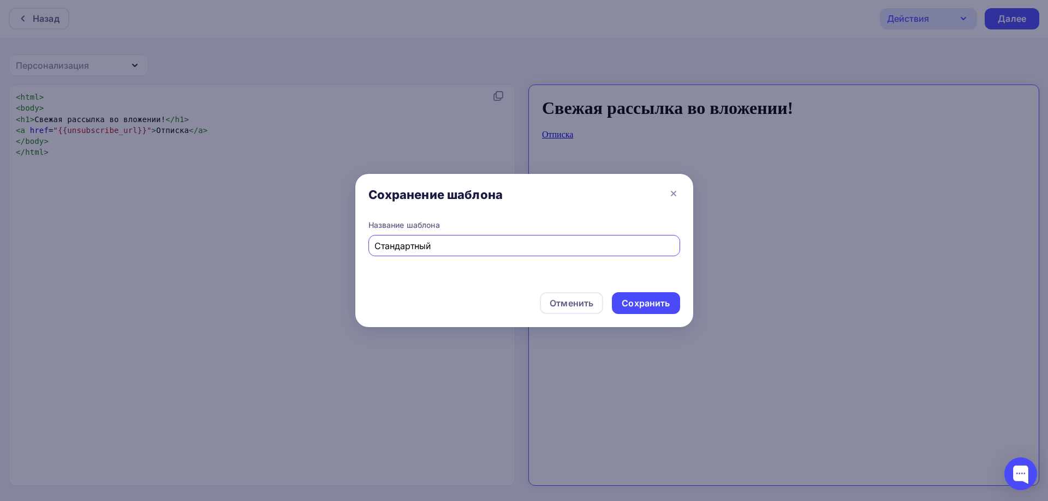
type input "Стандартный"
click at [654, 306] on div "Сохранить" at bounding box center [646, 303] width 48 height 13
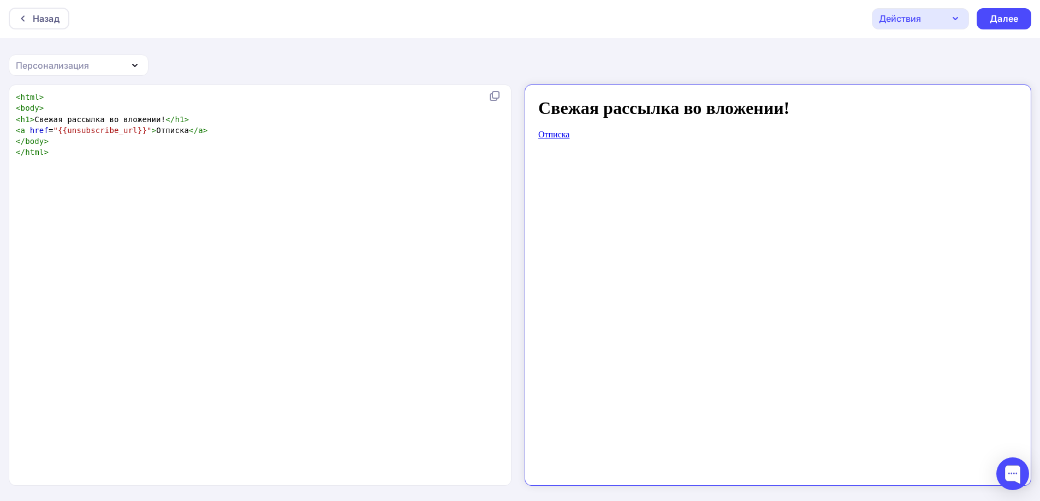
click at [929, 19] on div "Действия" at bounding box center [919, 18] width 97 height 21
click at [998, 22] on div "Далее" at bounding box center [1003, 19] width 28 height 13
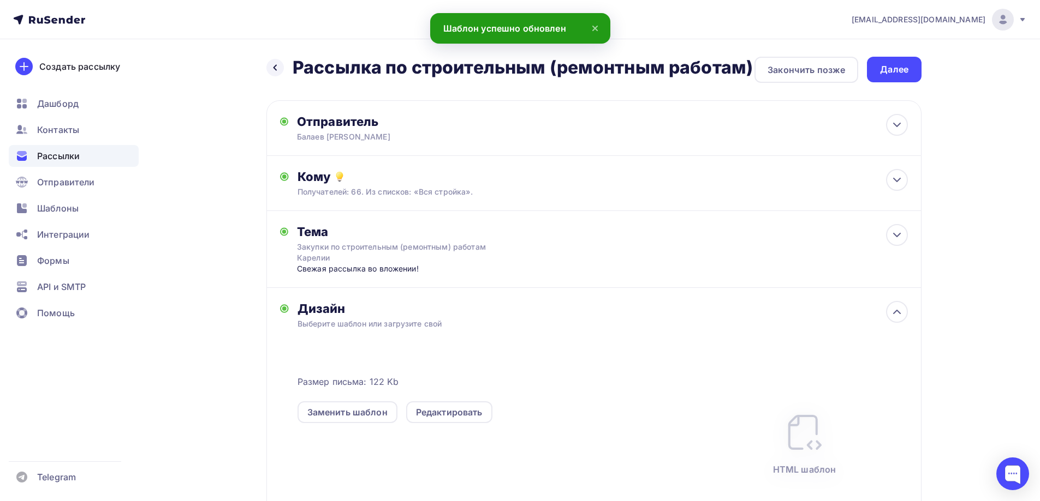
click at [466, 323] on div "Выберите шаблон или загрузите свой" at bounding box center [572, 324] width 550 height 11
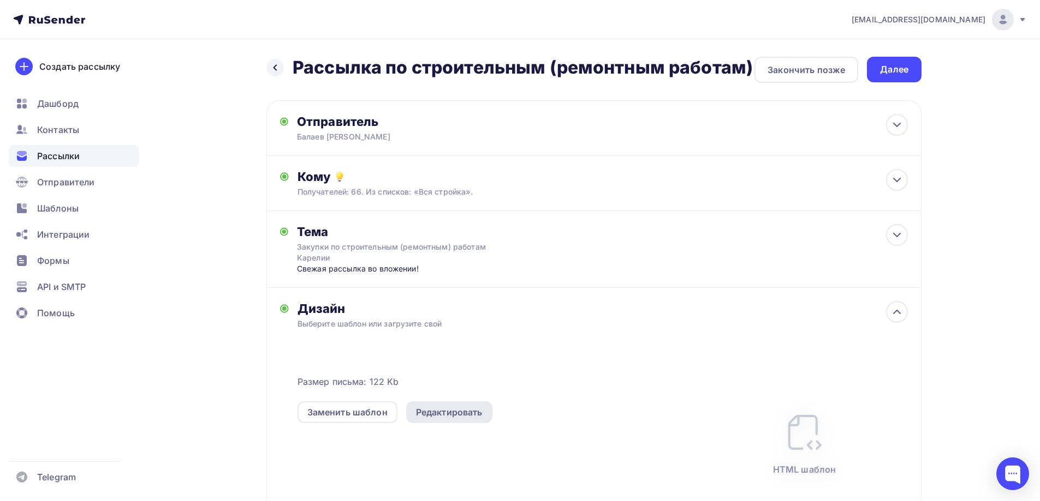
scroll to position [153, 0]
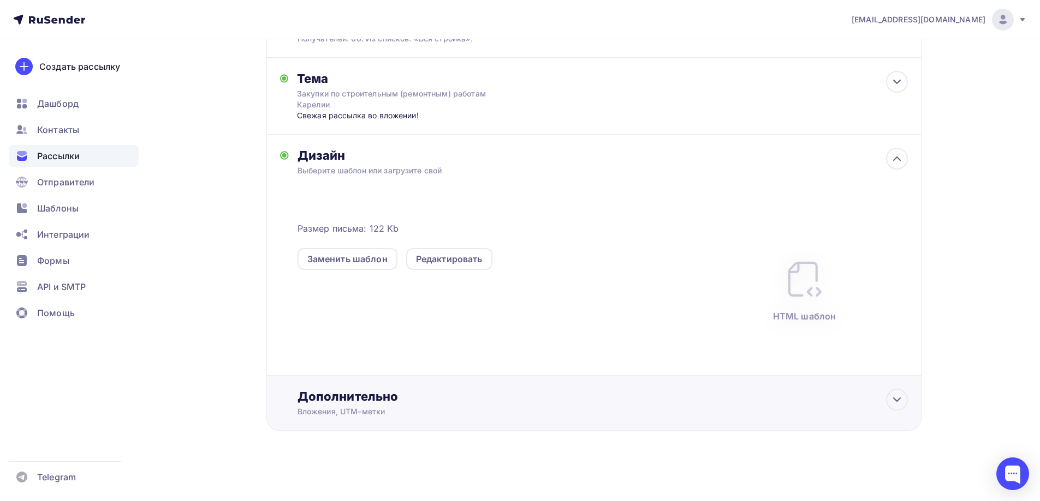
click at [450, 404] on div "Дополнительно" at bounding box center [602, 396] width 610 height 15
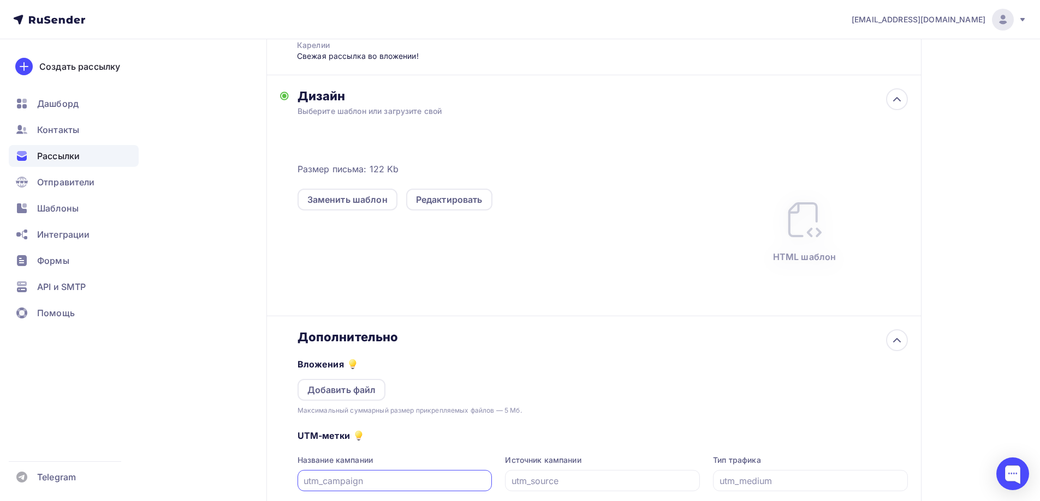
scroll to position [262, 0]
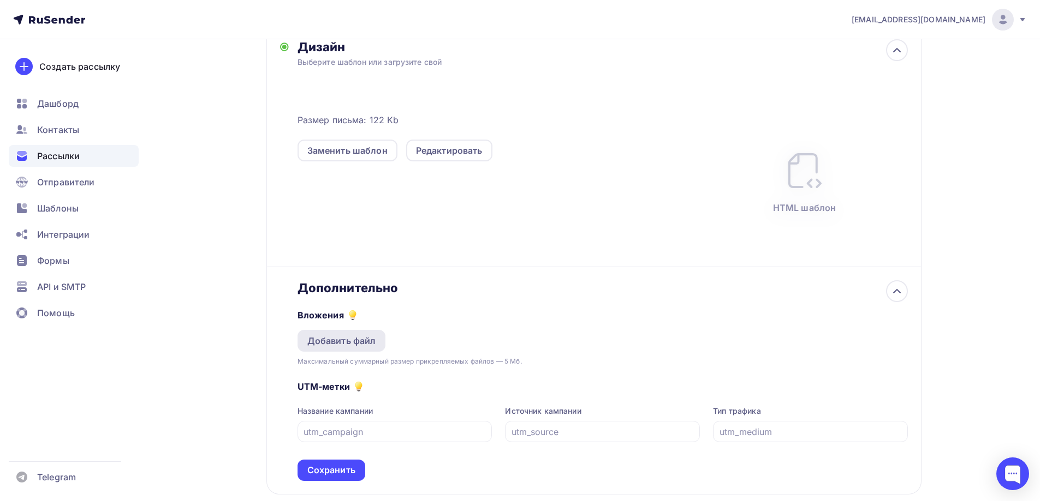
click at [348, 344] on div "Добавить файл" at bounding box center [341, 341] width 69 height 13
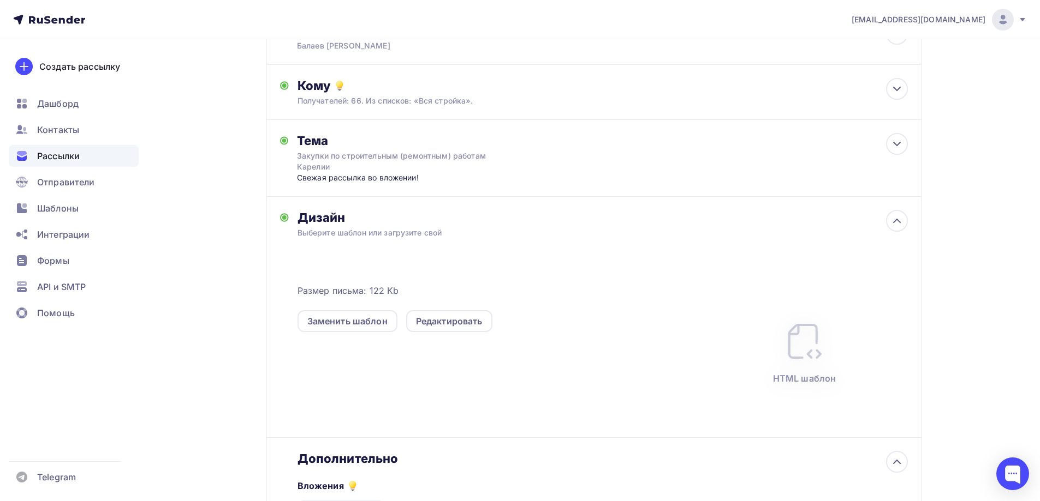
scroll to position [0, 0]
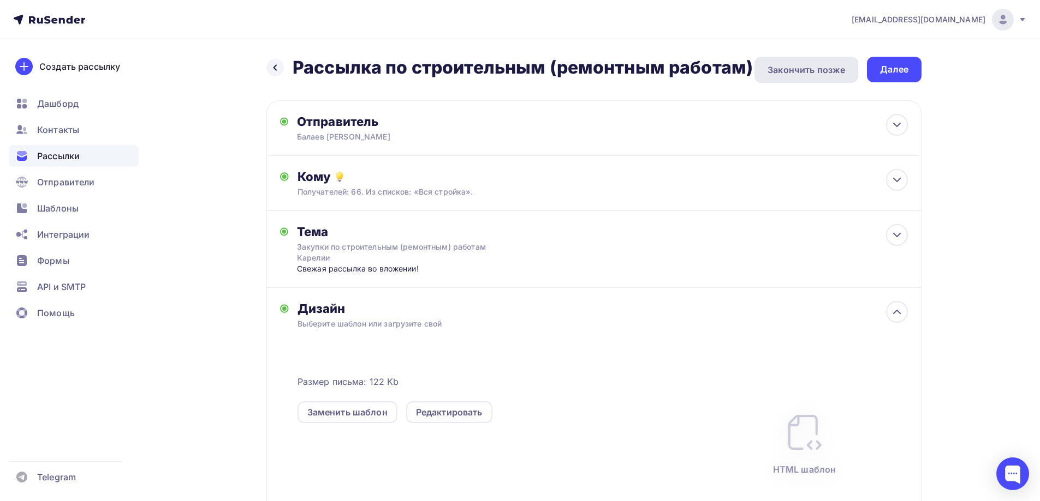
click at [789, 74] on div "Закончить позже" at bounding box center [805, 69] width 77 height 13
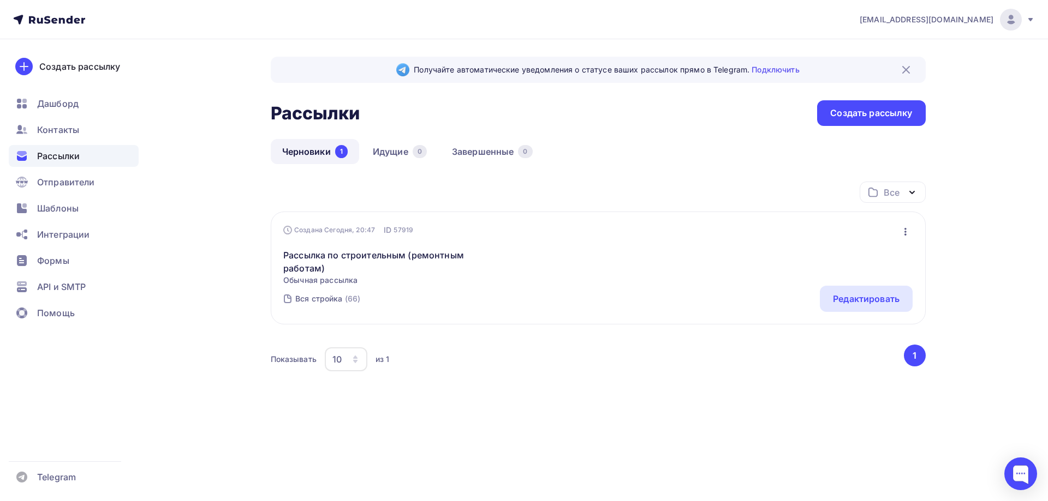
click at [912, 22] on span "pso.goszakaz.2016@yandex.ru" at bounding box center [926, 19] width 134 height 11
click at [894, 69] on span "[DEMOGRAPHIC_DATA]" at bounding box center [921, 69] width 100 height 13
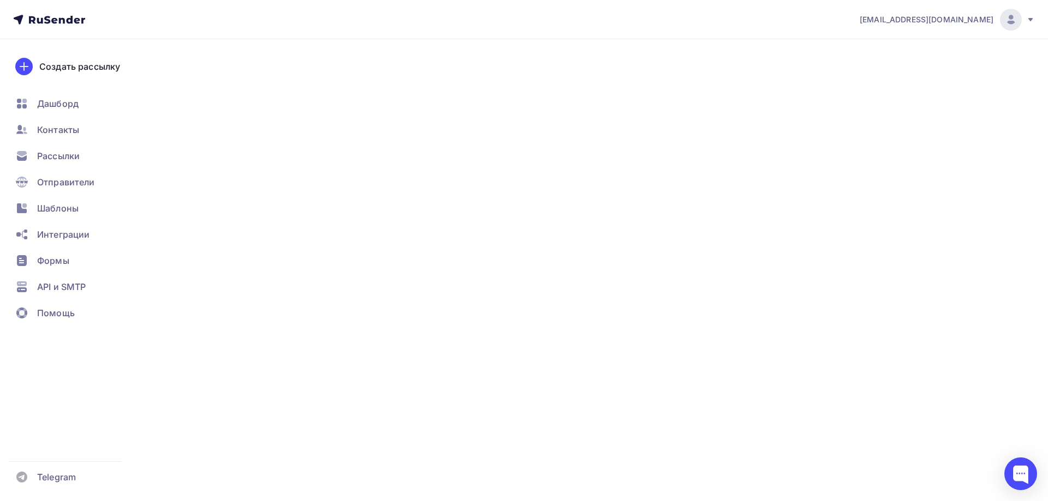
type input "500"
type input "100"
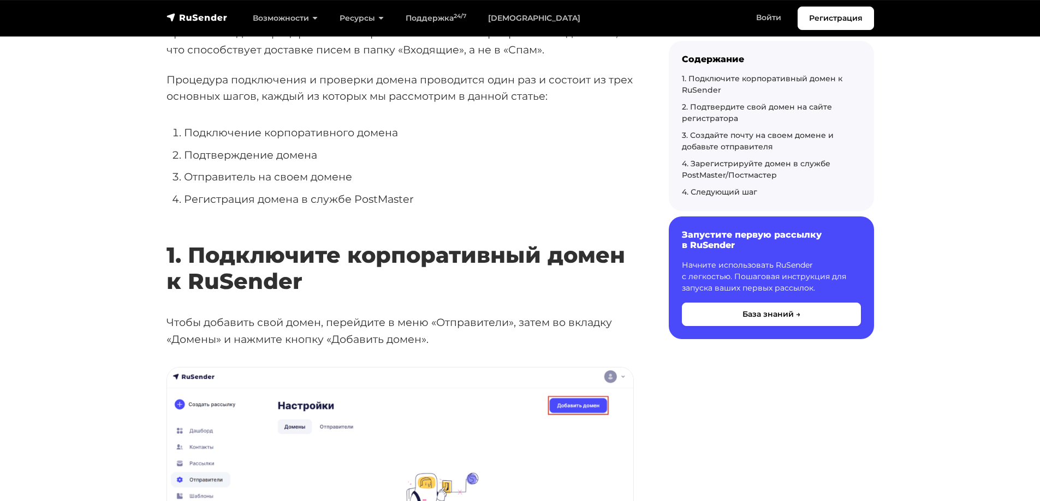
scroll to position [327, 0]
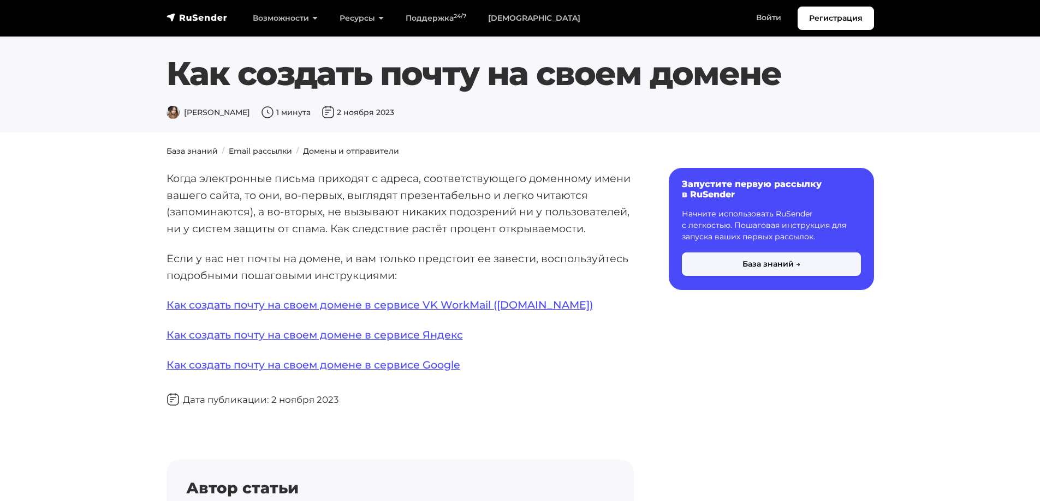
click at [750, 274] on button "База знаний →" at bounding box center [771, 264] width 179 height 23
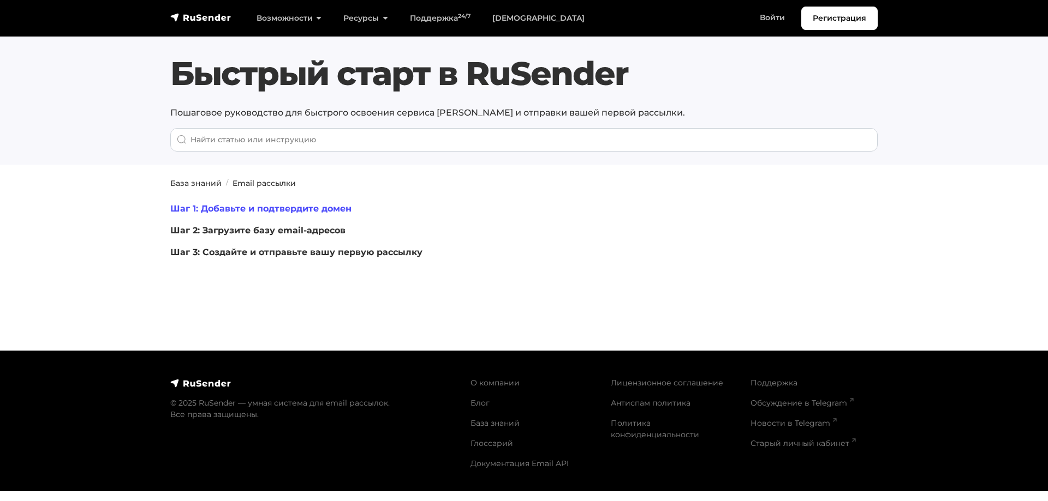
click at [341, 210] on link "Шаг 1: Добавьте и подтвердите домен" at bounding box center [260, 209] width 181 height 10
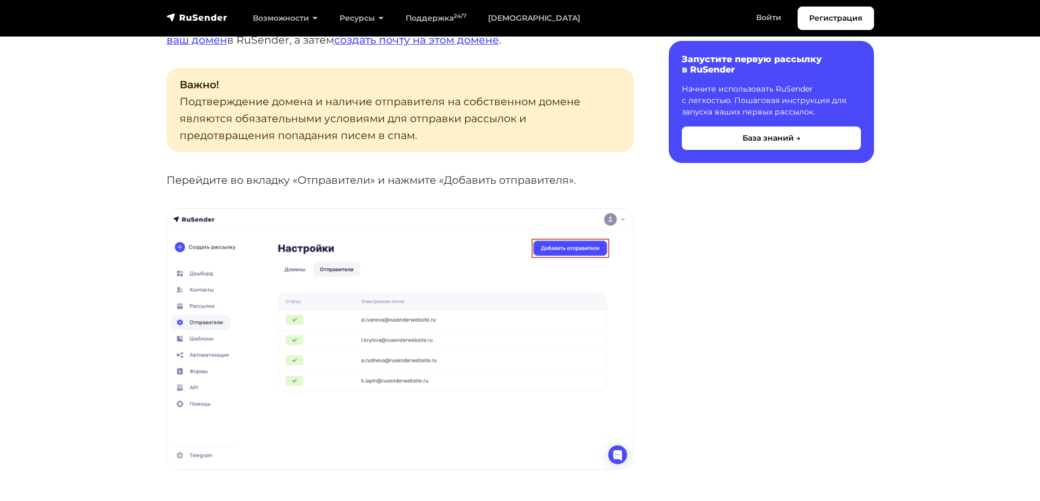
scroll to position [164, 0]
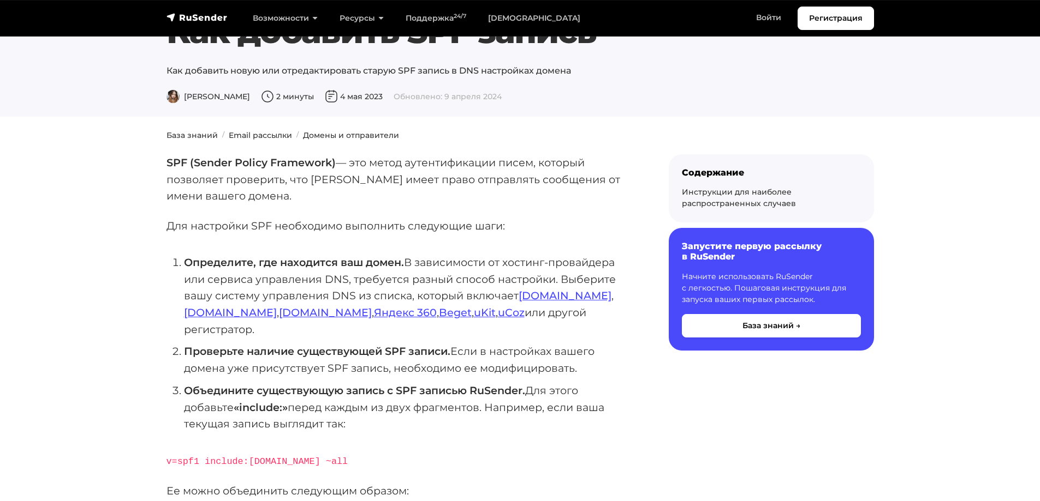
scroll to position [109, 0]
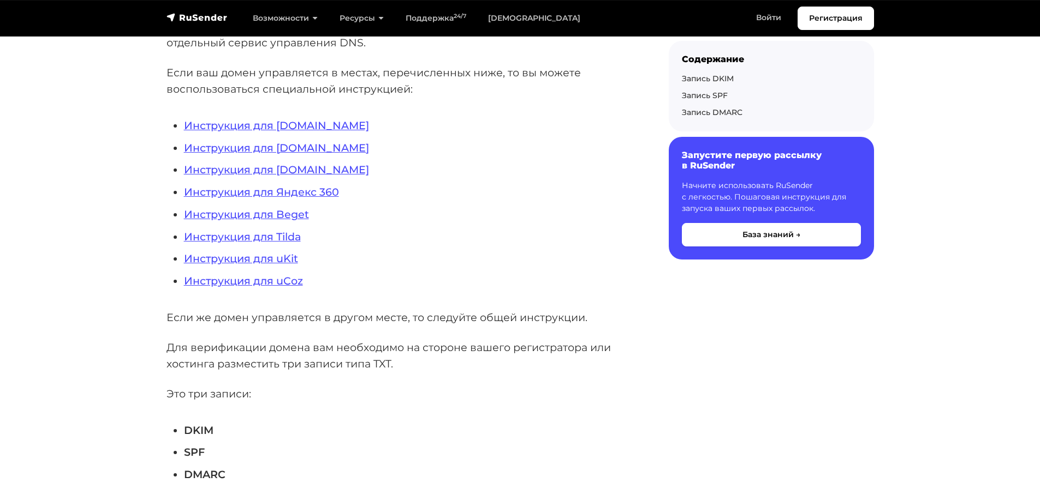
scroll to position [273, 0]
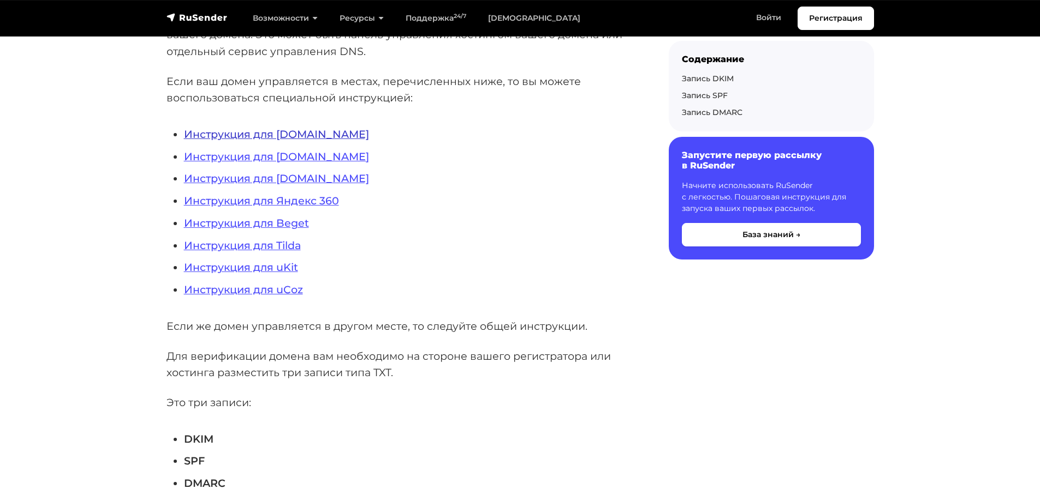
click at [294, 135] on link "Инструкция для REG.RU" at bounding box center [276, 134] width 185 height 13
click at [309, 180] on link "Инструкция для NIC.RU" at bounding box center [276, 178] width 185 height 13
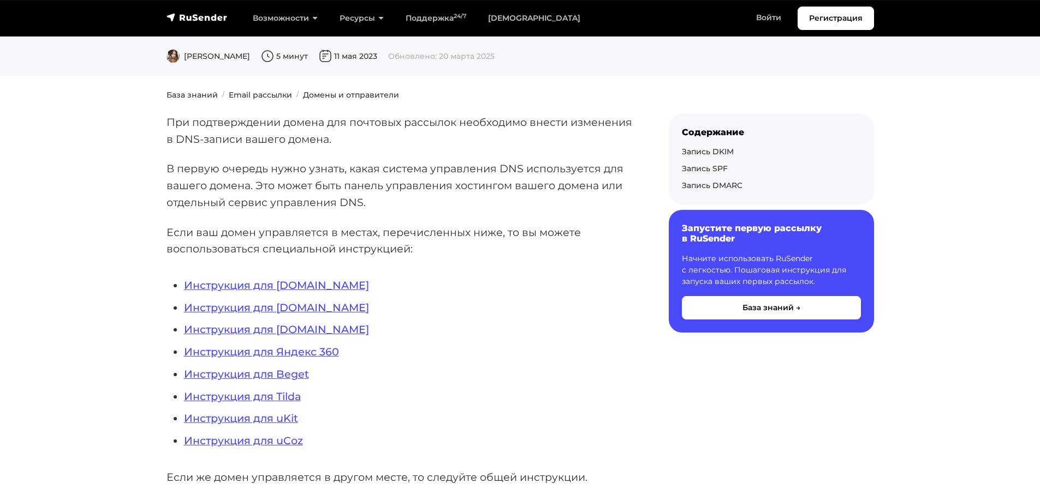
scroll to position [0, 0]
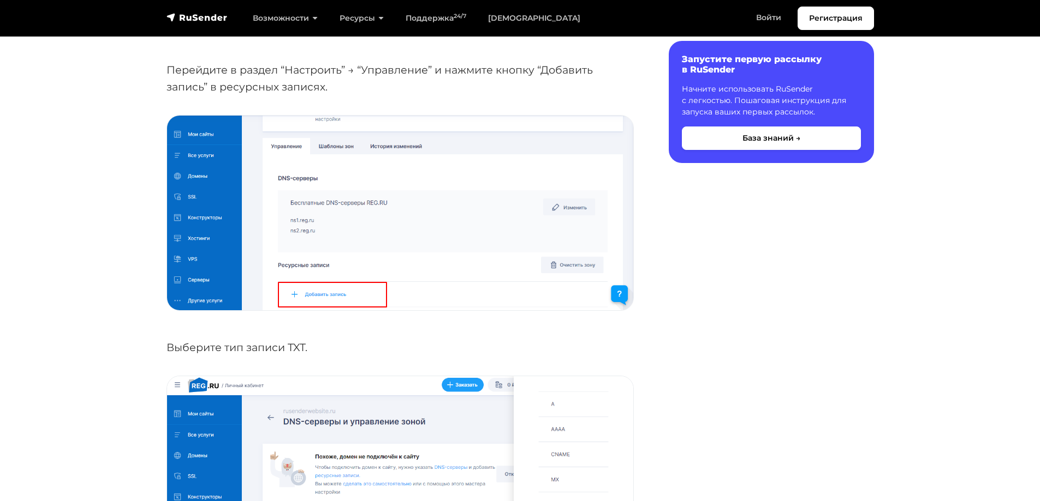
scroll to position [1091, 0]
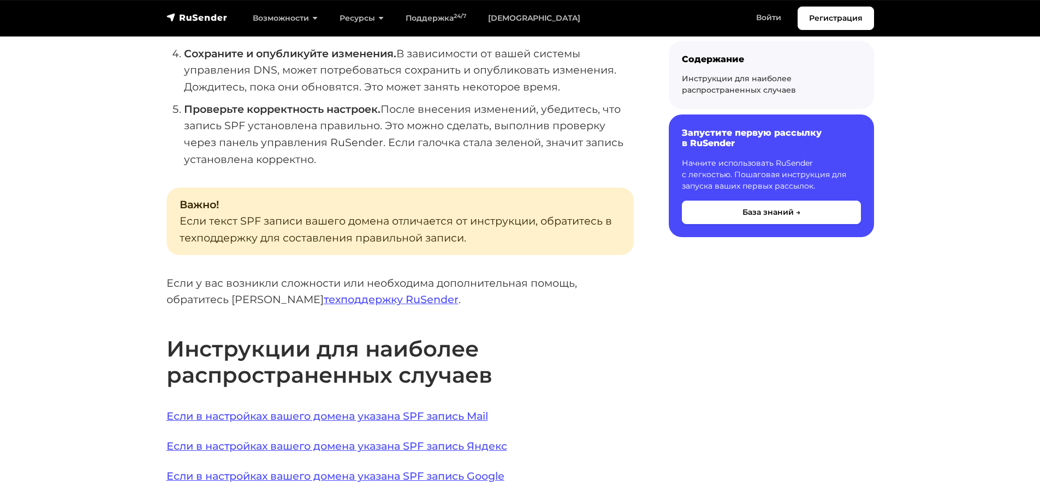
scroll to position [600, 0]
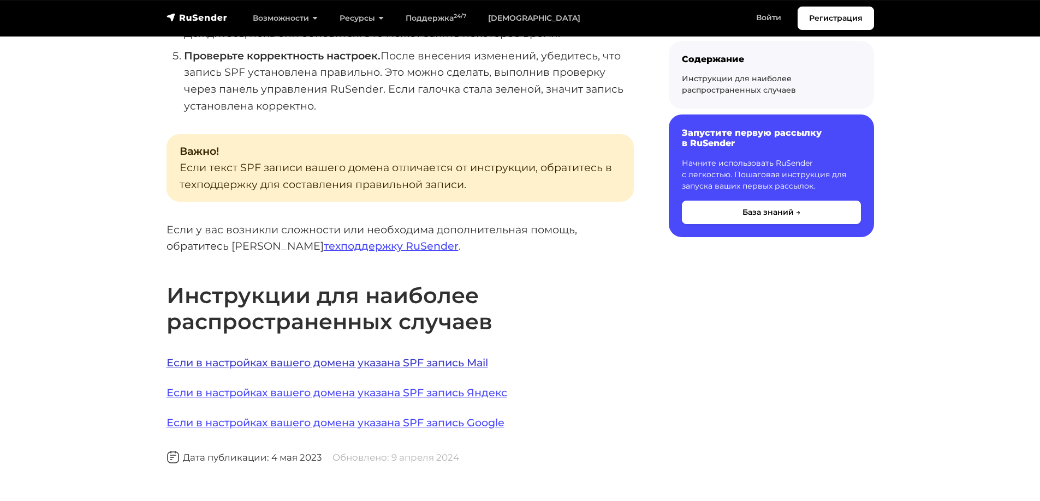
click at [318, 356] on link "Если в настройках вашего домена указана SPF запись Mail" at bounding box center [326, 362] width 321 height 13
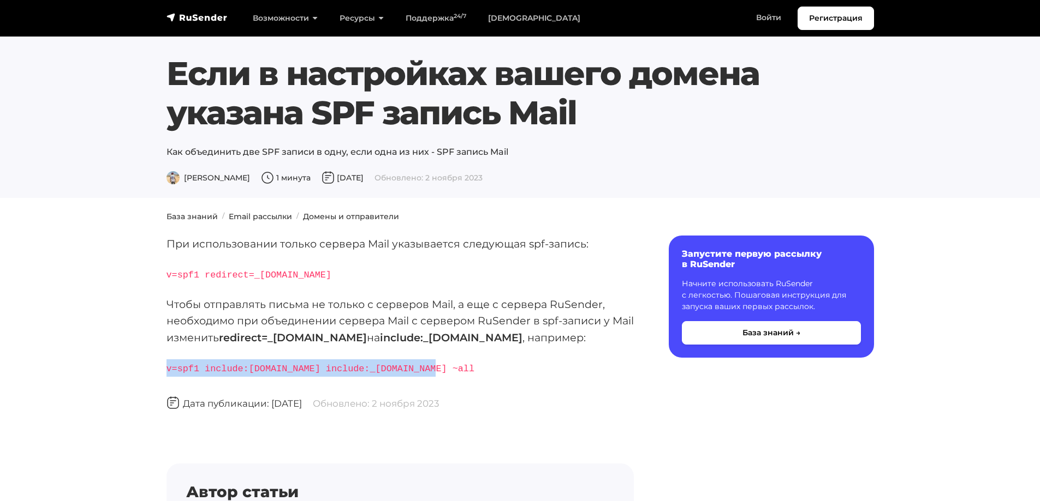
drag, startPoint x: 160, startPoint y: 365, endPoint x: 413, endPoint y: 365, distance: 253.2
click at [413, 365] on div "При использовании только сервера Mail указывается следующая spf-запись: v=spf1 …" at bounding box center [400, 427] width 480 height 383
copy code "v=spf1 include:rsndr.ru include:_spf.mail.ru ~all"
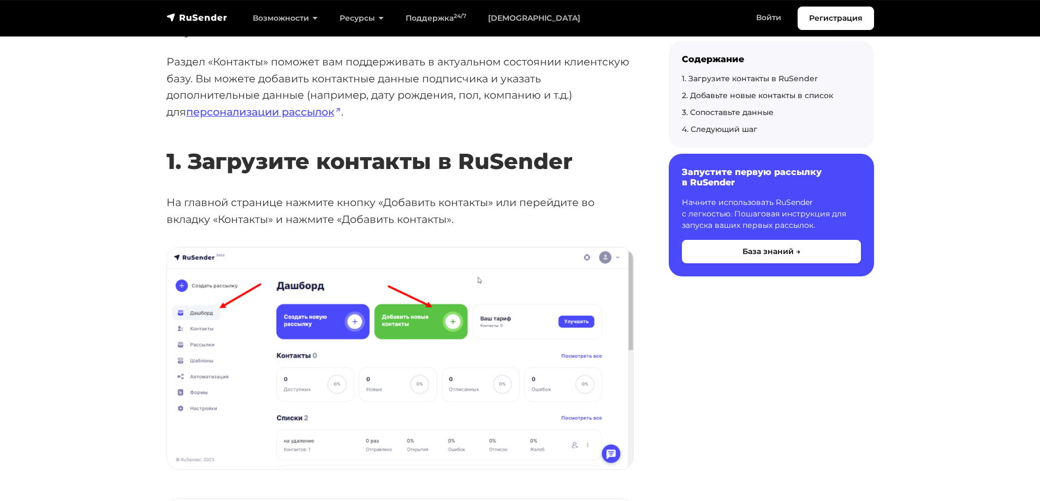
scroll to position [273, 0]
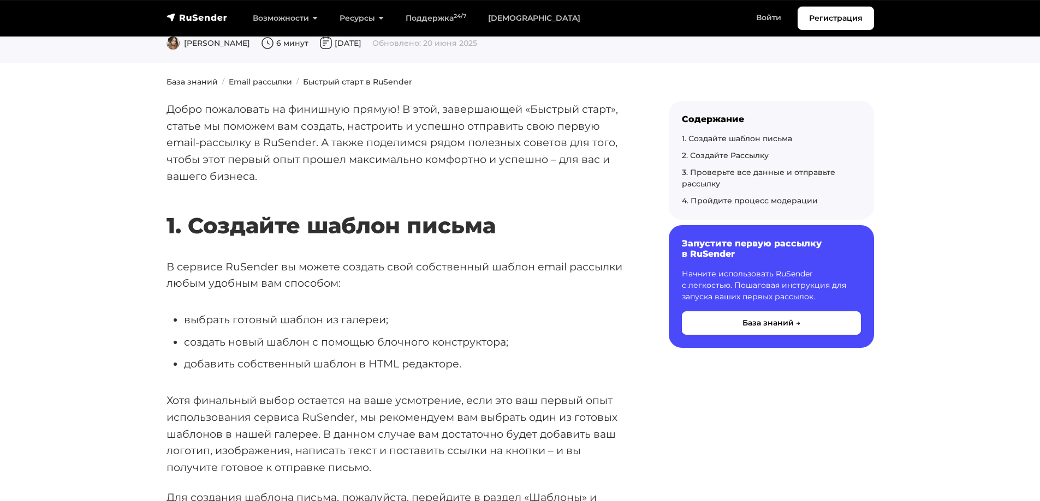
scroll to position [109, 0]
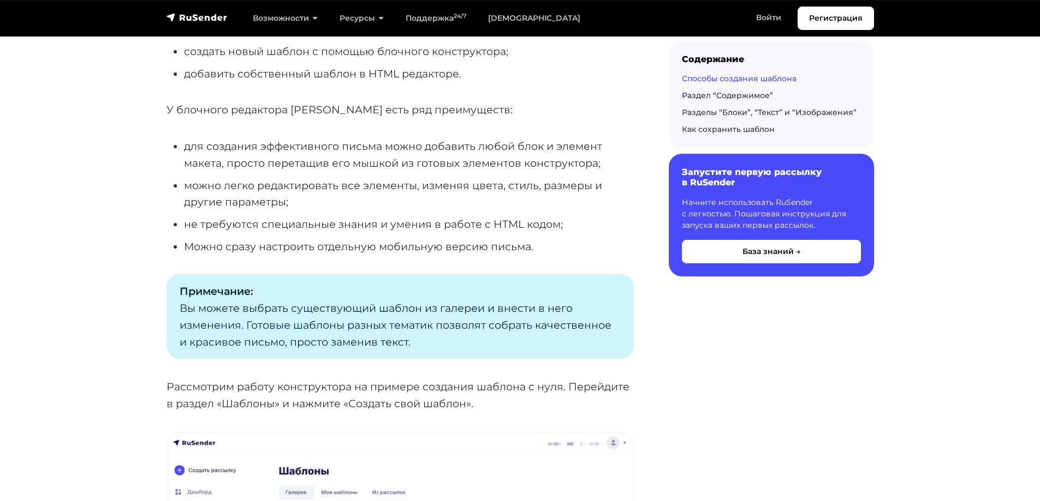
scroll to position [382, 0]
